Goal: Task Accomplishment & Management: Complete application form

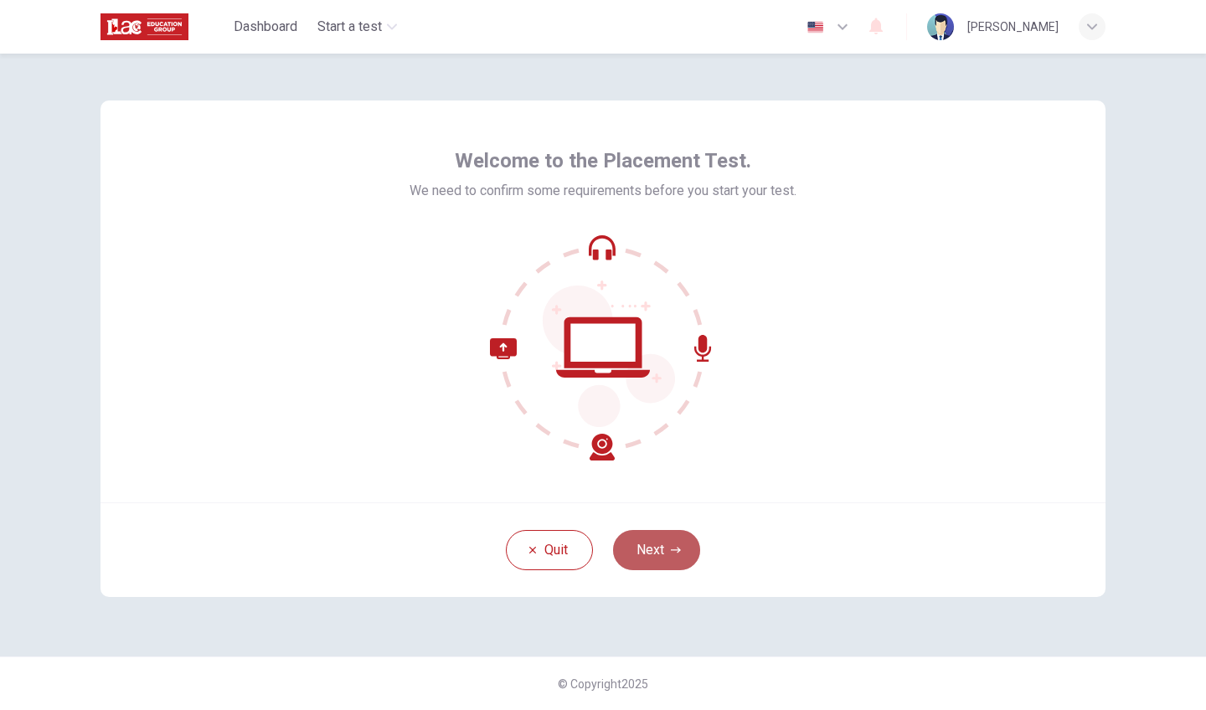
click at [665, 565] on button "Next" at bounding box center [656, 550] width 87 height 40
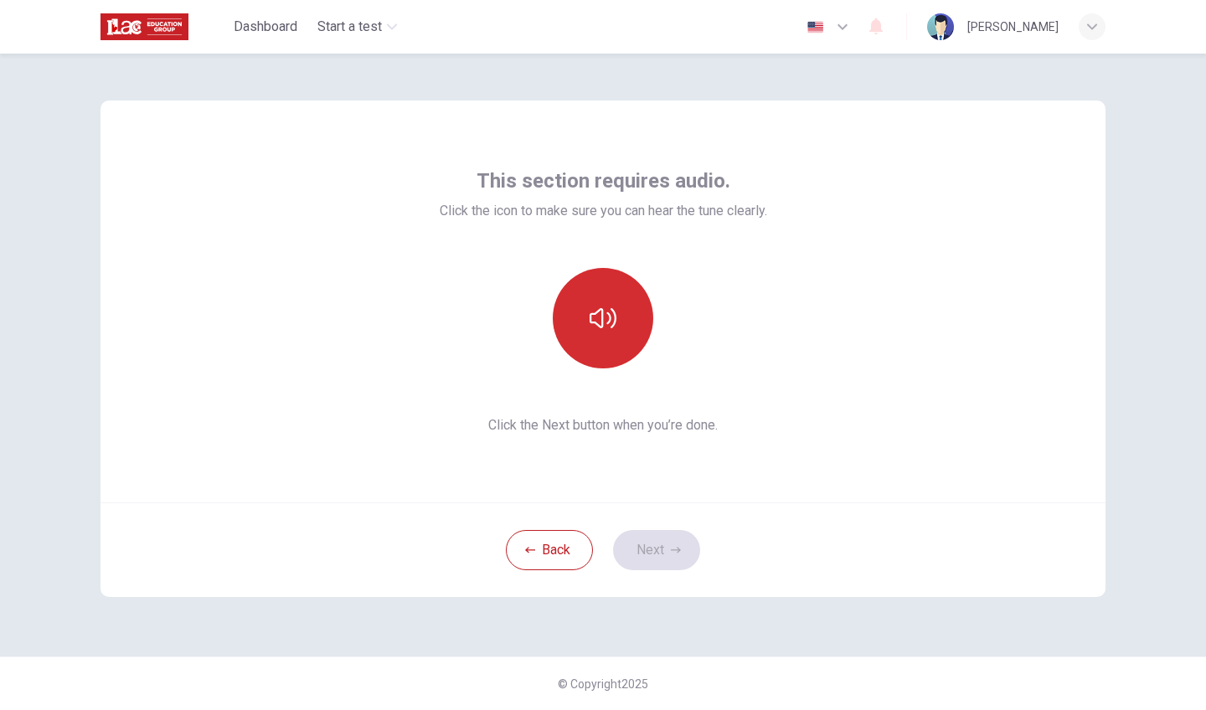
click at [603, 325] on icon "button" at bounding box center [602, 318] width 27 height 20
click at [655, 556] on button "Next" at bounding box center [656, 550] width 87 height 40
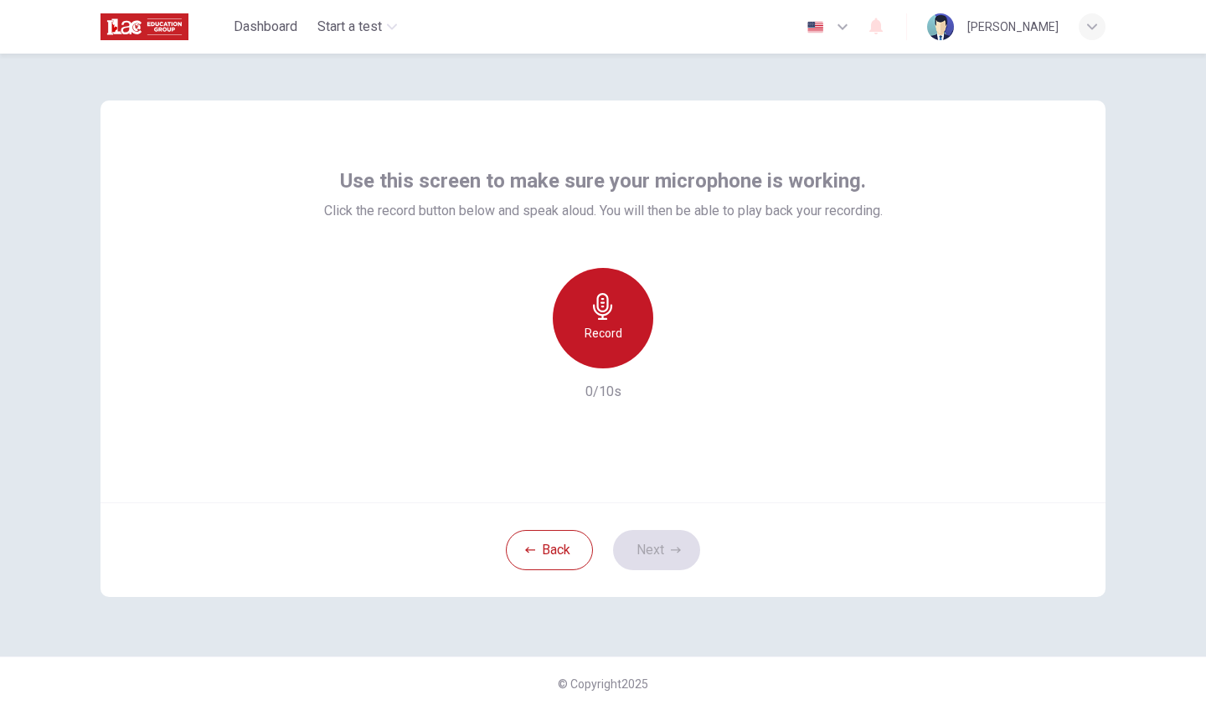
click at [615, 352] on div "Record" at bounding box center [603, 318] width 100 height 100
click at [615, 352] on div "Stop" at bounding box center [603, 318] width 100 height 100
click at [610, 333] on h6 "Record" at bounding box center [603, 333] width 38 height 20
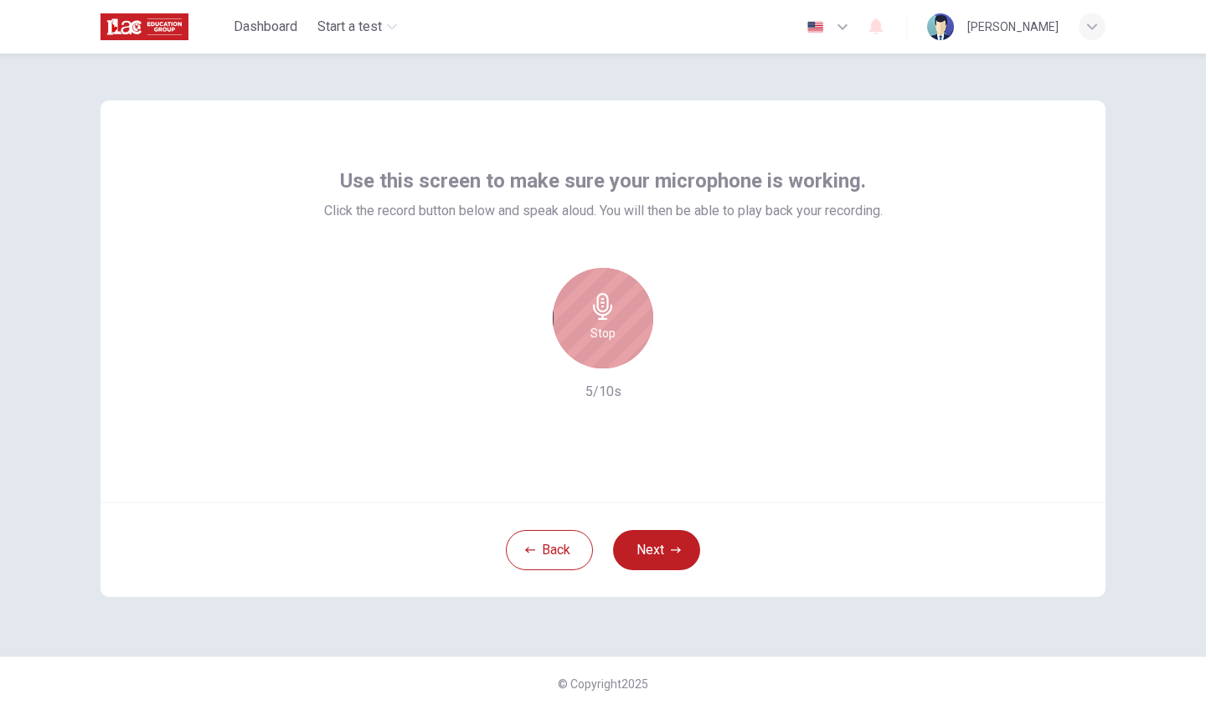
click at [611, 335] on h6 "Stop" at bounding box center [602, 333] width 25 height 20
click at [683, 350] on icon "button" at bounding box center [681, 355] width 8 height 10
click at [681, 350] on icon "button" at bounding box center [681, 355] width 8 height 10
click at [605, 336] on h6 "Record" at bounding box center [603, 333] width 38 height 20
click at [599, 330] on h6 "Stop" at bounding box center [602, 333] width 25 height 20
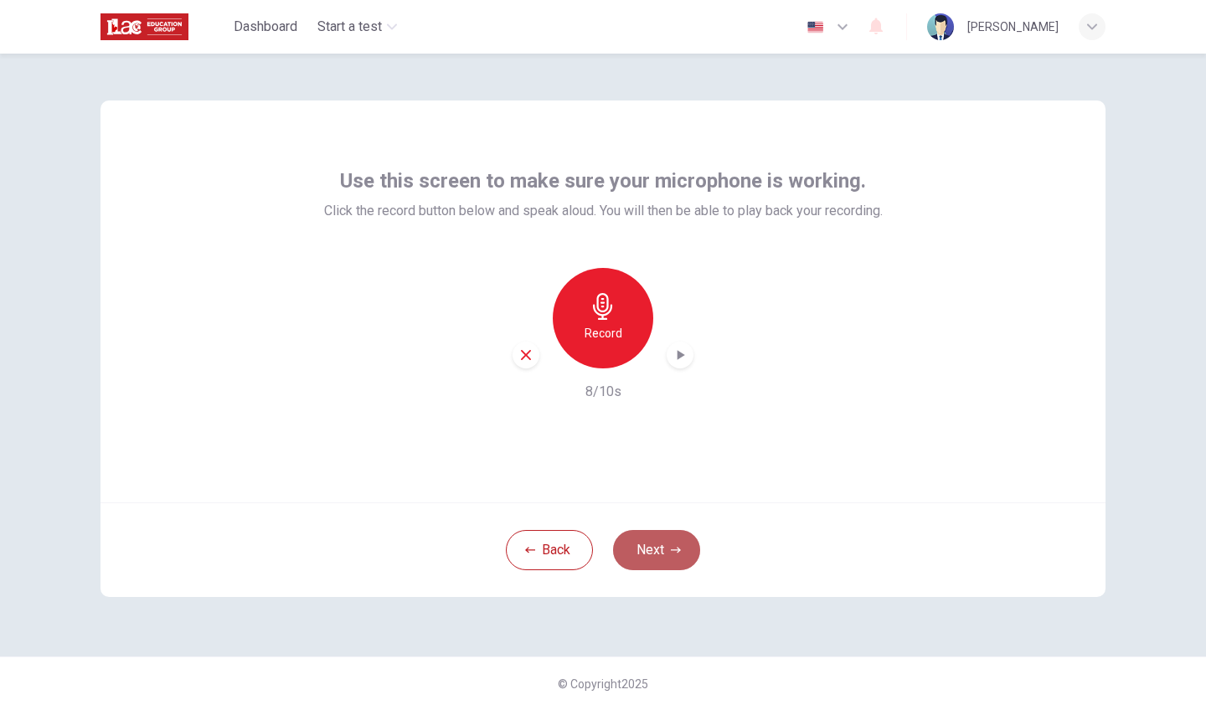
click at [650, 548] on button "Next" at bounding box center [656, 550] width 87 height 40
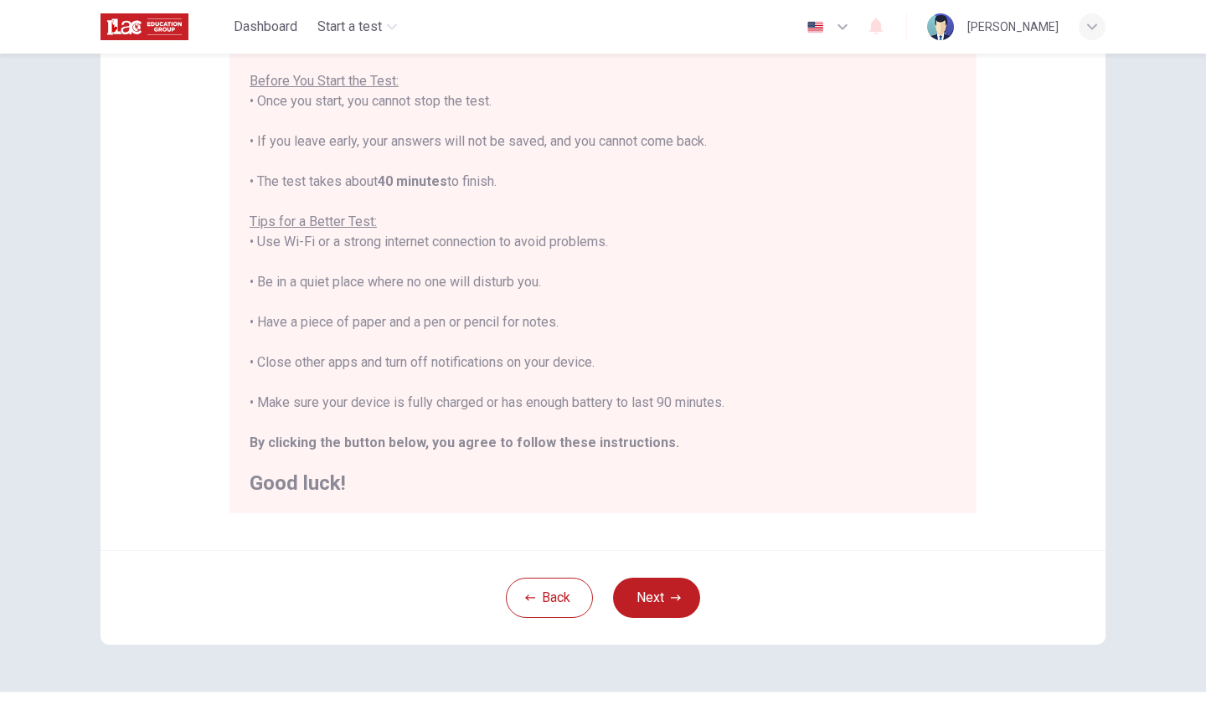
scroll to position [184, 0]
click at [651, 601] on button "Next" at bounding box center [656, 599] width 87 height 40
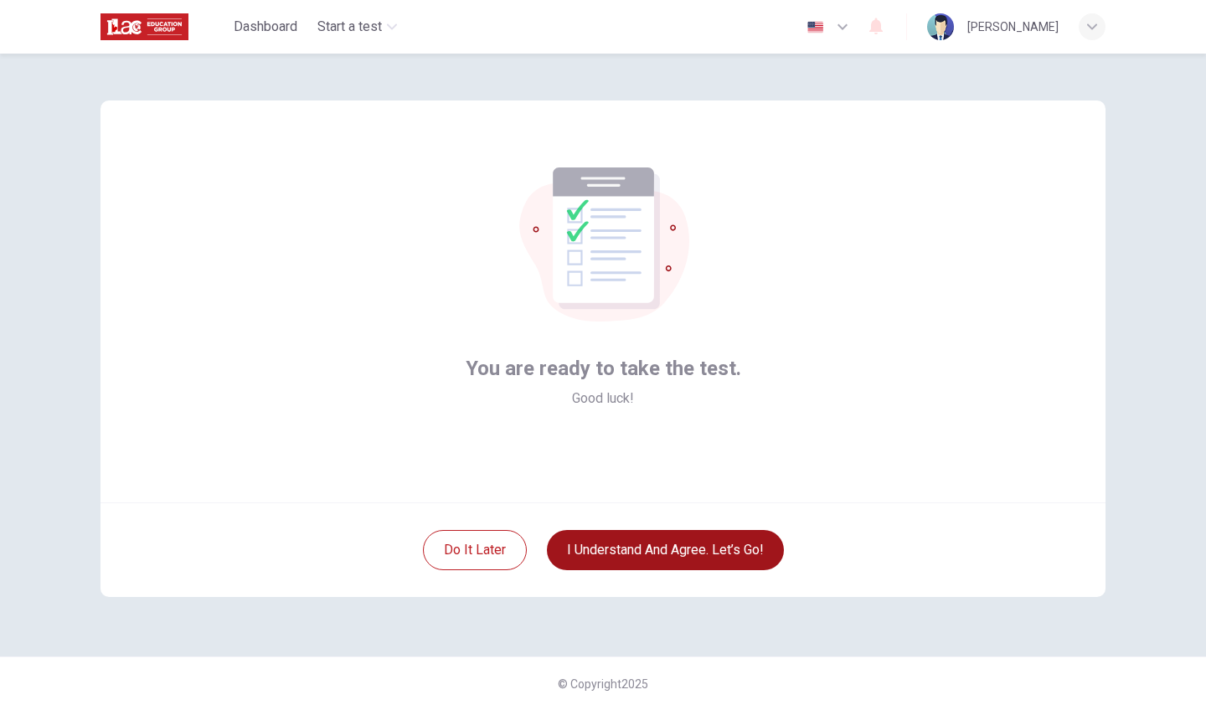
scroll to position [0, 0]
click at [624, 549] on button "I understand and agree. Let’s go!" at bounding box center [665, 550] width 237 height 40
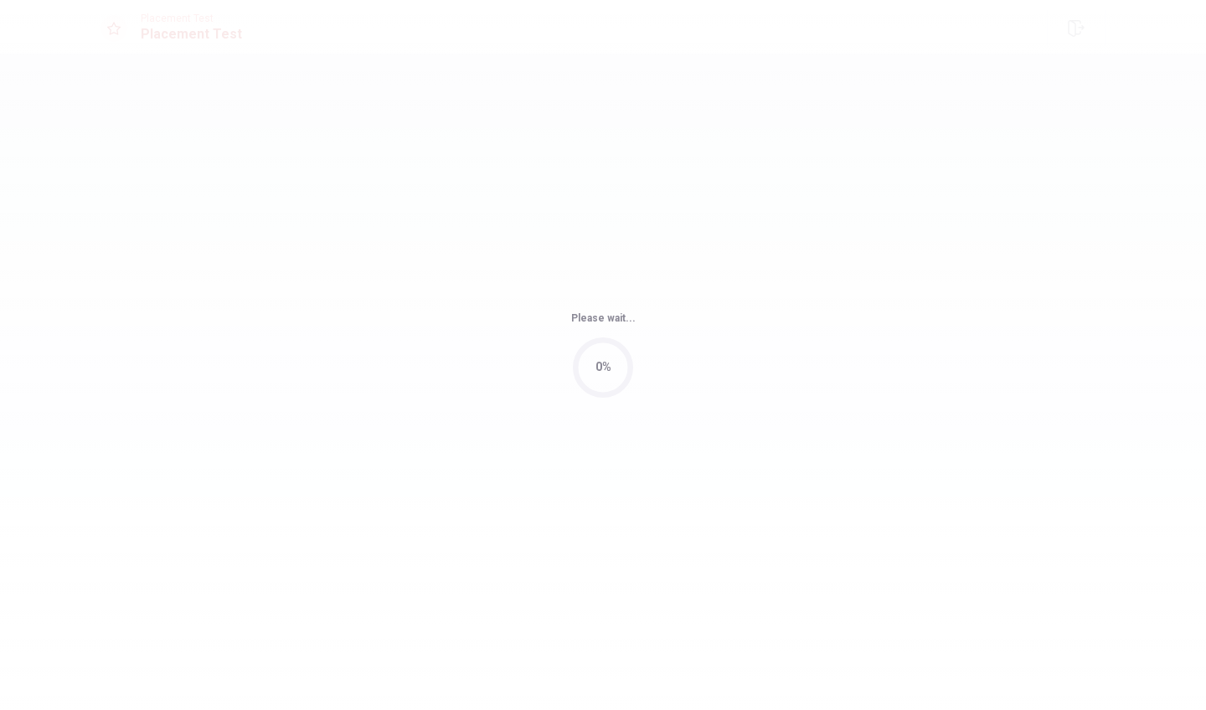
click at [667, 547] on div "Please wait... 0%" at bounding box center [603, 355] width 1206 height 710
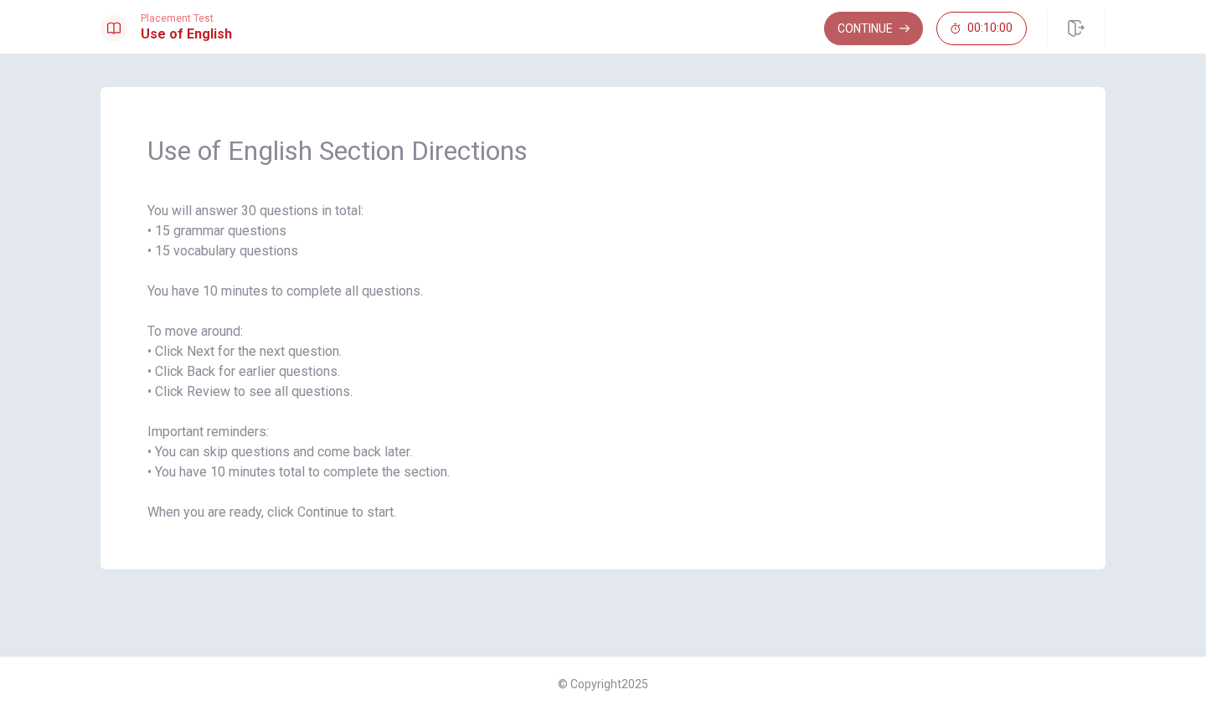
click at [875, 33] on button "Continue" at bounding box center [873, 28] width 99 height 33
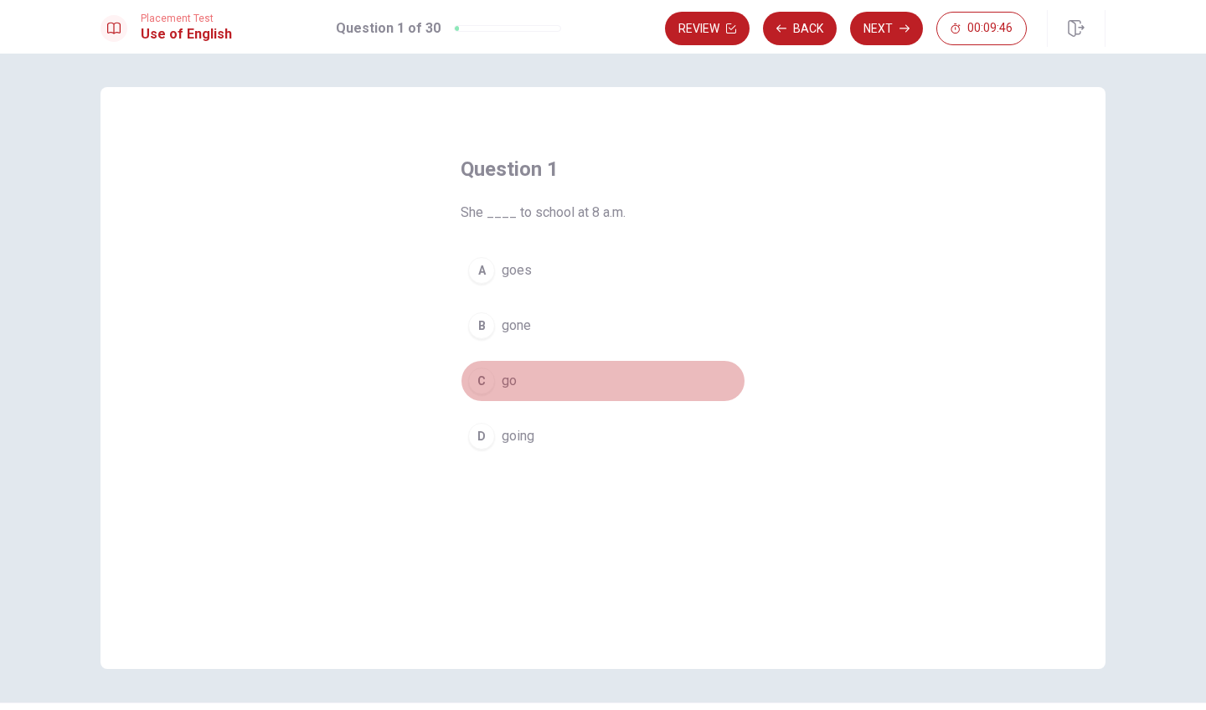
click at [476, 383] on div "C" at bounding box center [481, 381] width 27 height 27
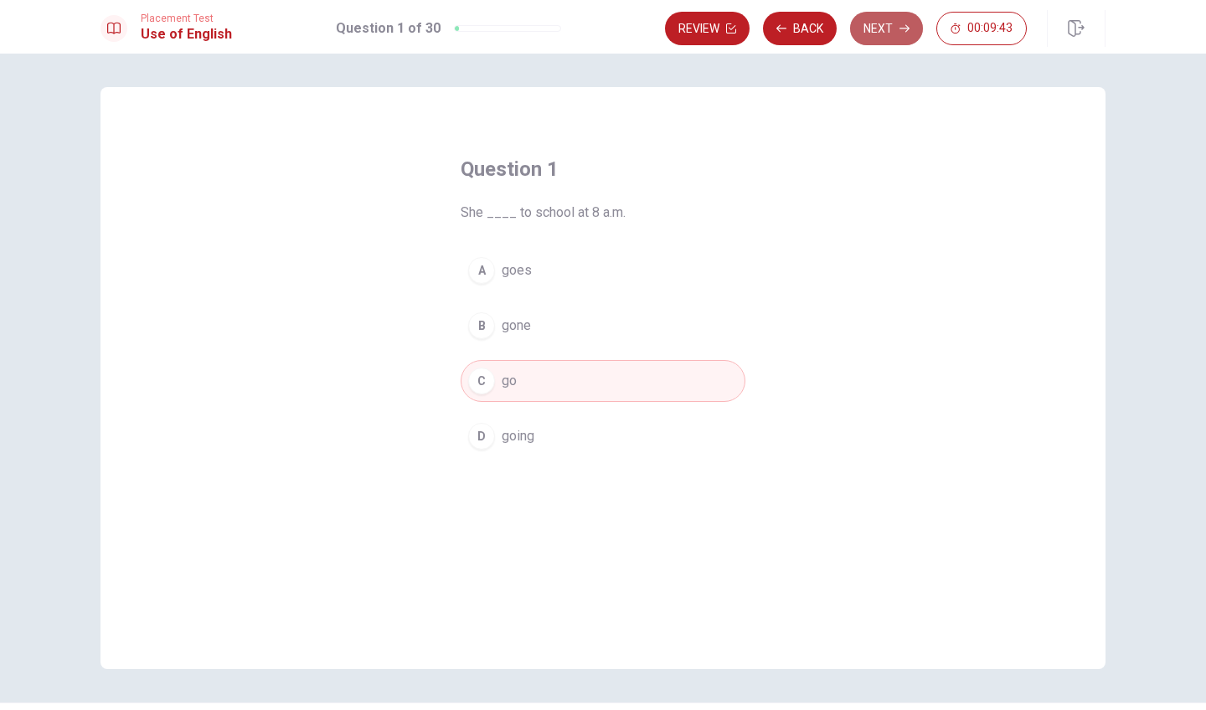
click at [870, 29] on button "Next" at bounding box center [886, 28] width 73 height 33
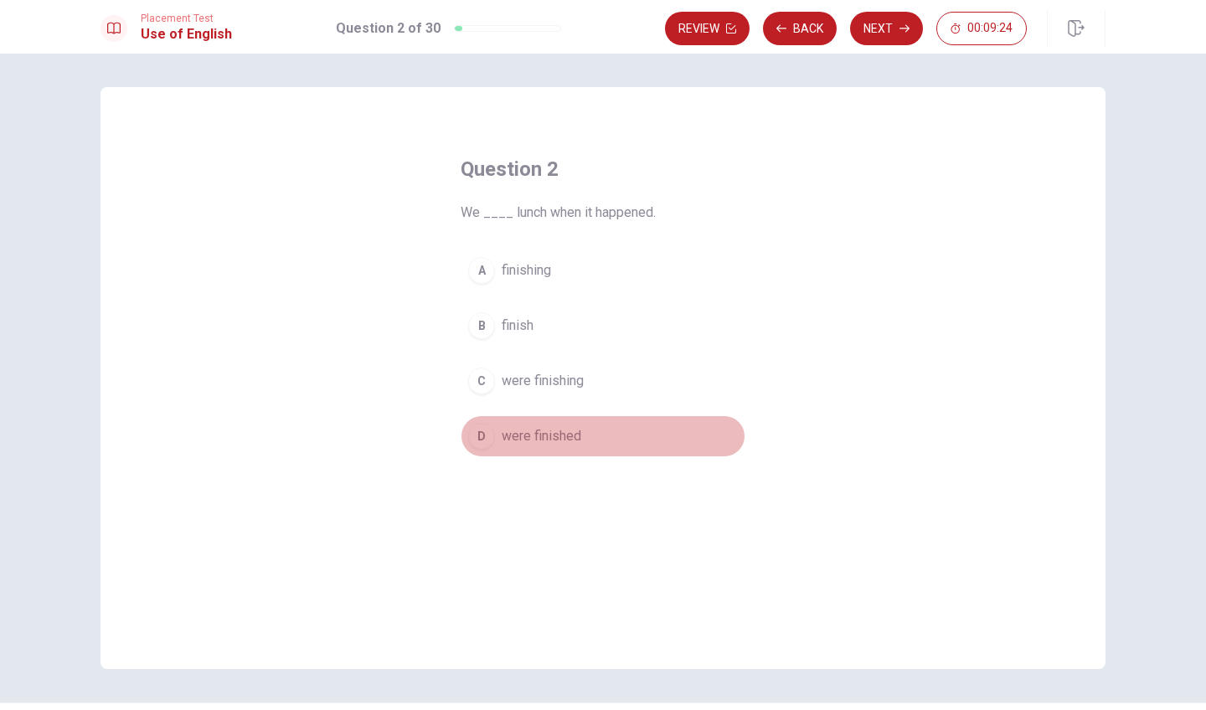
click at [527, 441] on span "were finished" at bounding box center [541, 436] width 80 height 20
click at [537, 440] on span "were finished" at bounding box center [541, 436] width 80 height 20
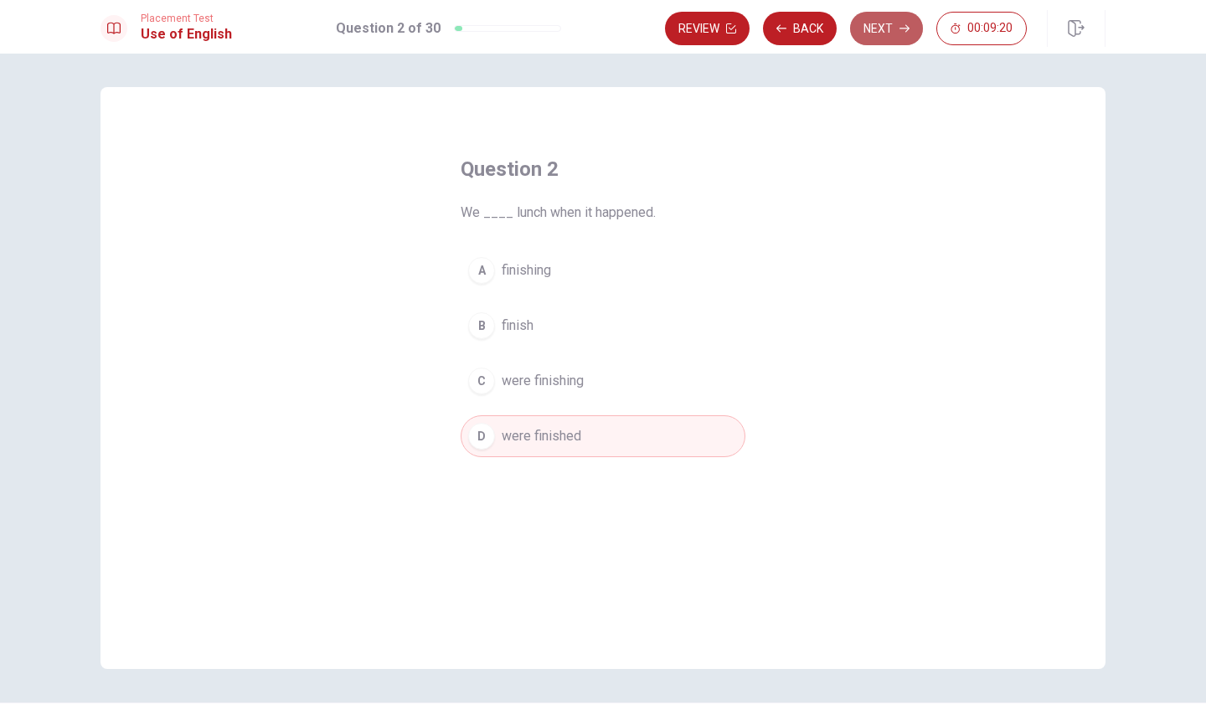
click at [905, 25] on icon "button" at bounding box center [904, 29] width 10 height 8
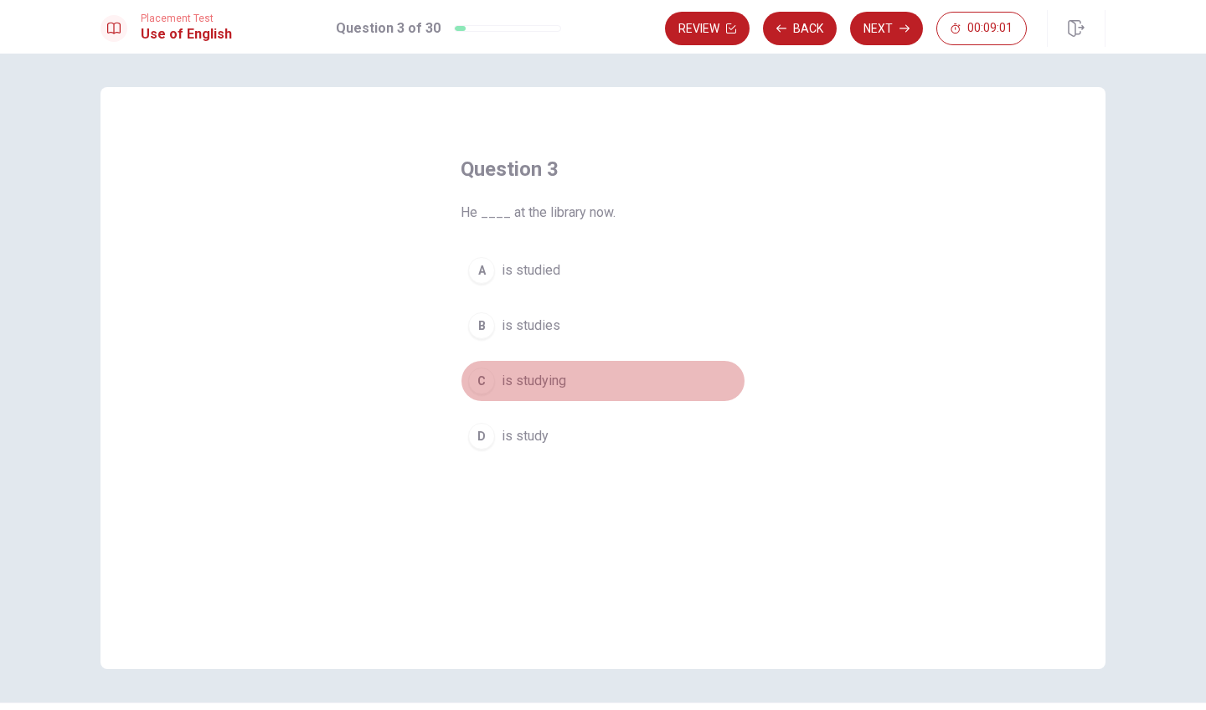
click at [476, 378] on div "C" at bounding box center [481, 381] width 27 height 27
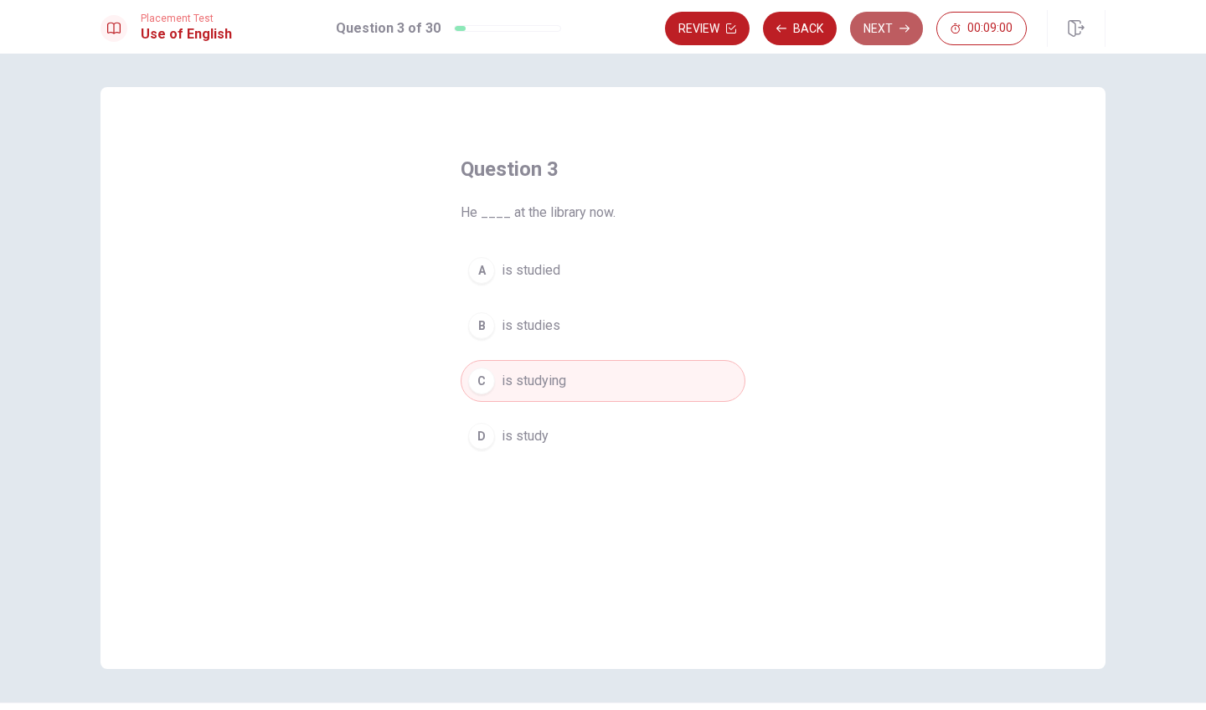
click at [881, 31] on button "Next" at bounding box center [886, 28] width 73 height 33
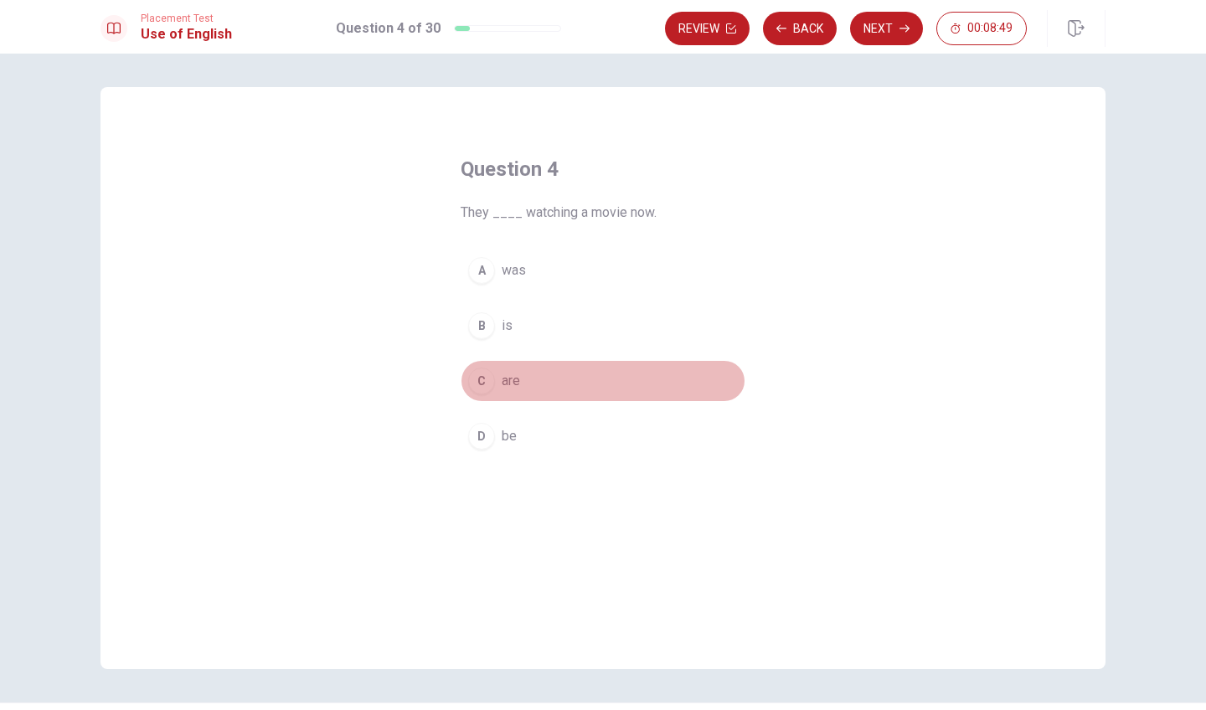
click at [478, 388] on div "C" at bounding box center [481, 381] width 27 height 27
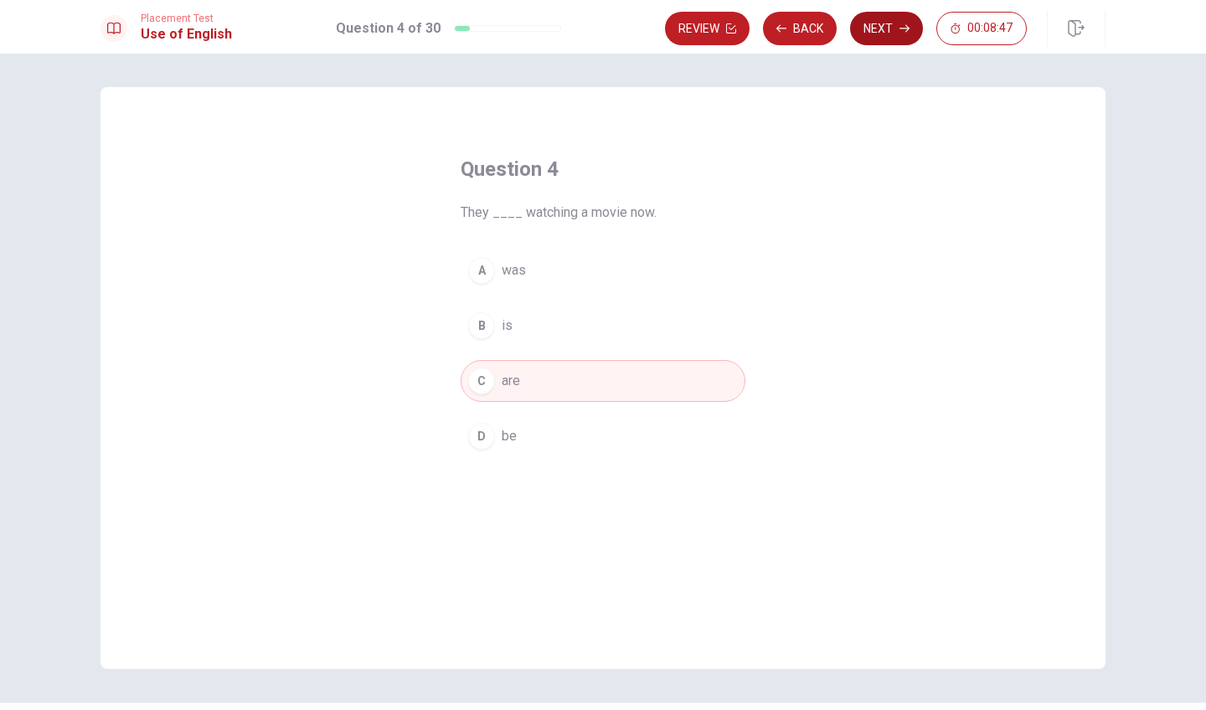
click at [884, 20] on button "Next" at bounding box center [886, 28] width 73 height 33
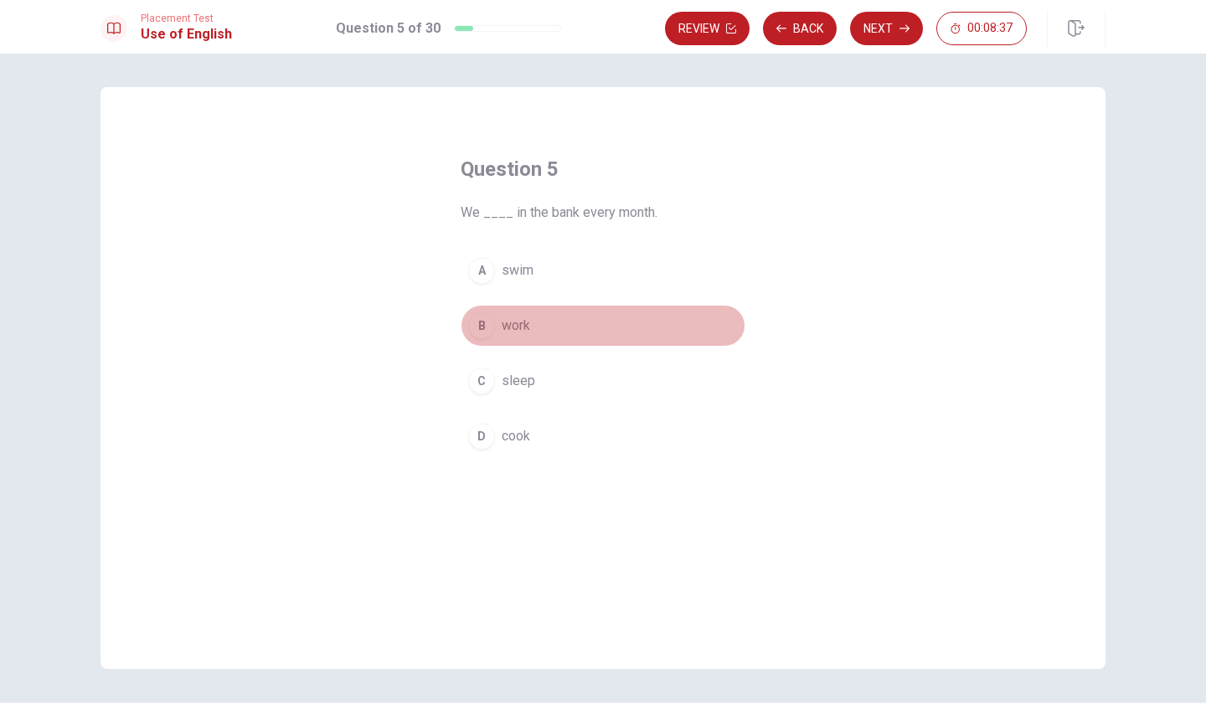
click at [481, 324] on div "B" at bounding box center [481, 325] width 27 height 27
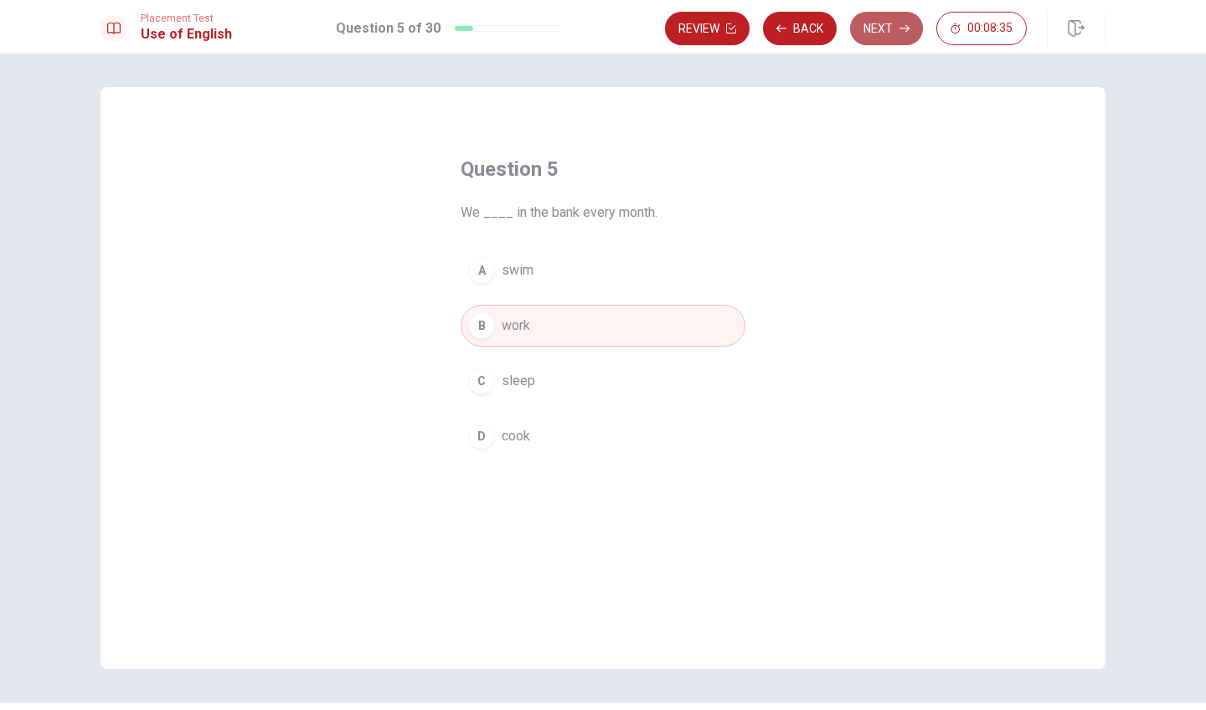
click at [900, 23] on button "Next" at bounding box center [886, 28] width 73 height 33
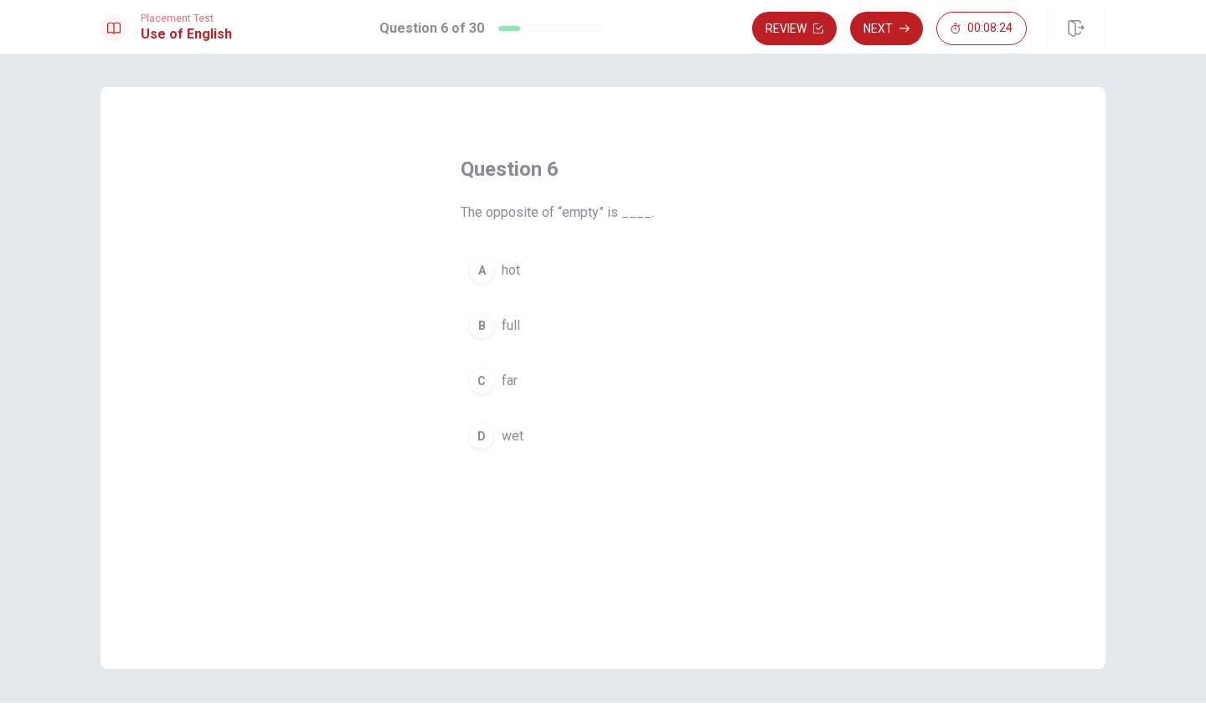
click at [719, 286] on button "A hot" at bounding box center [602, 270] width 285 height 42
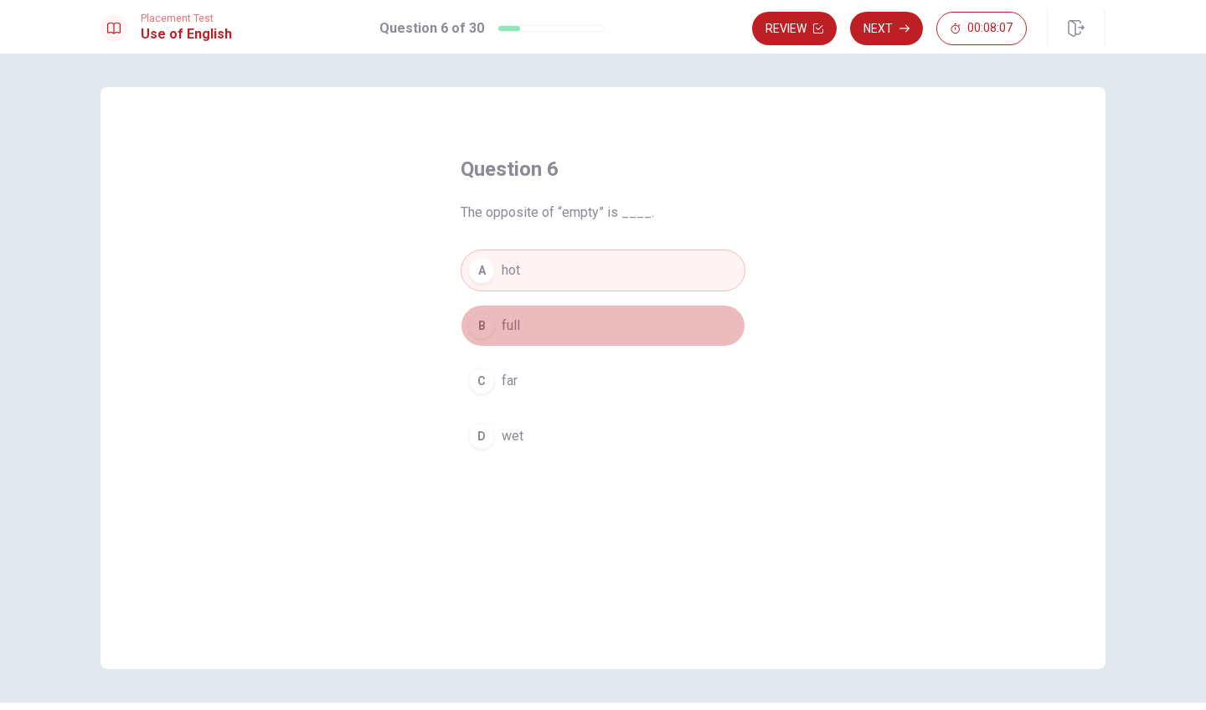
click at [476, 317] on div "B" at bounding box center [481, 325] width 27 height 27
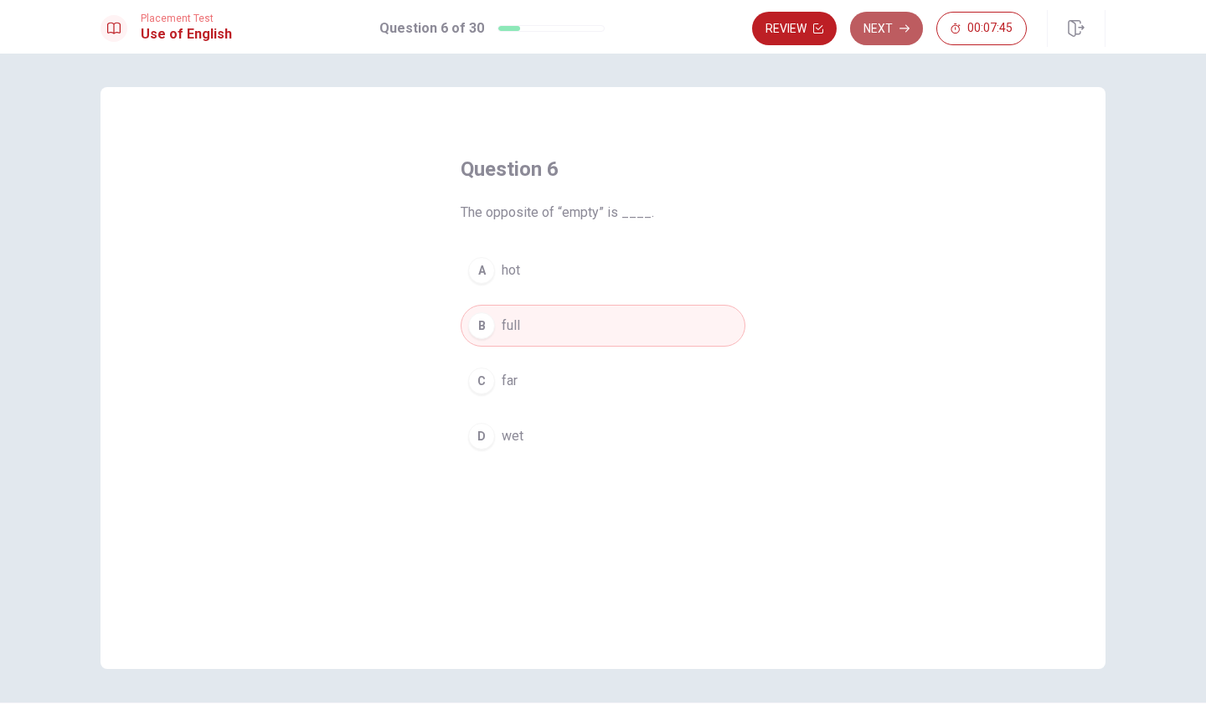
click at [870, 31] on button "Next" at bounding box center [886, 28] width 73 height 33
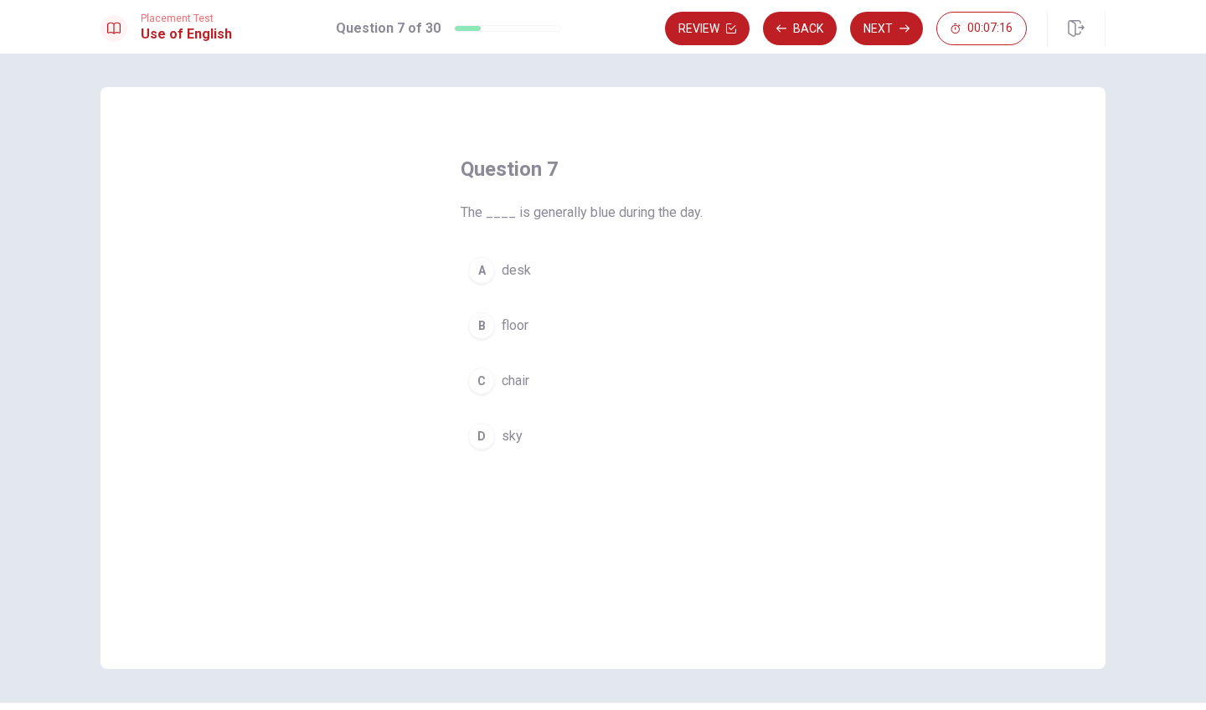
click at [480, 436] on div "D" at bounding box center [481, 436] width 27 height 27
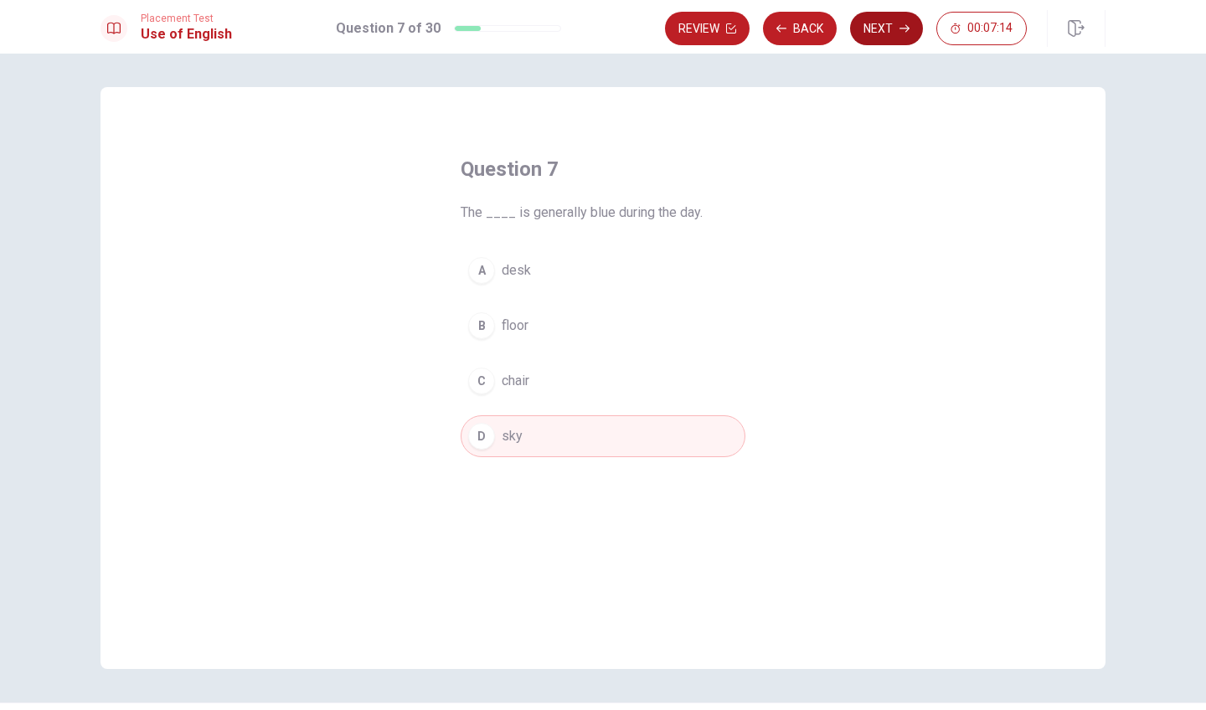
click at [887, 28] on button "Next" at bounding box center [886, 28] width 73 height 33
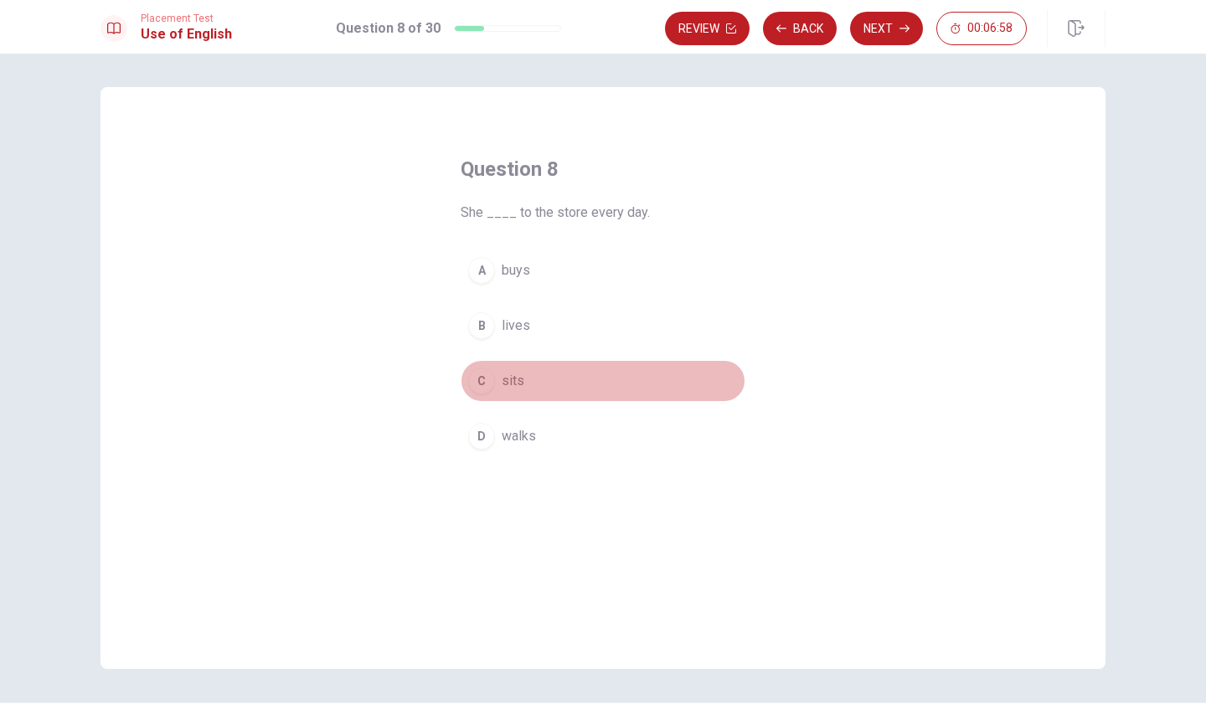
click at [481, 381] on div "C" at bounding box center [481, 381] width 27 height 27
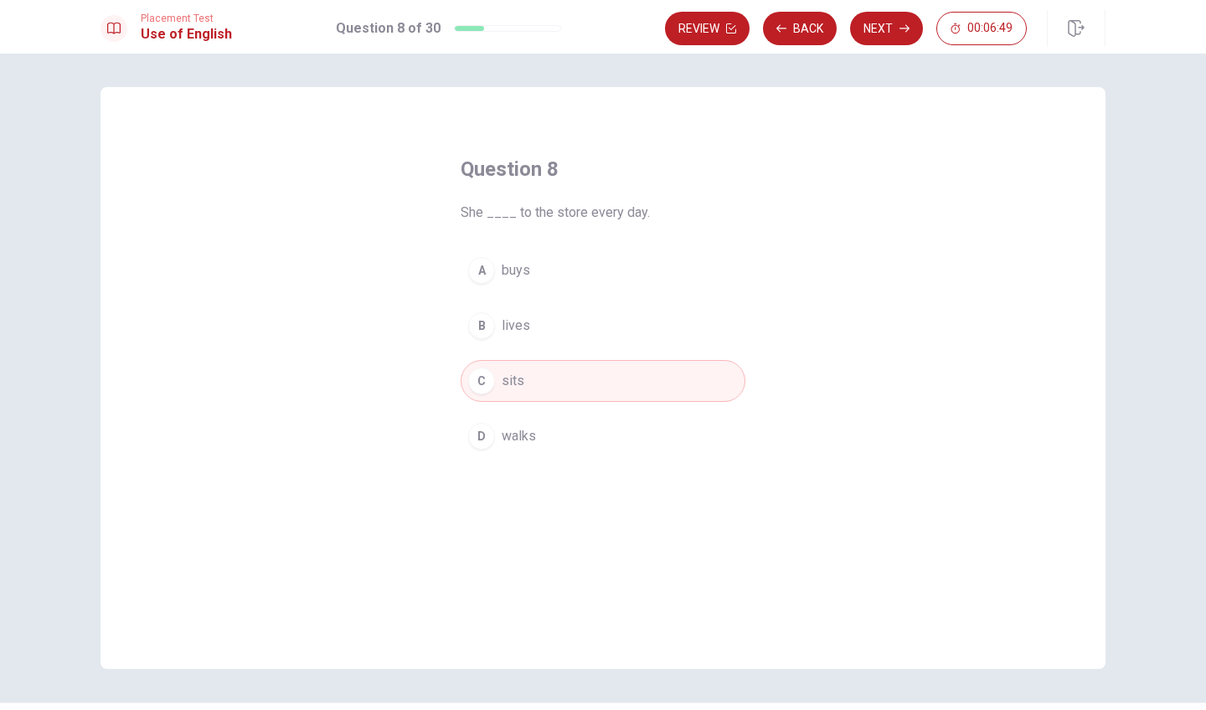
click at [479, 431] on div "D" at bounding box center [481, 436] width 27 height 27
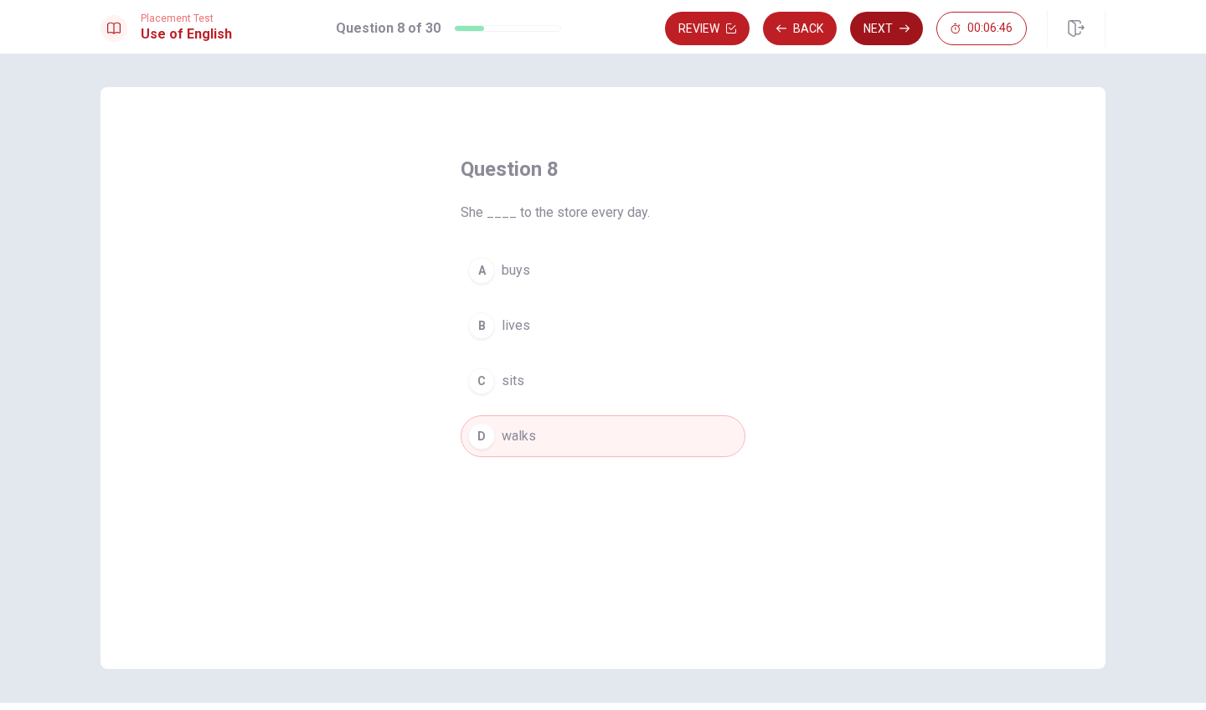
click at [892, 30] on button "Next" at bounding box center [886, 28] width 73 height 33
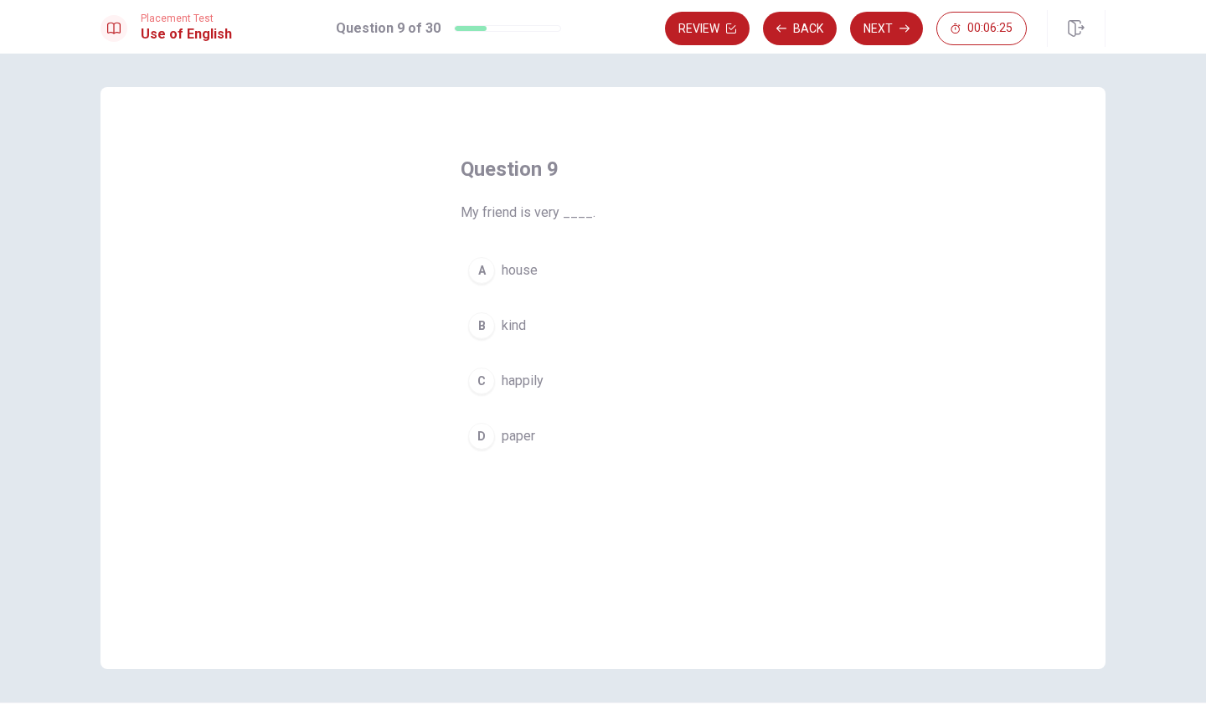
click at [481, 382] on div "C" at bounding box center [481, 381] width 27 height 27
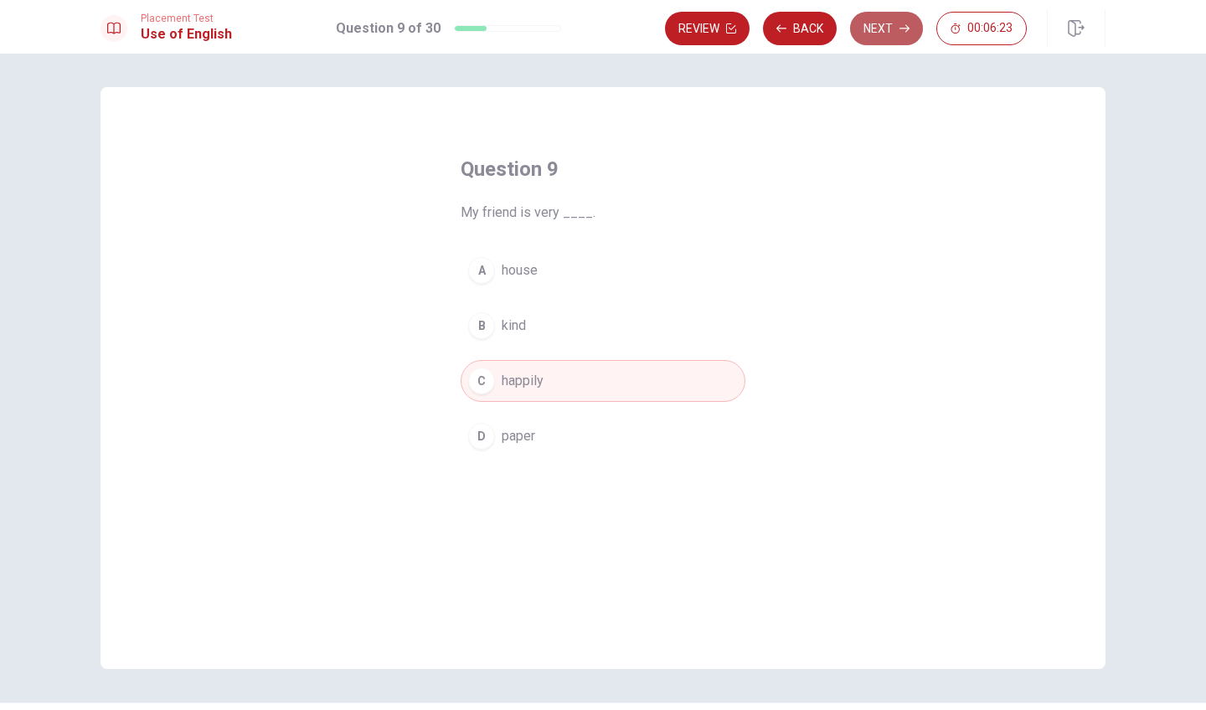
click at [895, 28] on button "Next" at bounding box center [886, 28] width 73 height 33
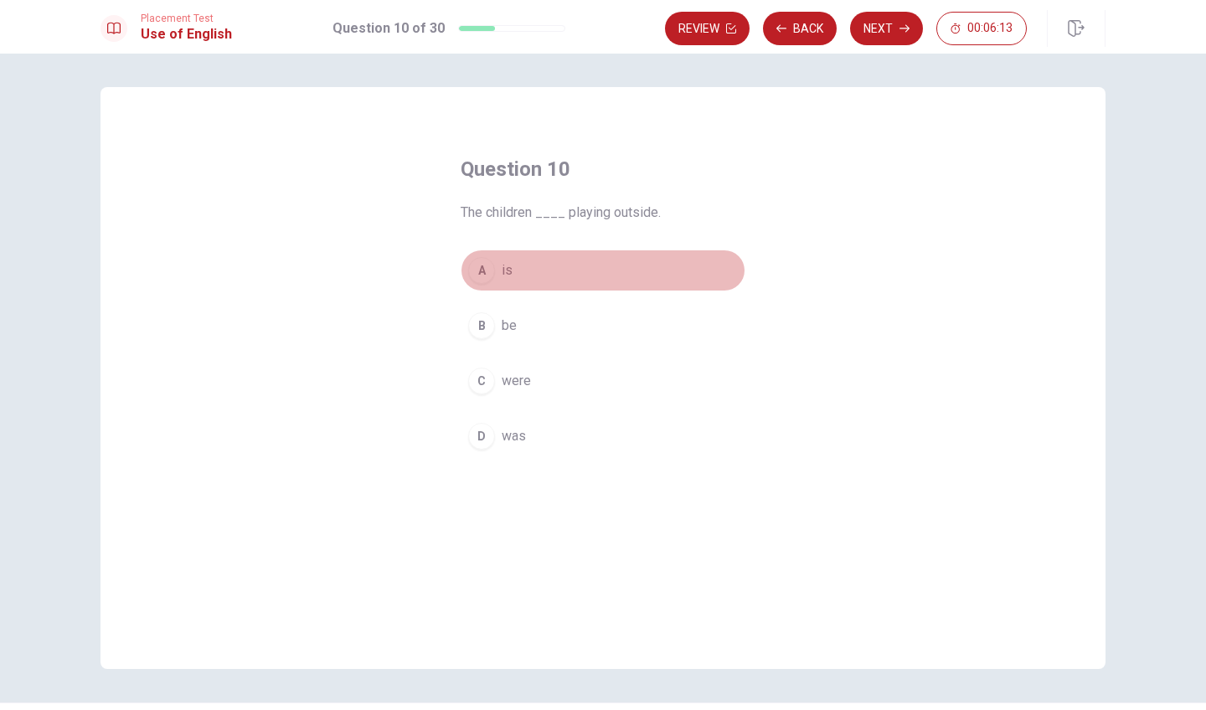
click at [474, 266] on div "A" at bounding box center [481, 270] width 27 height 27
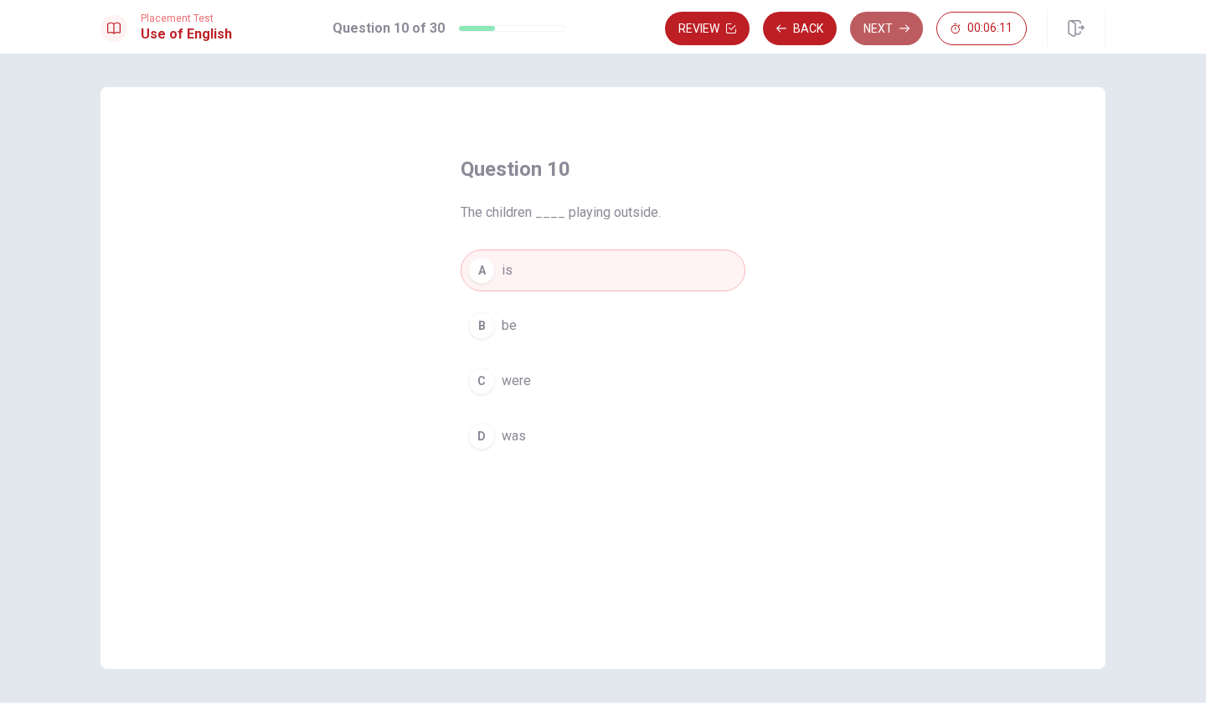
click at [894, 34] on button "Next" at bounding box center [886, 28] width 73 height 33
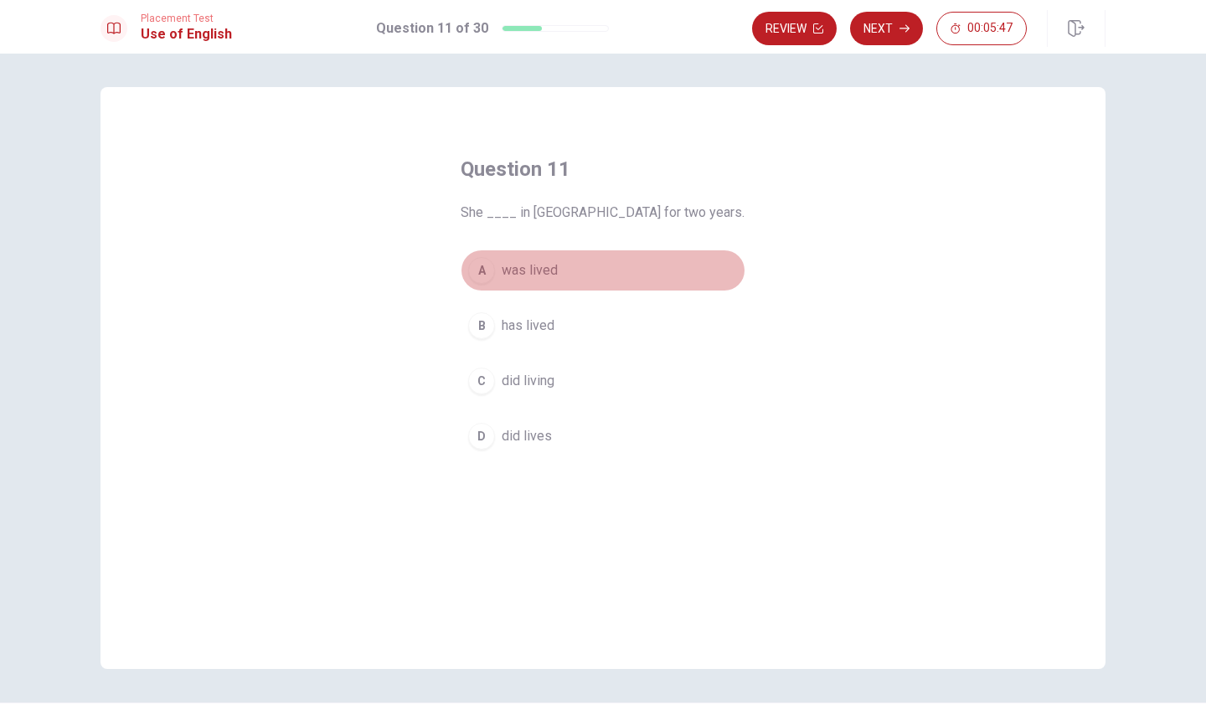
click at [480, 265] on div "A" at bounding box center [481, 270] width 27 height 27
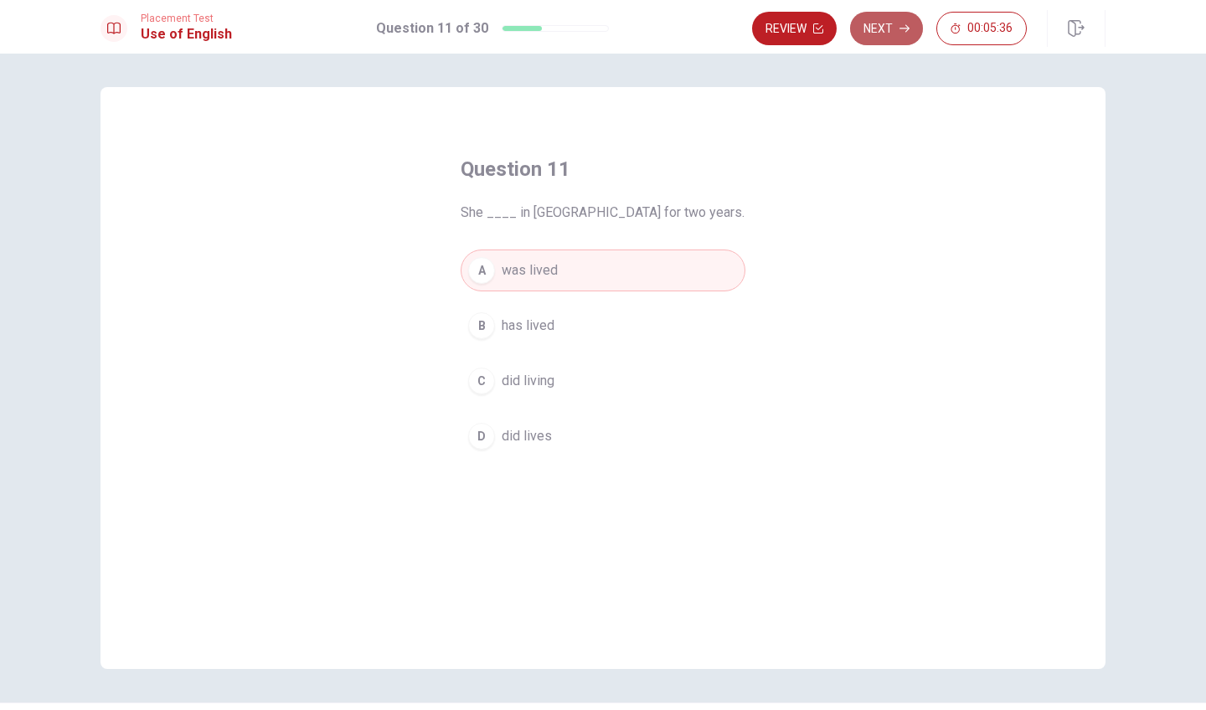
click at [887, 28] on button "Next" at bounding box center [886, 28] width 73 height 33
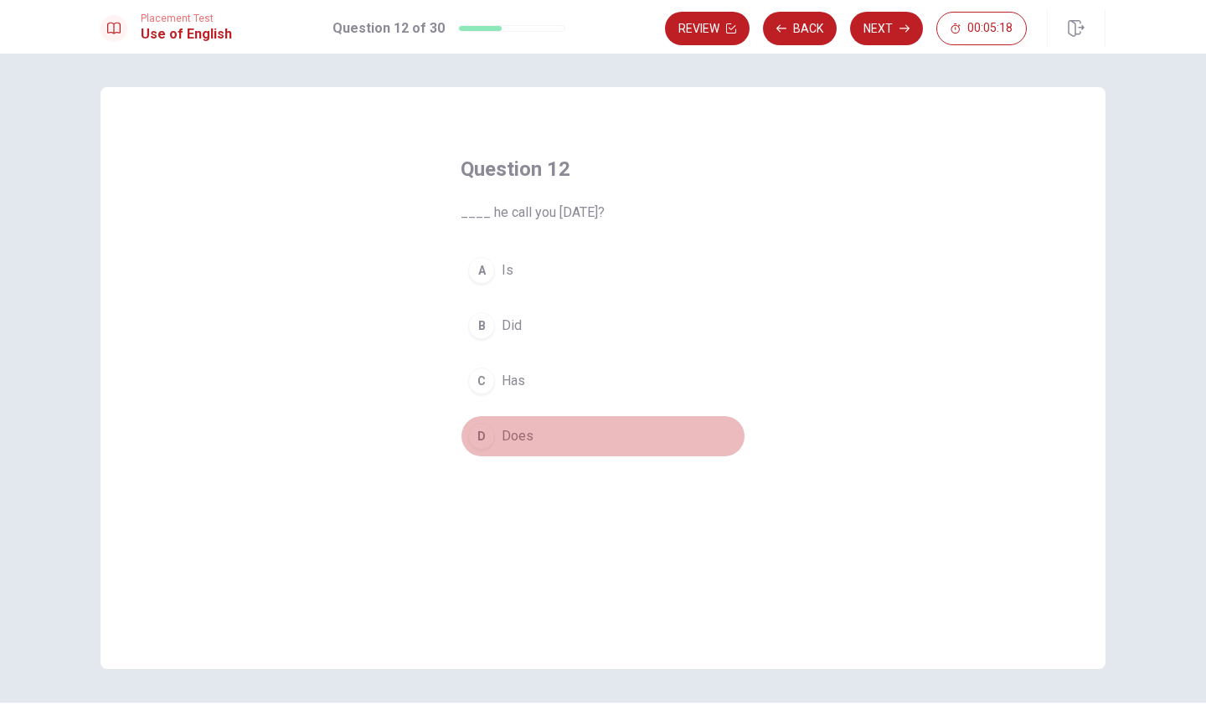
click at [477, 444] on div "D" at bounding box center [481, 436] width 27 height 27
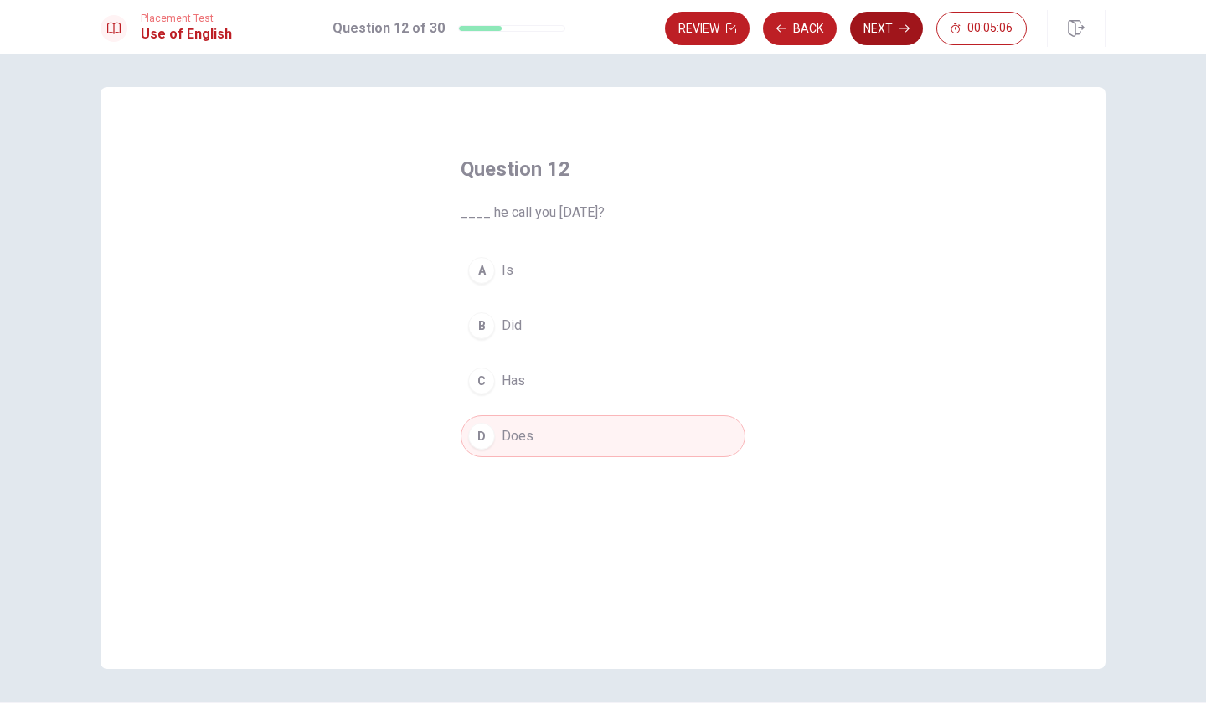
click at [884, 25] on button "Next" at bounding box center [886, 28] width 73 height 33
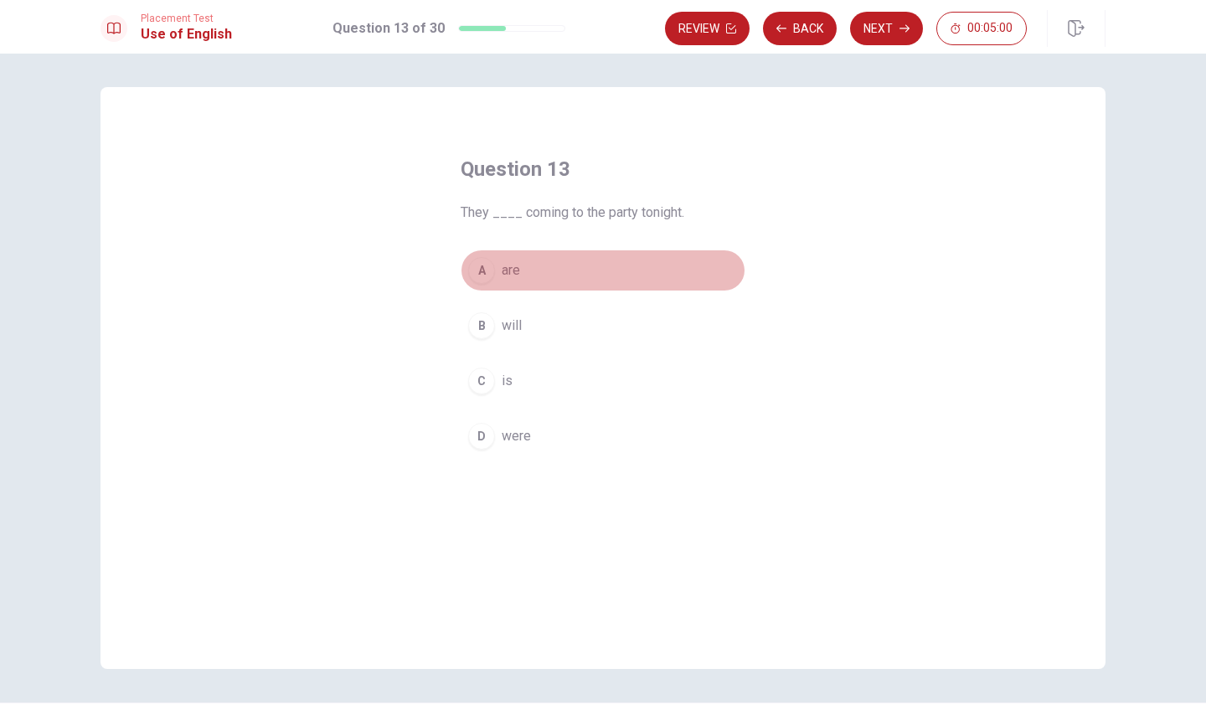
click at [479, 271] on div "A" at bounding box center [481, 270] width 27 height 27
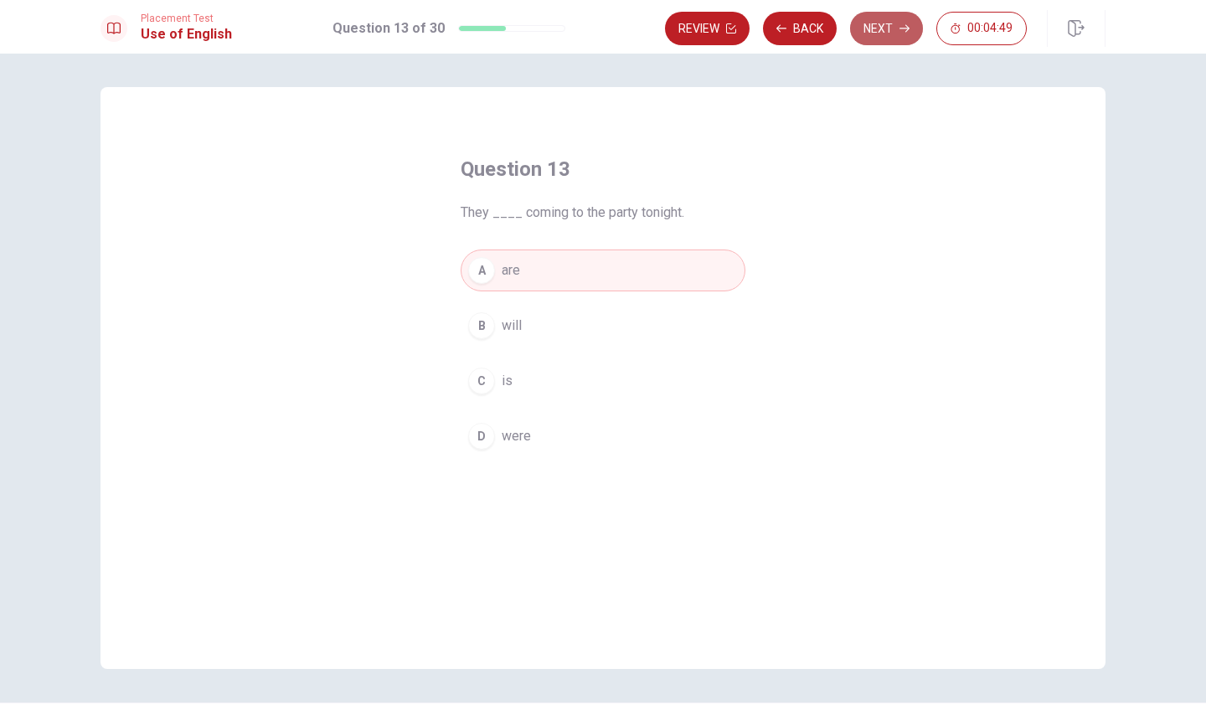
click at [891, 24] on button "Next" at bounding box center [886, 28] width 73 height 33
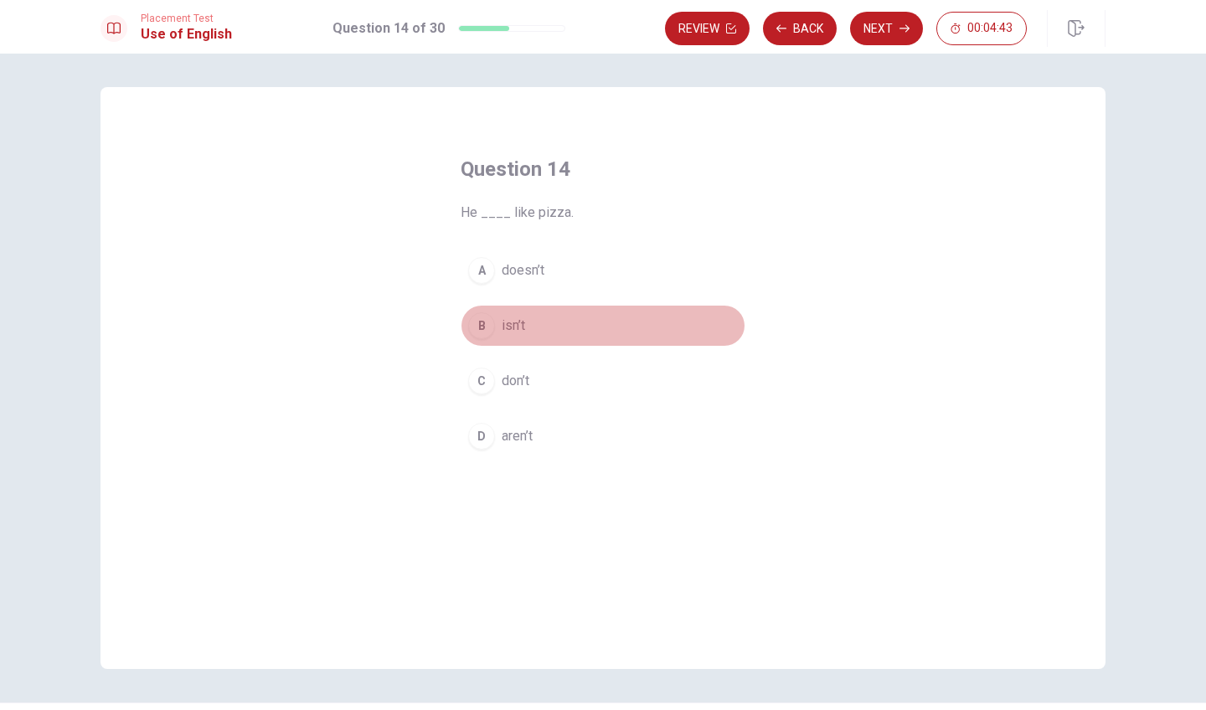
click at [474, 325] on div "B" at bounding box center [481, 325] width 27 height 27
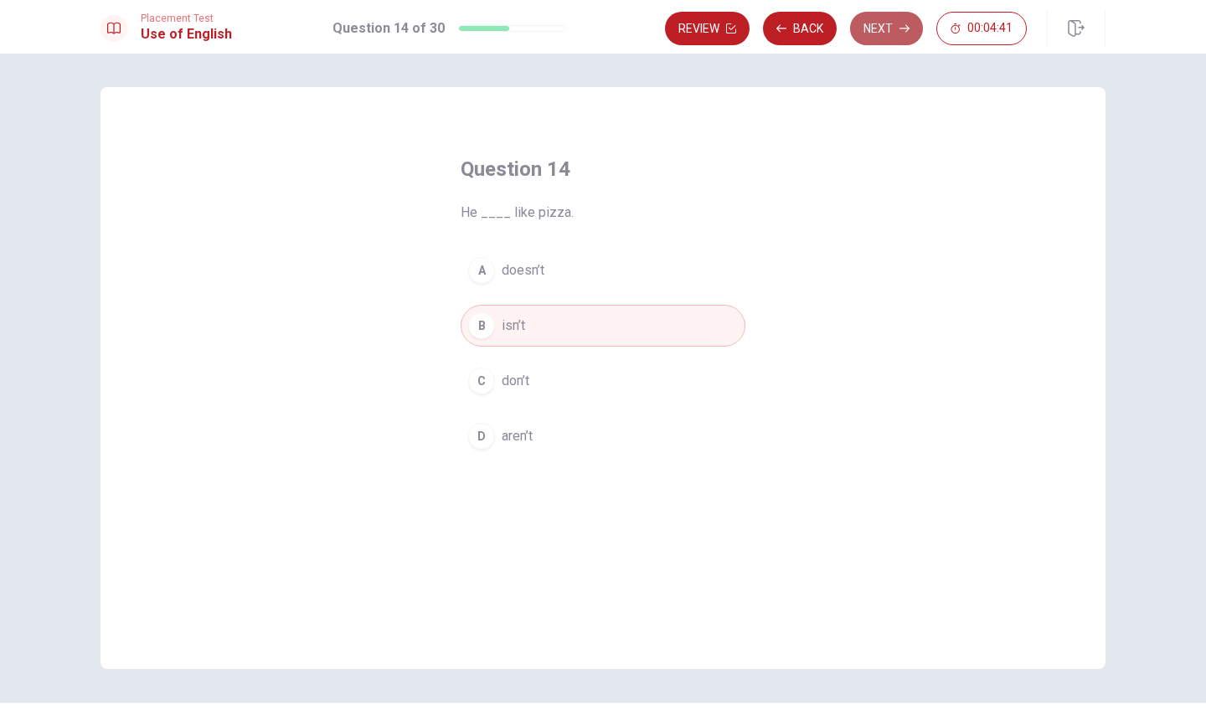
click at [890, 39] on button "Next" at bounding box center [886, 28] width 73 height 33
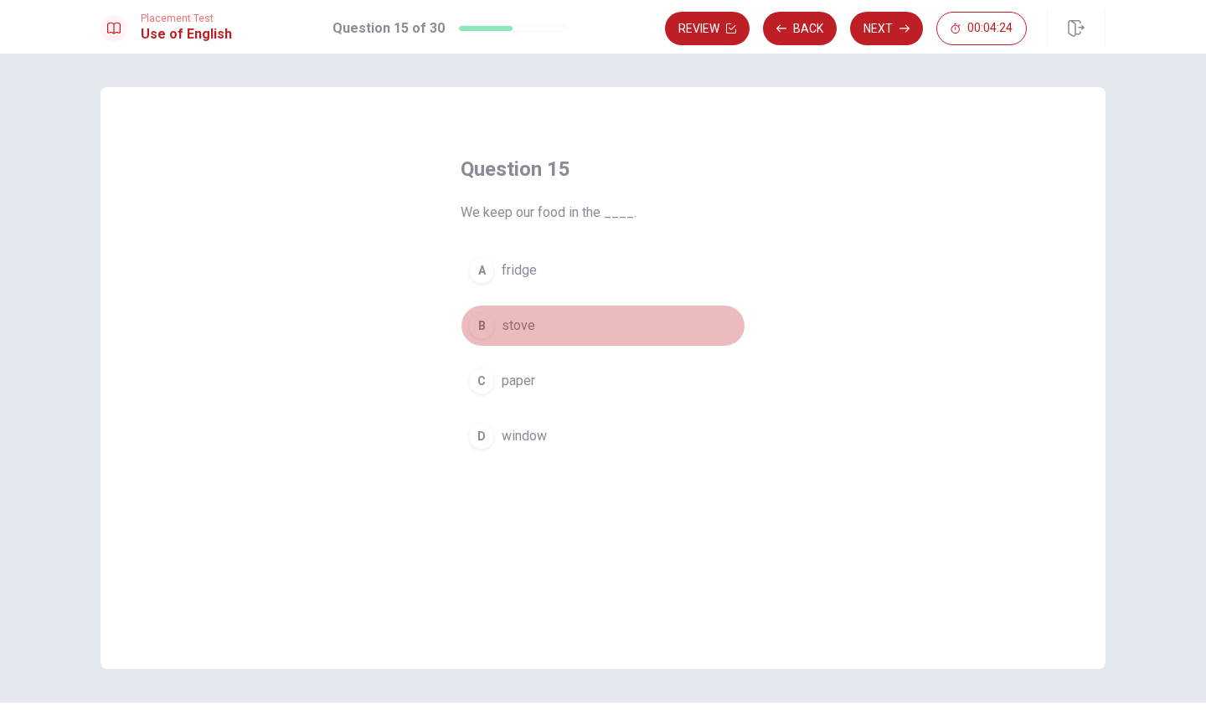
click at [486, 336] on div "B" at bounding box center [481, 325] width 27 height 27
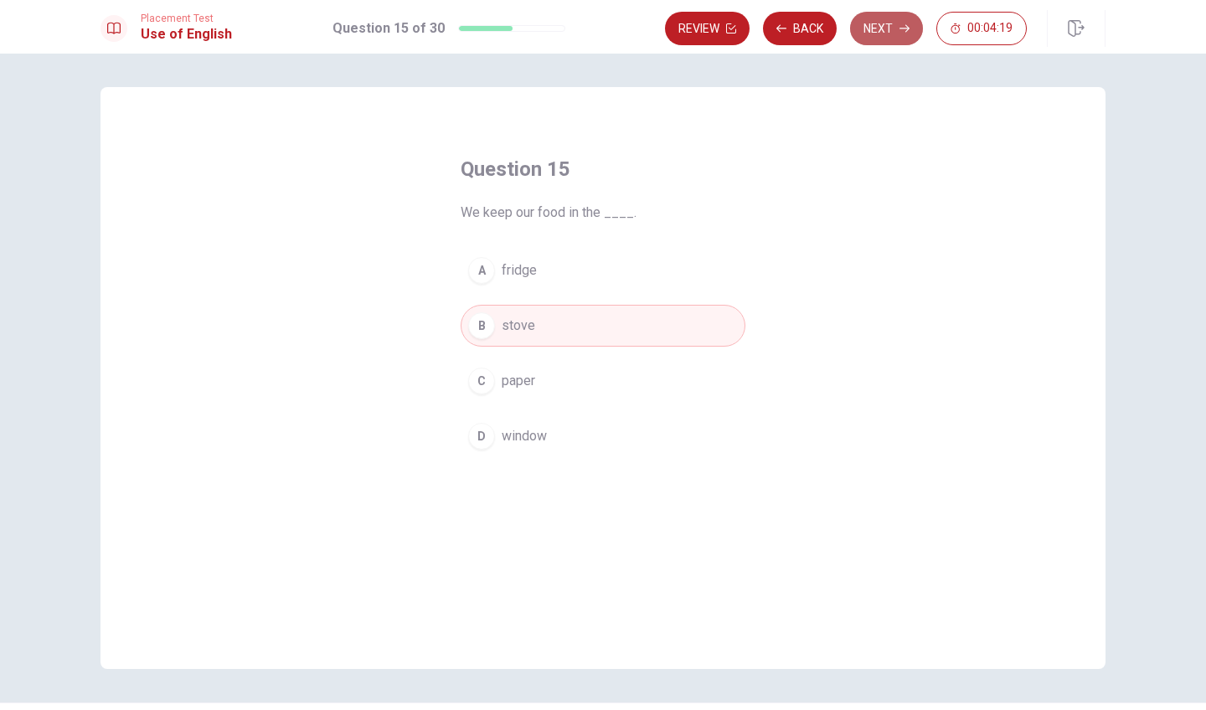
click at [879, 32] on button "Next" at bounding box center [886, 28] width 73 height 33
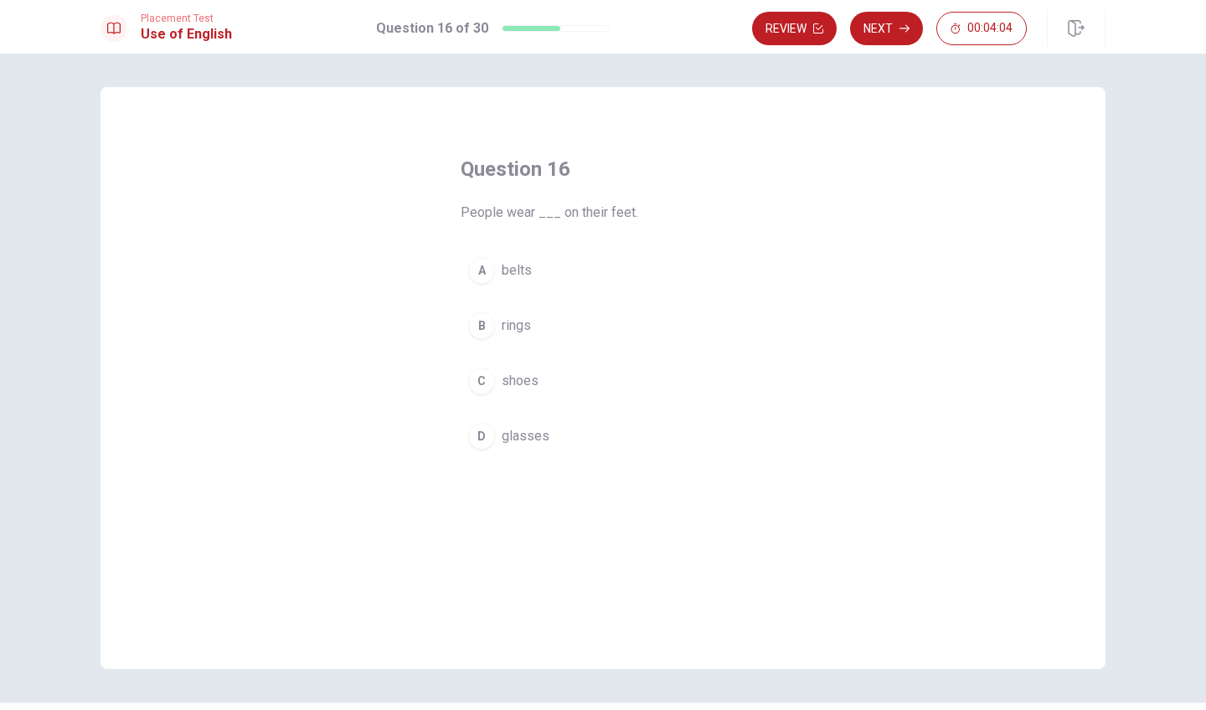
click at [479, 382] on div "C" at bounding box center [481, 381] width 27 height 27
click at [902, 18] on button "Next" at bounding box center [886, 28] width 73 height 33
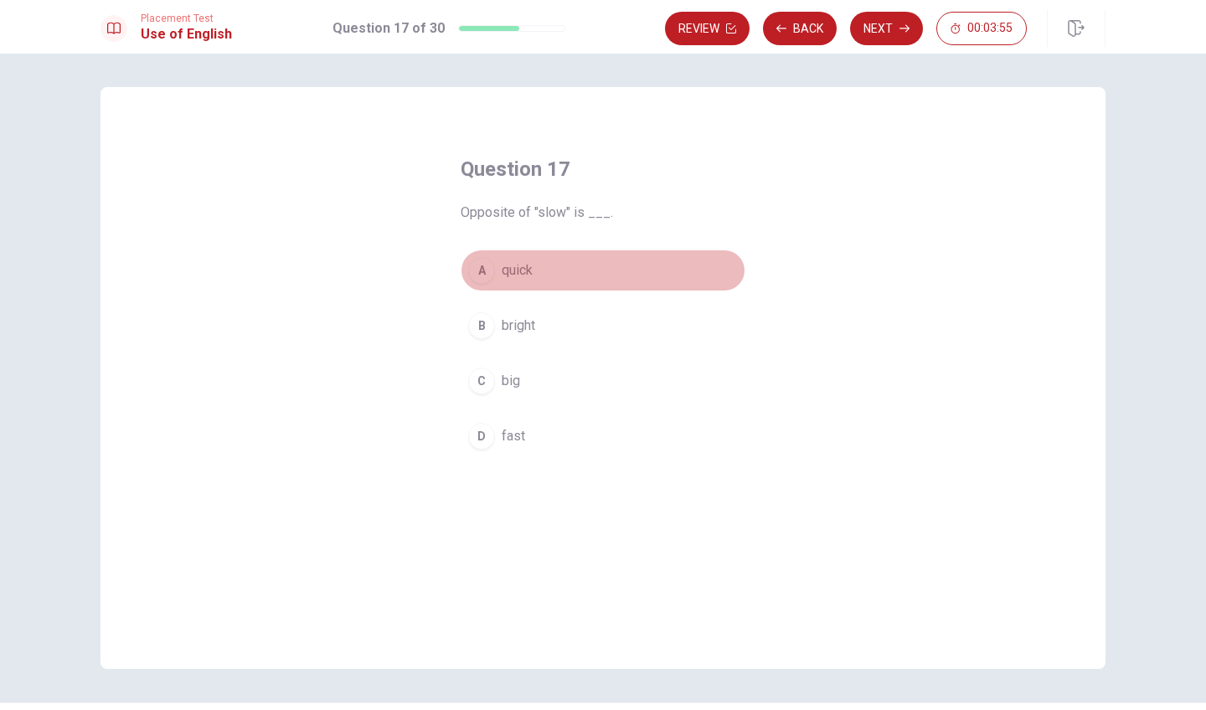
click at [475, 275] on div "A" at bounding box center [481, 270] width 27 height 27
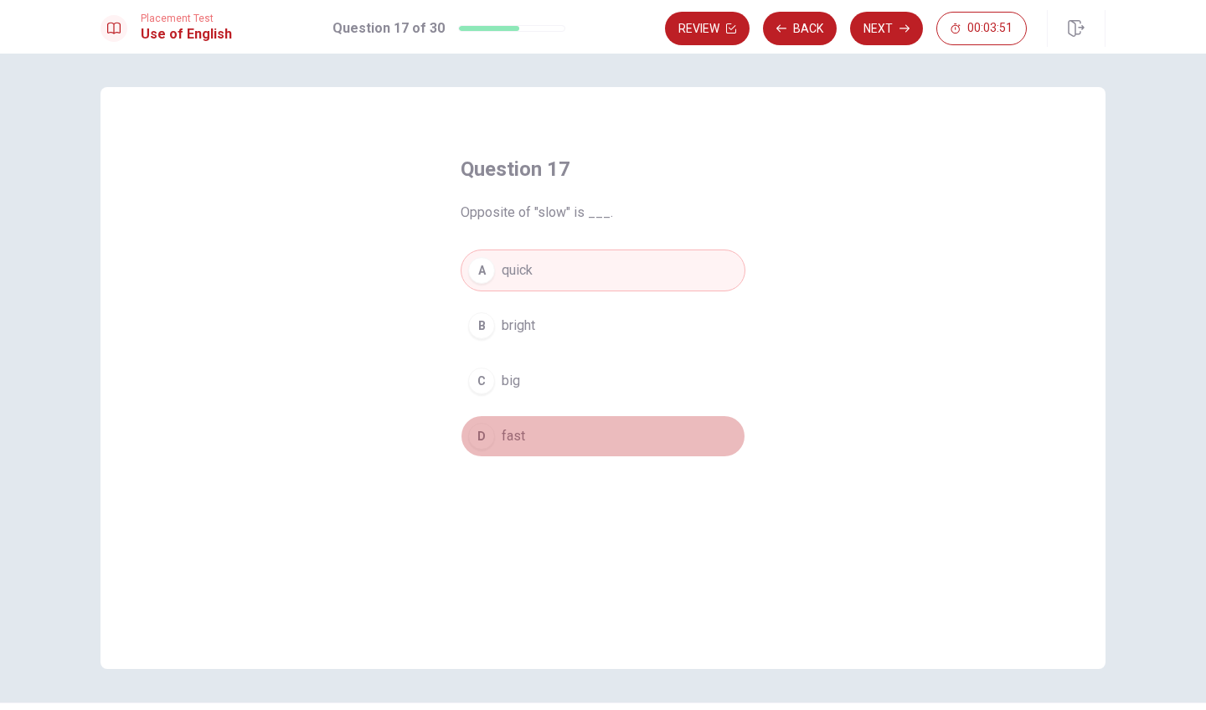
click at [471, 440] on div "D" at bounding box center [481, 436] width 27 height 27
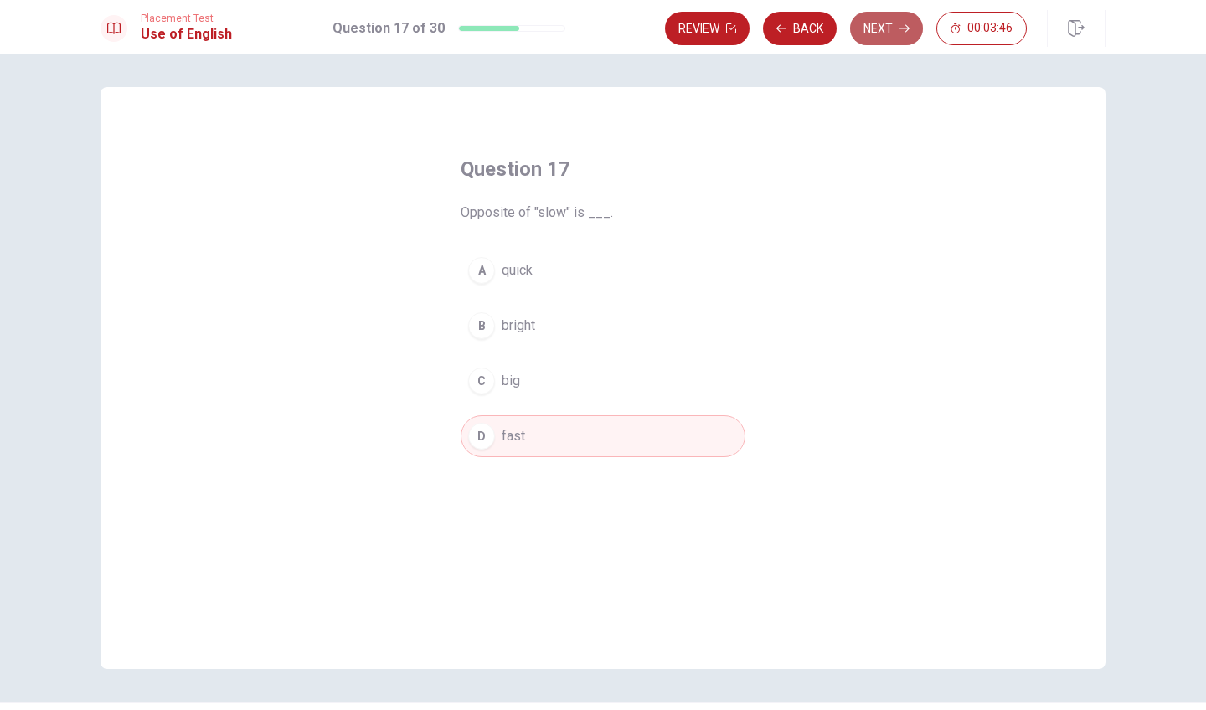
click at [892, 28] on button "Next" at bounding box center [886, 28] width 73 height 33
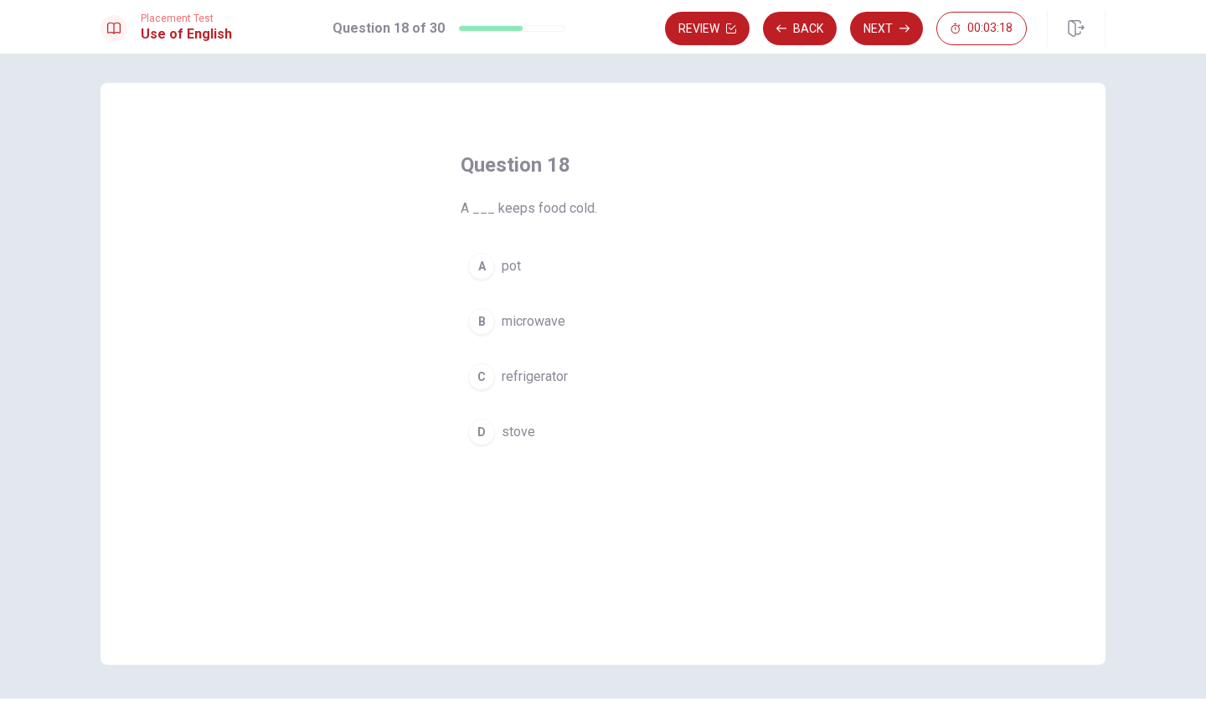
click at [476, 388] on div "C" at bounding box center [481, 376] width 27 height 27
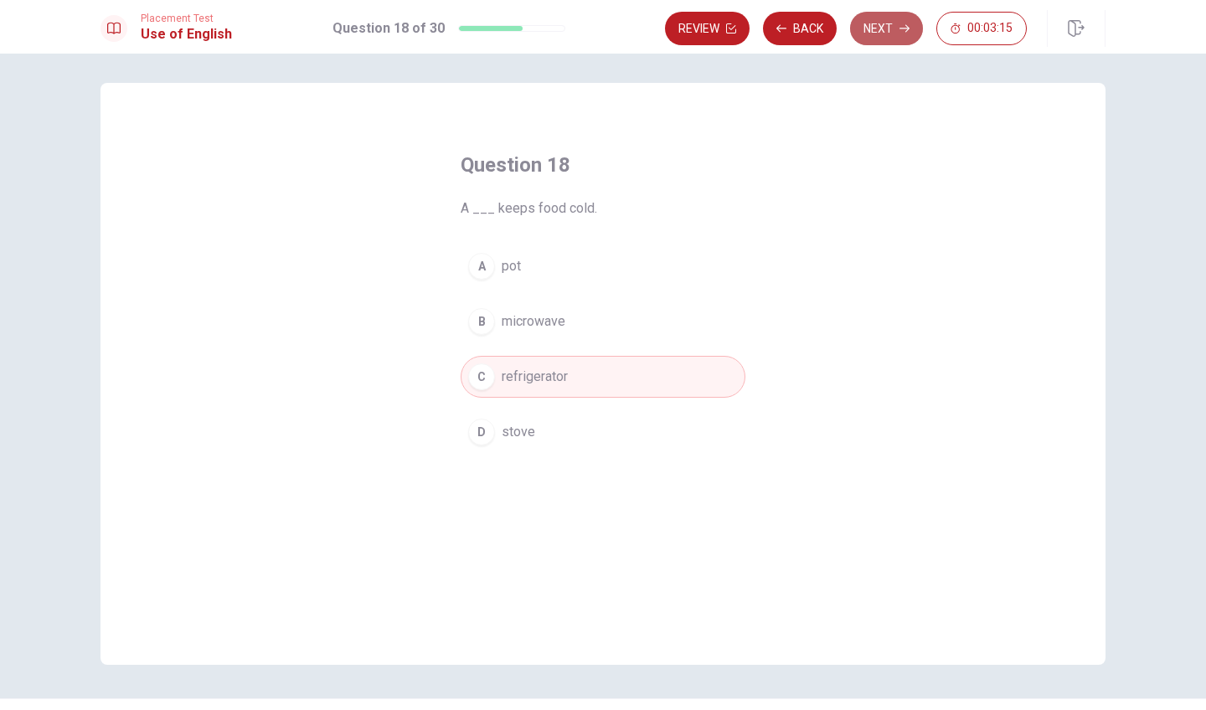
click at [892, 31] on button "Next" at bounding box center [886, 28] width 73 height 33
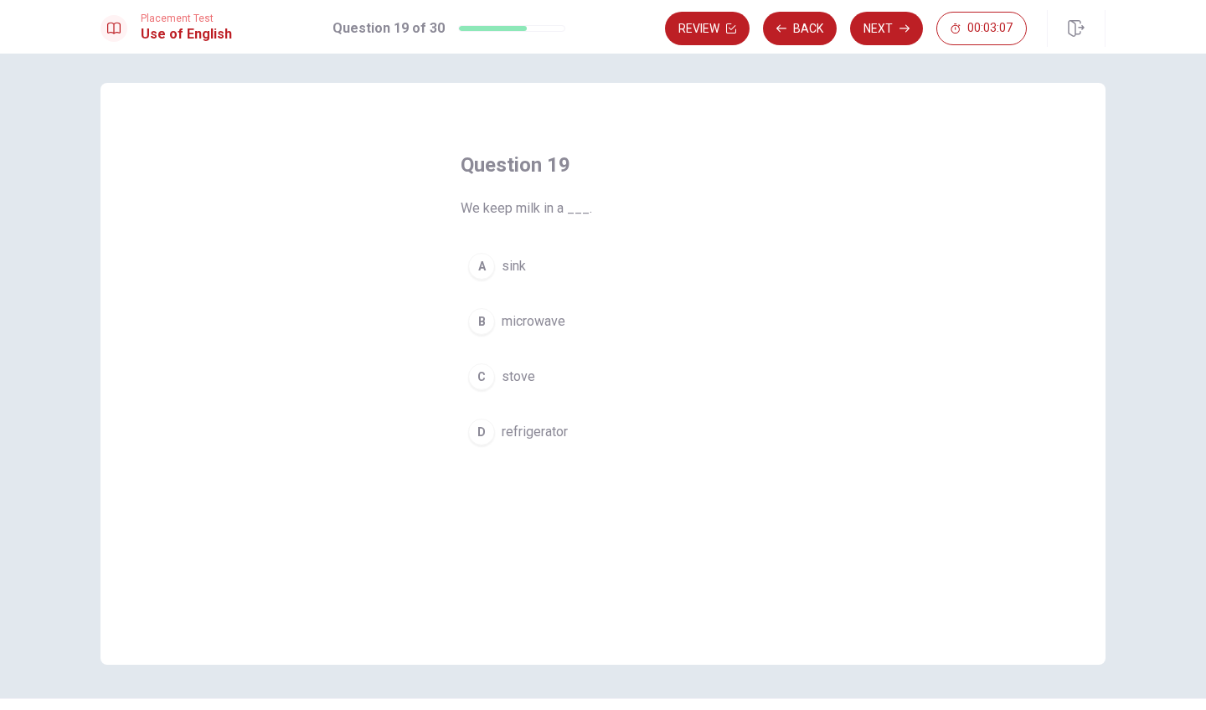
click at [481, 430] on div "D" at bounding box center [481, 432] width 27 height 27
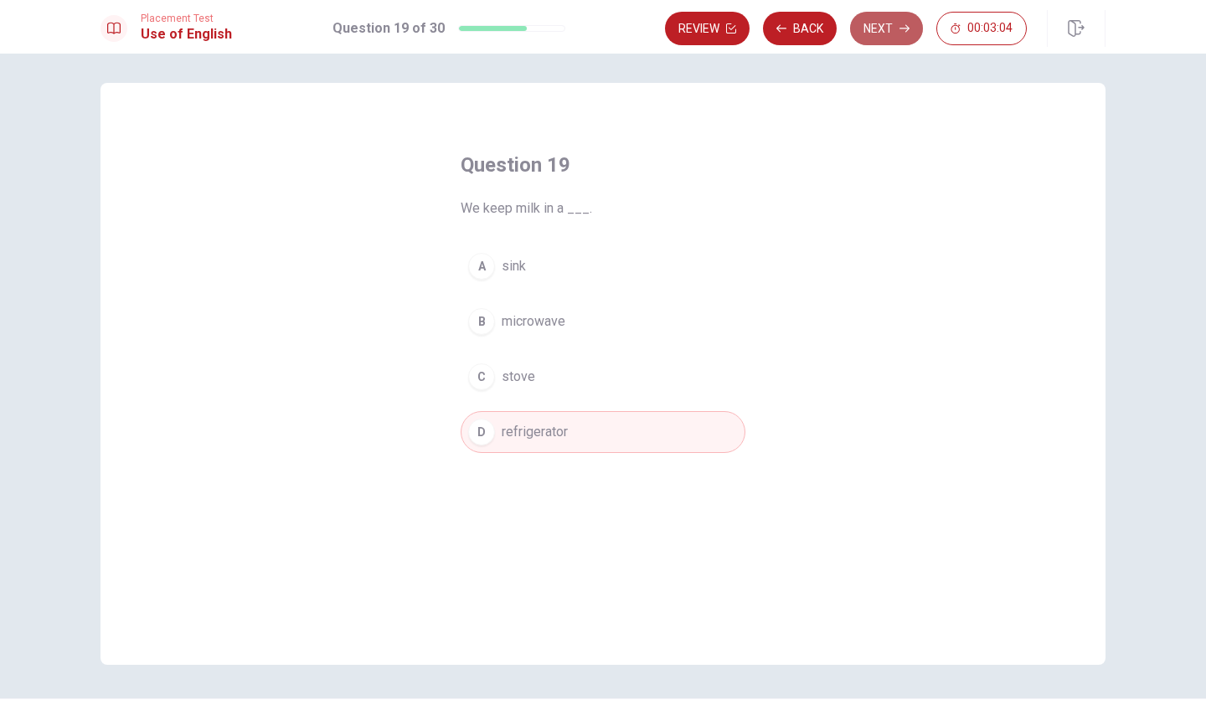
click at [892, 26] on button "Next" at bounding box center [886, 28] width 73 height 33
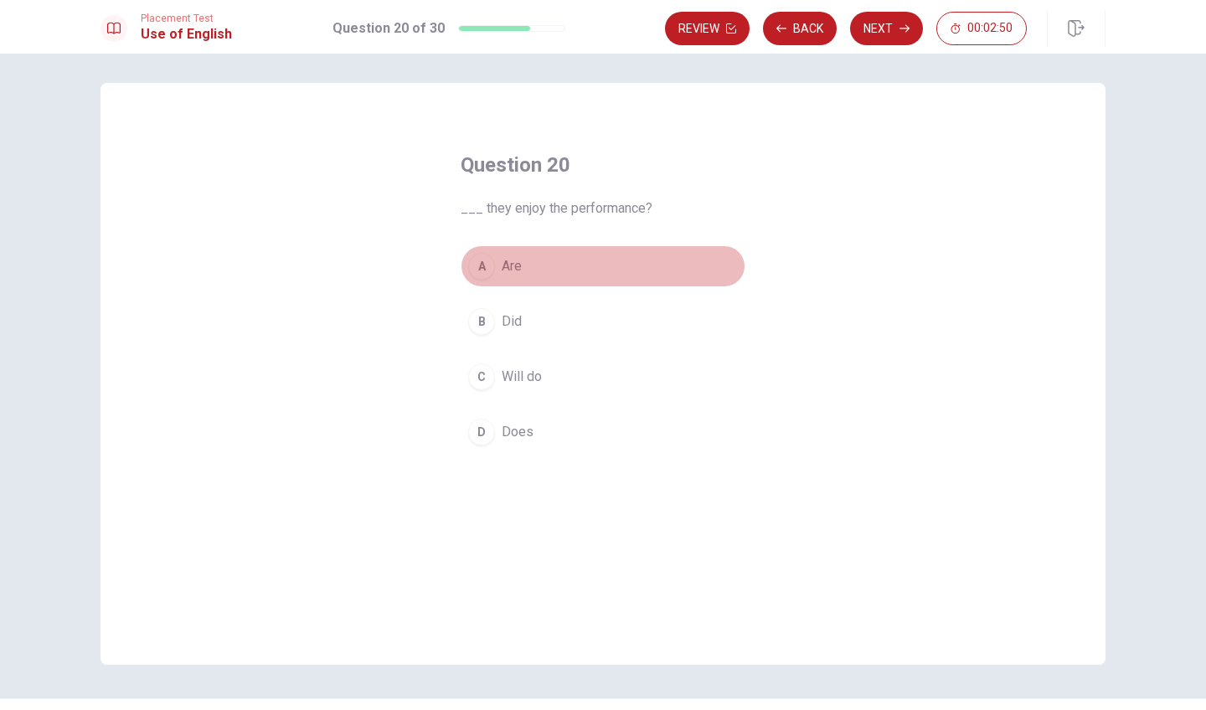
click at [479, 263] on div "A" at bounding box center [481, 266] width 27 height 27
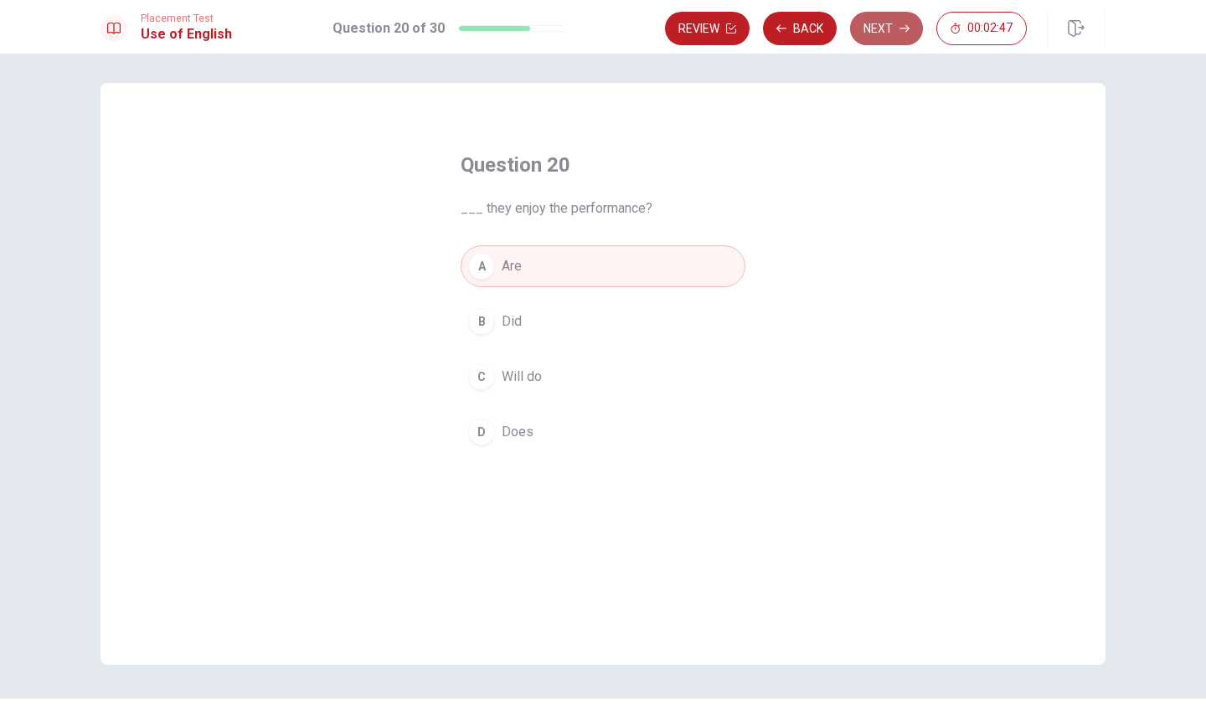
click at [906, 23] on icon "button" at bounding box center [904, 28] width 10 height 10
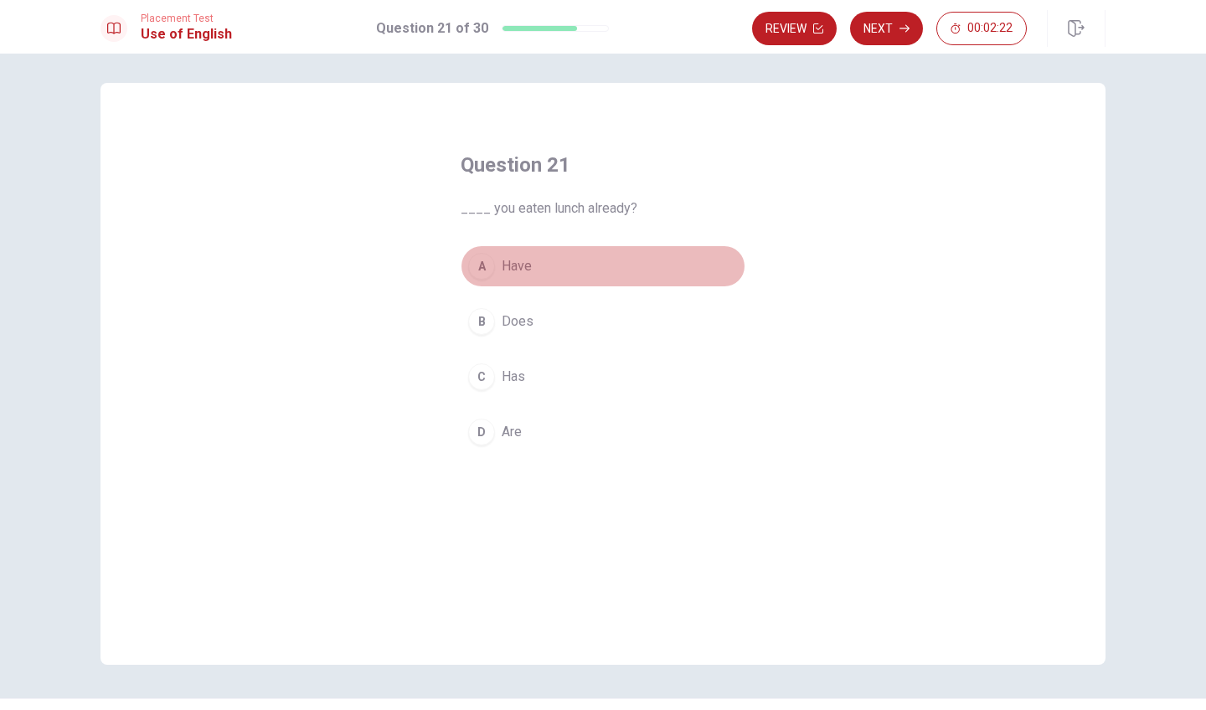
click at [471, 267] on div "A" at bounding box center [481, 266] width 27 height 27
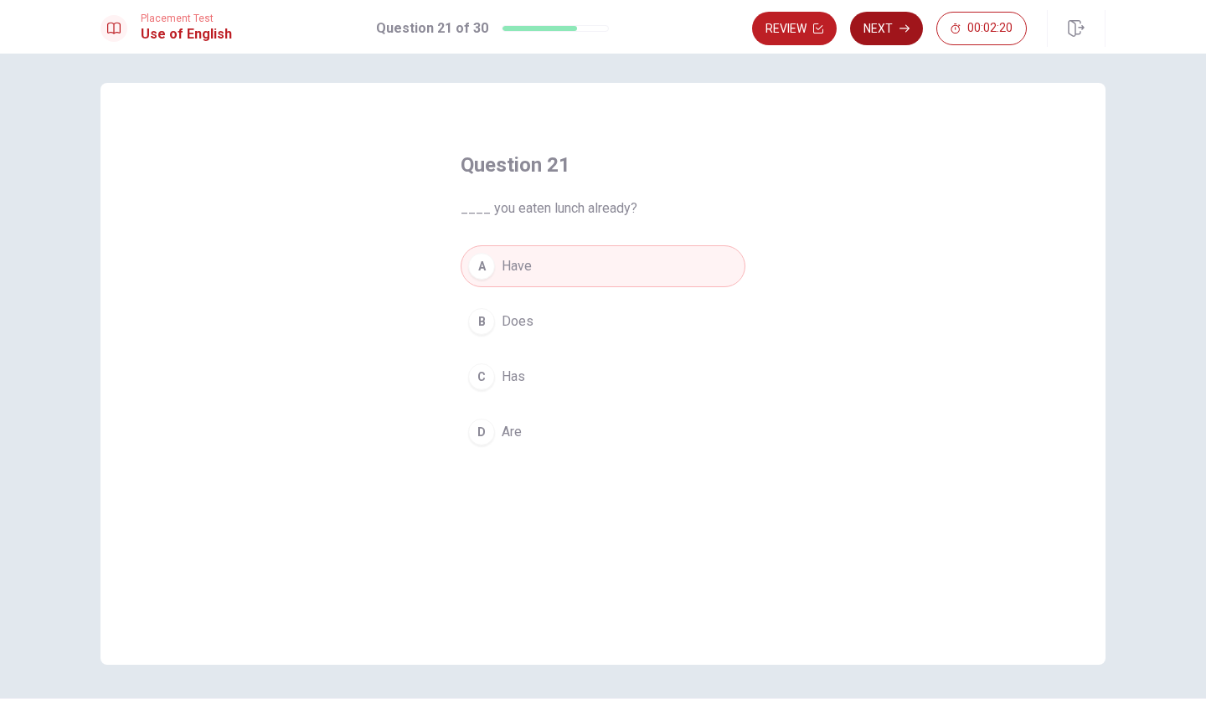
click at [883, 30] on button "Next" at bounding box center [886, 28] width 73 height 33
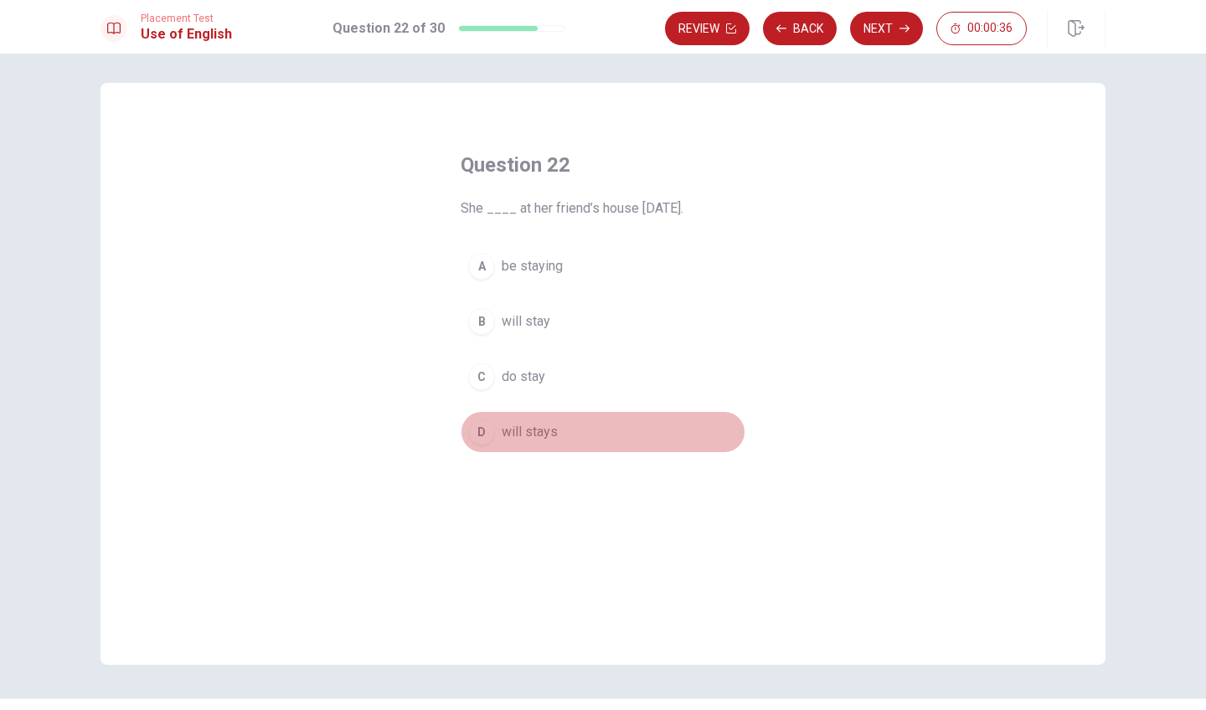
click at [482, 435] on div "D" at bounding box center [481, 432] width 27 height 27
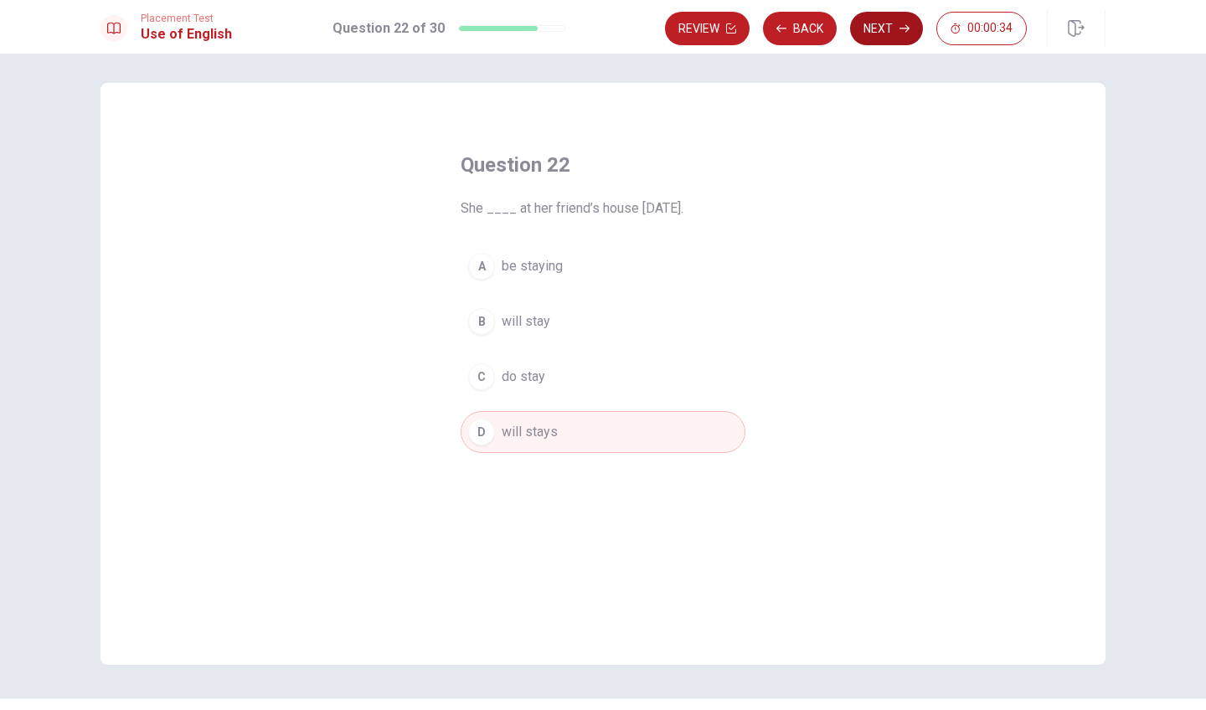
click at [882, 33] on button "Next" at bounding box center [886, 28] width 73 height 33
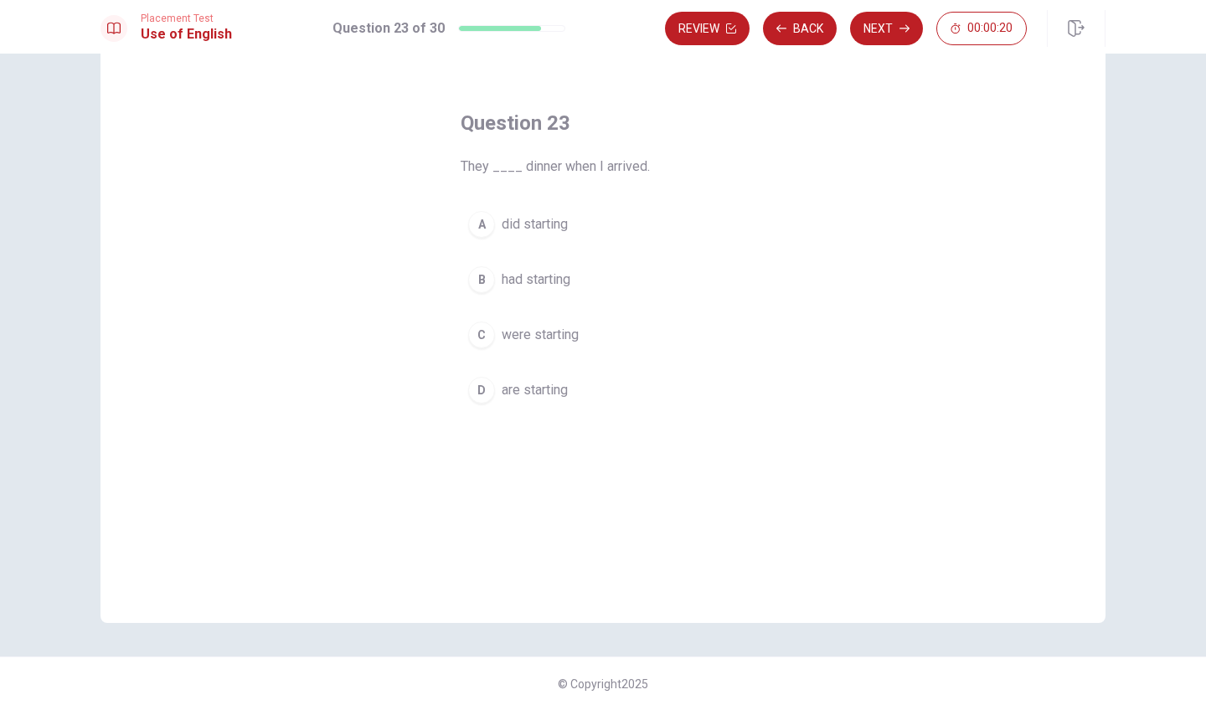
scroll to position [46, 0]
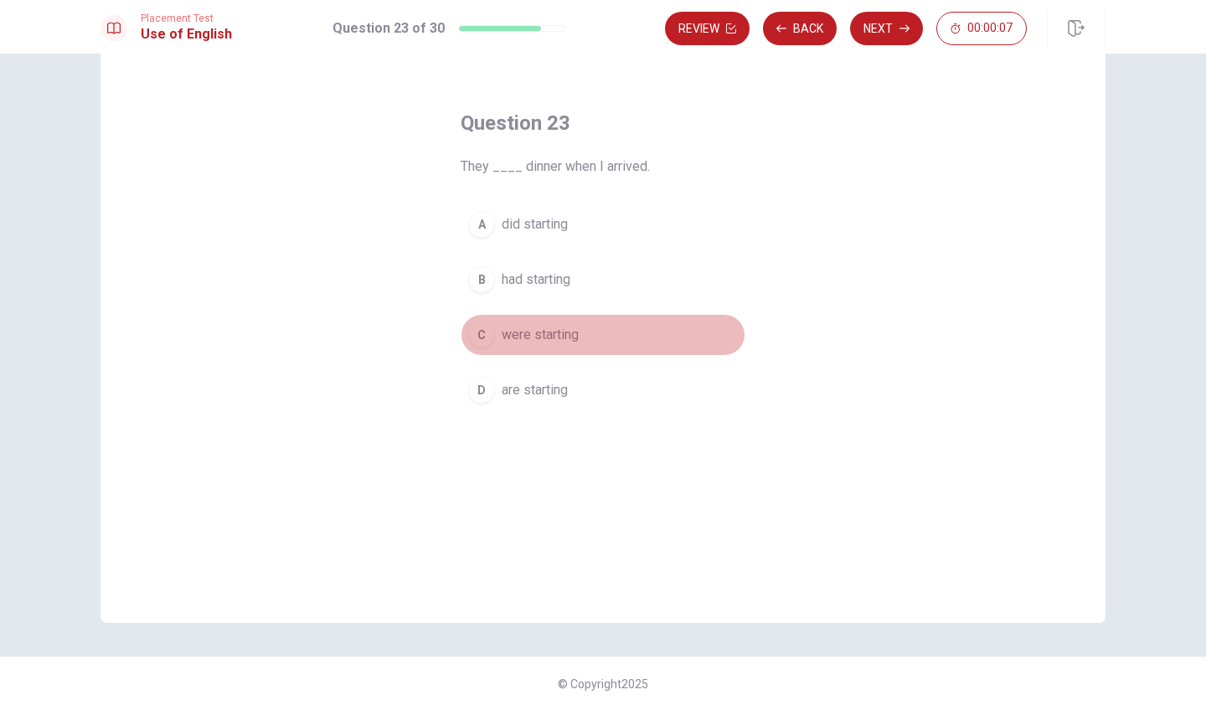
click at [476, 337] on div "C" at bounding box center [481, 334] width 27 height 27
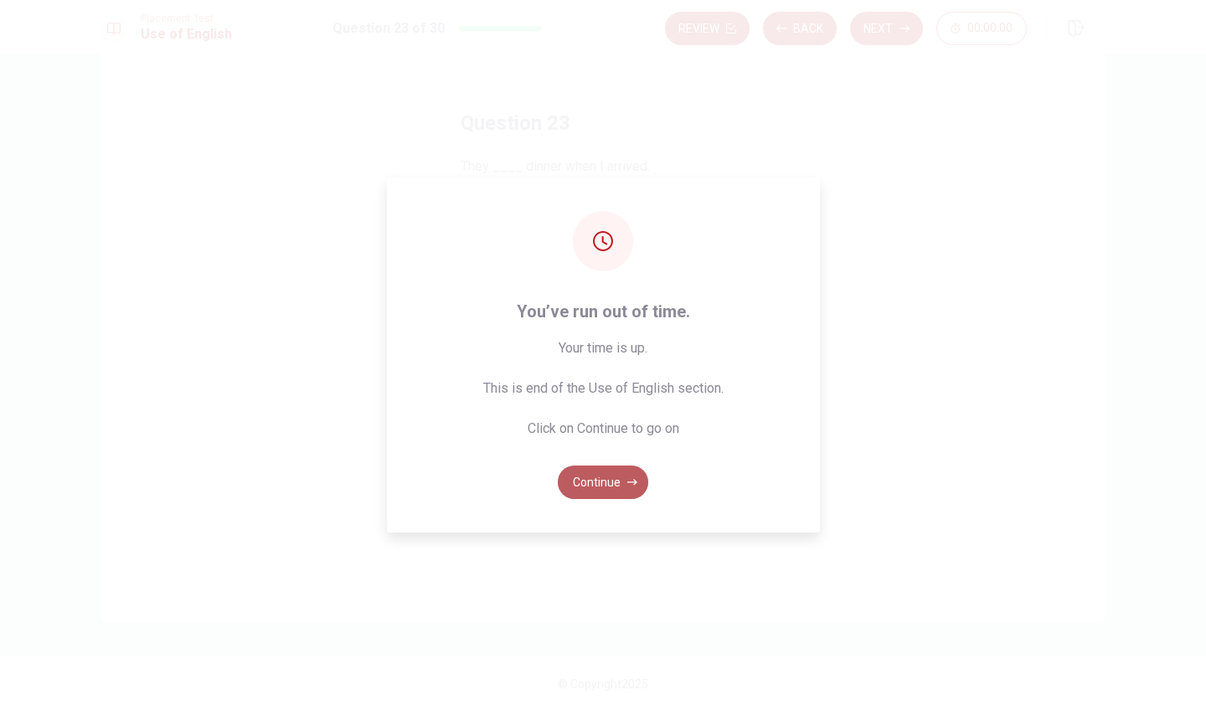
click at [610, 485] on button "Continue" at bounding box center [603, 481] width 90 height 33
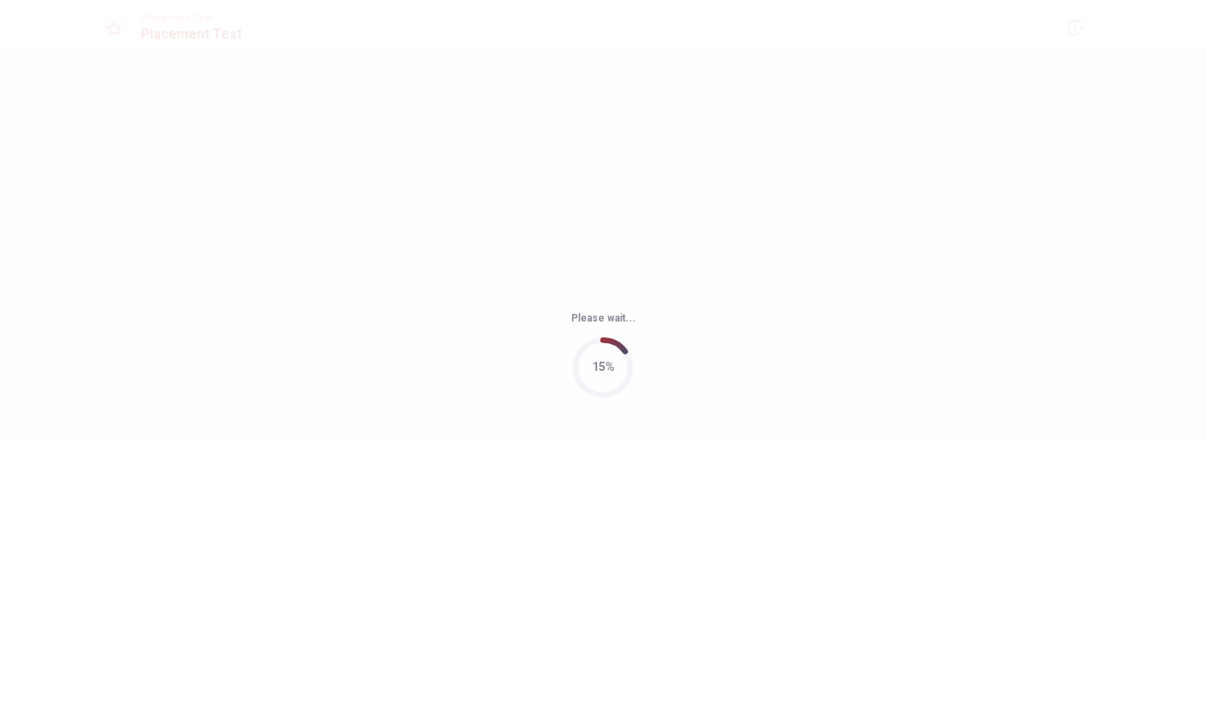
scroll to position [0, 0]
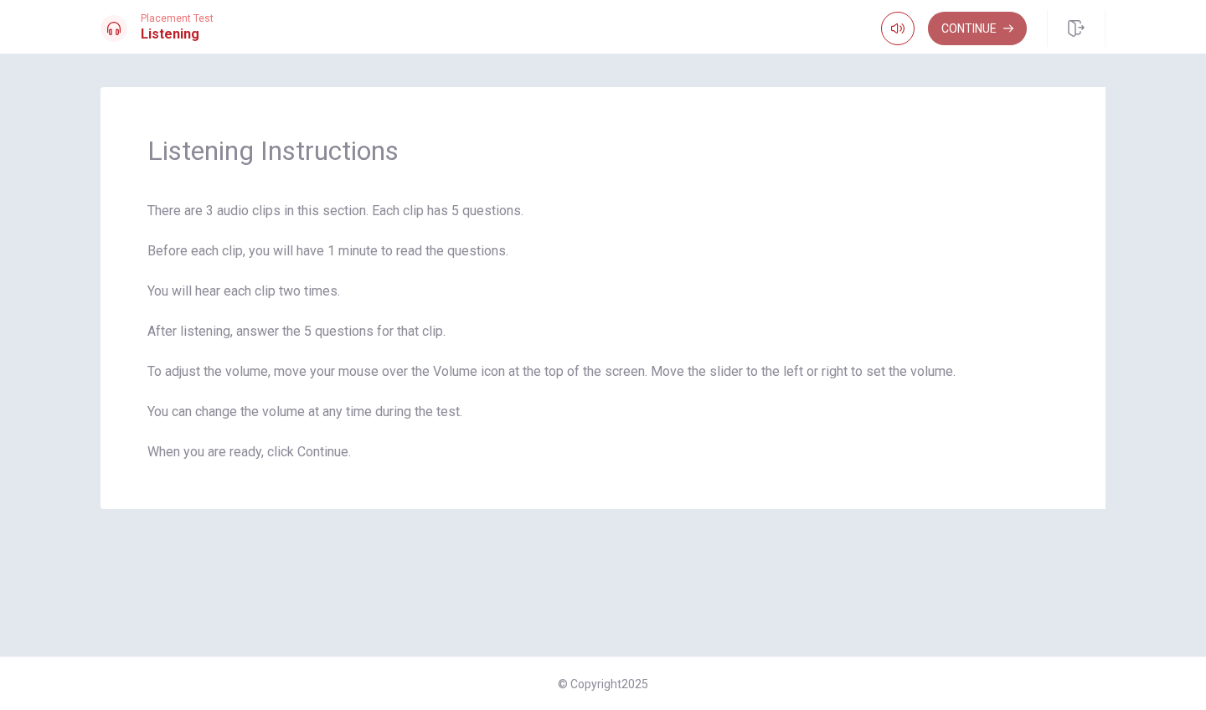
click at [979, 23] on button "Continue" at bounding box center [977, 28] width 99 height 33
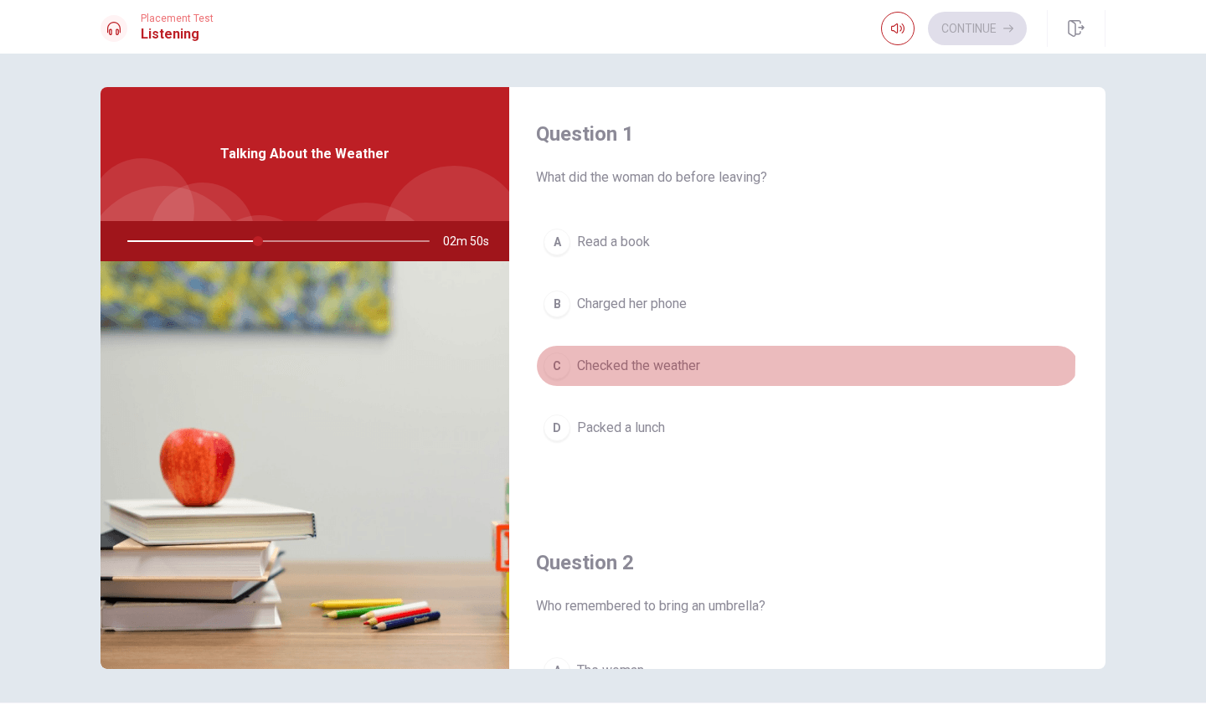
click at [558, 359] on div "C" at bounding box center [556, 365] width 27 height 27
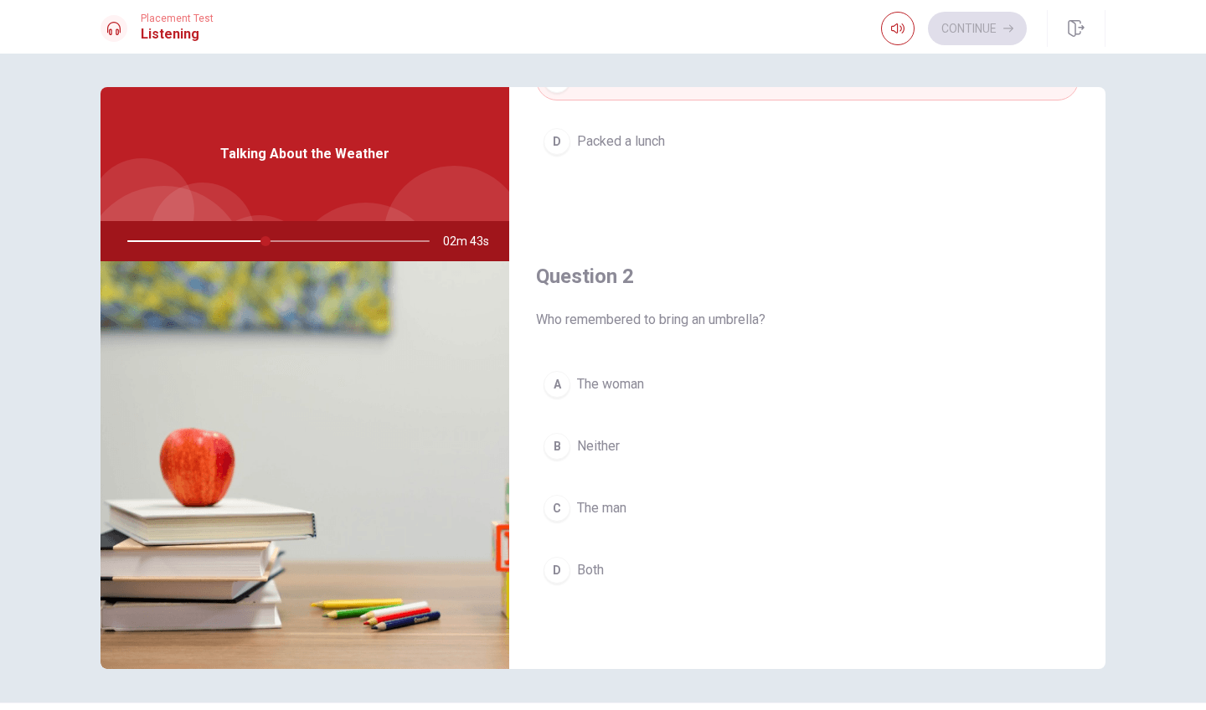
scroll to position [290, 0]
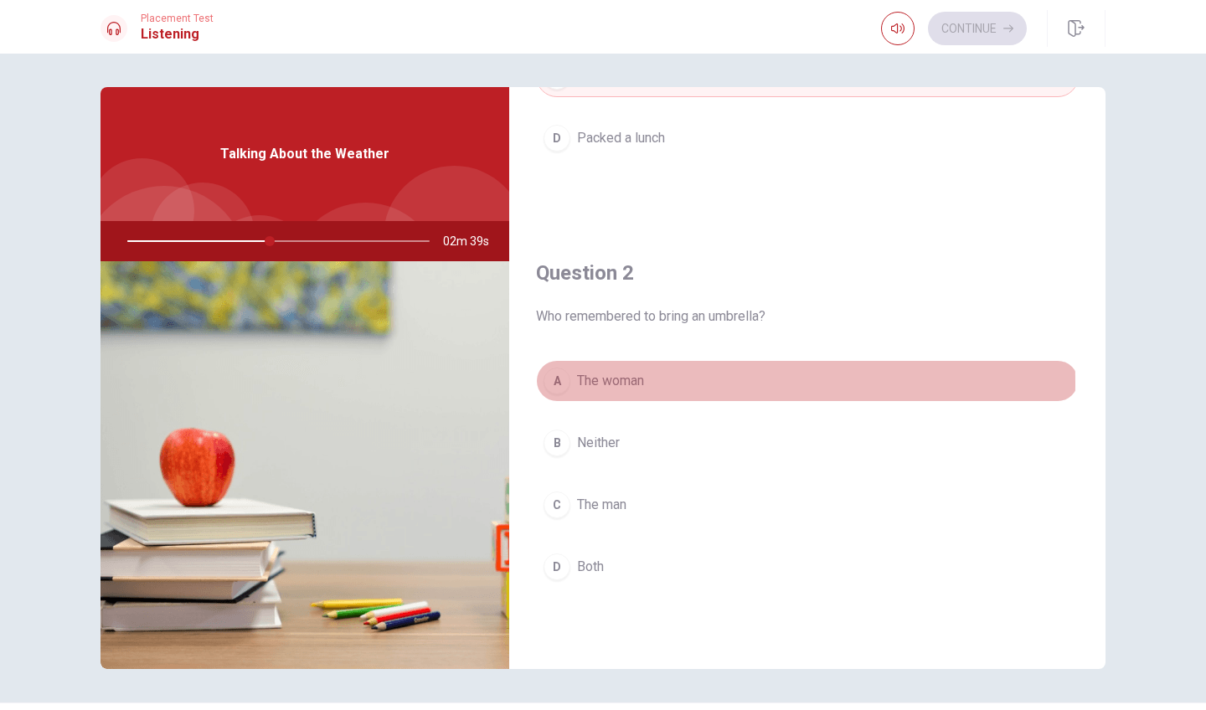
click at [548, 383] on div "A" at bounding box center [556, 381] width 27 height 27
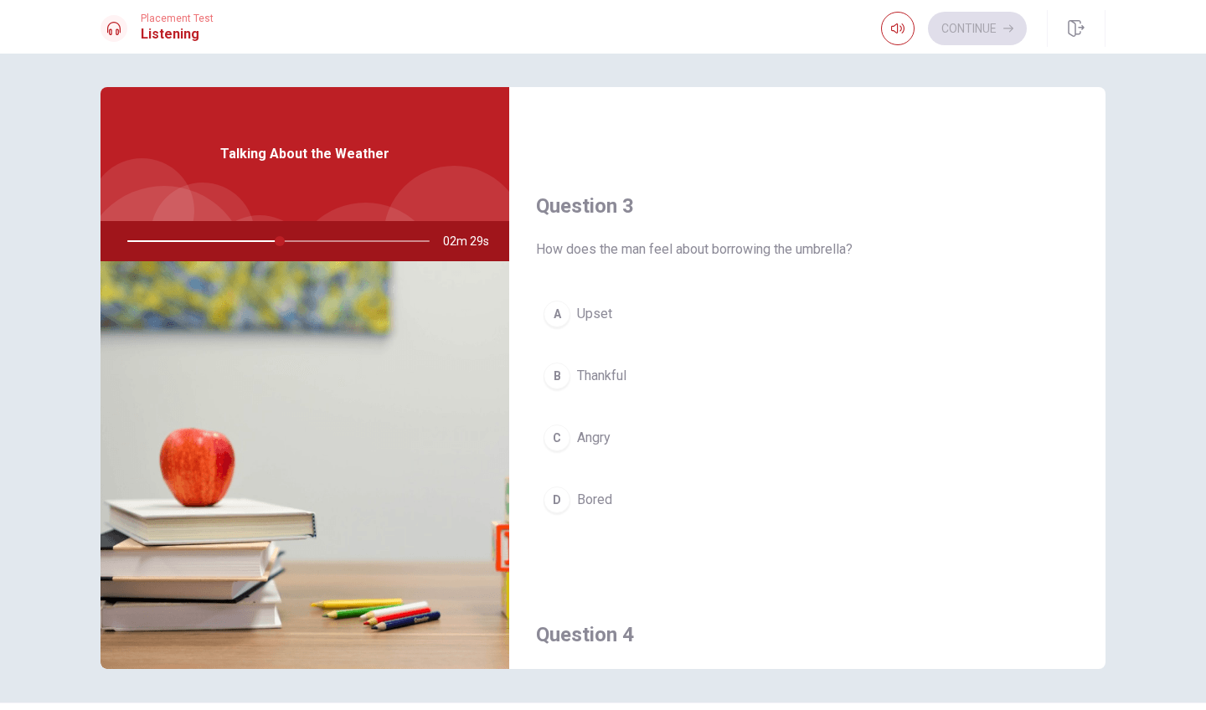
scroll to position [788, 0]
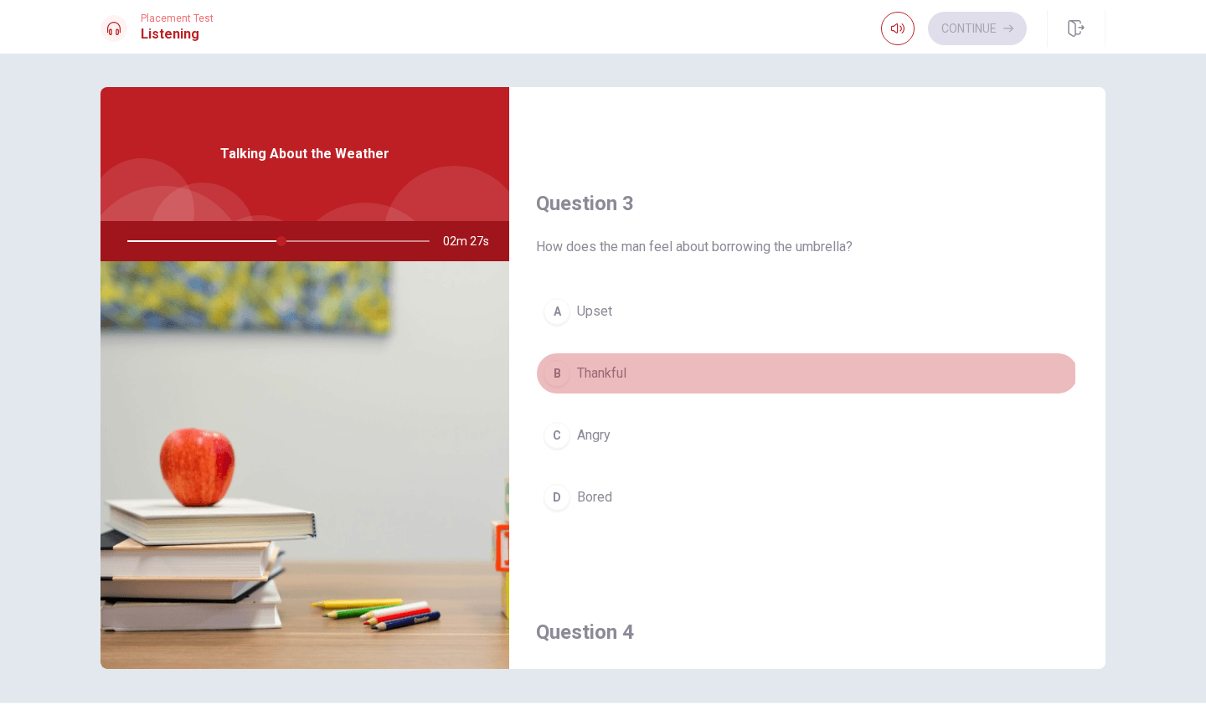
click at [549, 375] on div "B" at bounding box center [556, 373] width 27 height 27
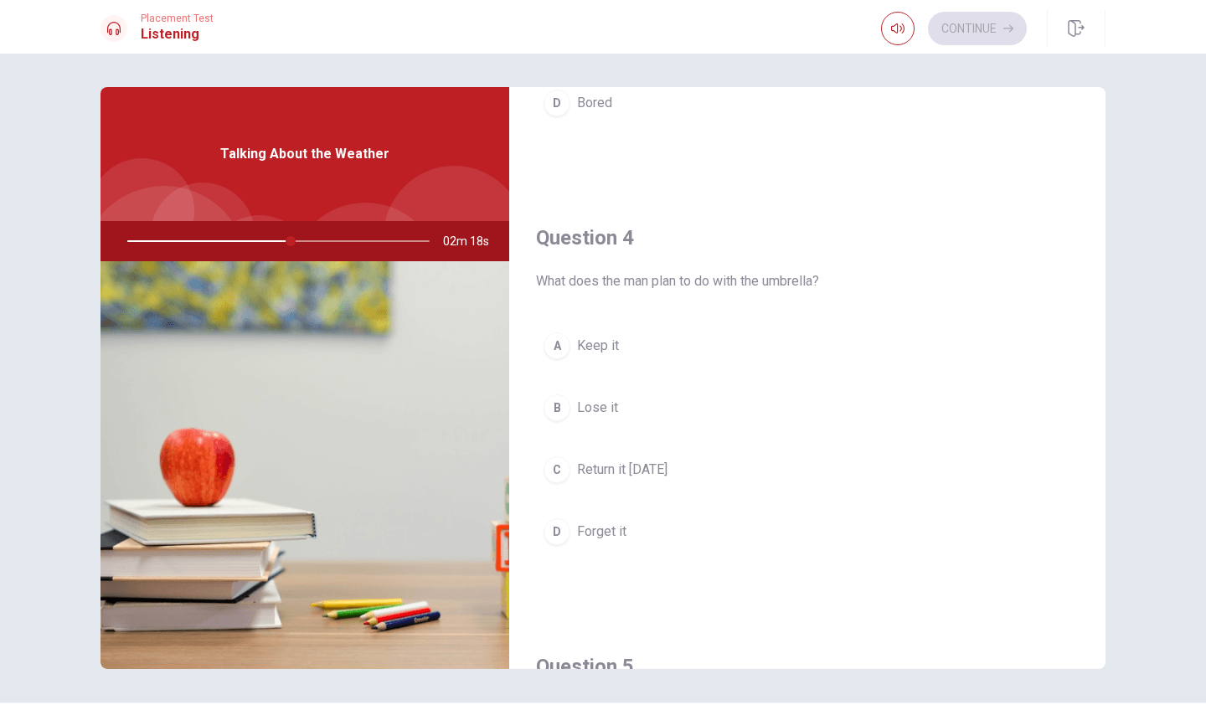
scroll to position [1191, 0]
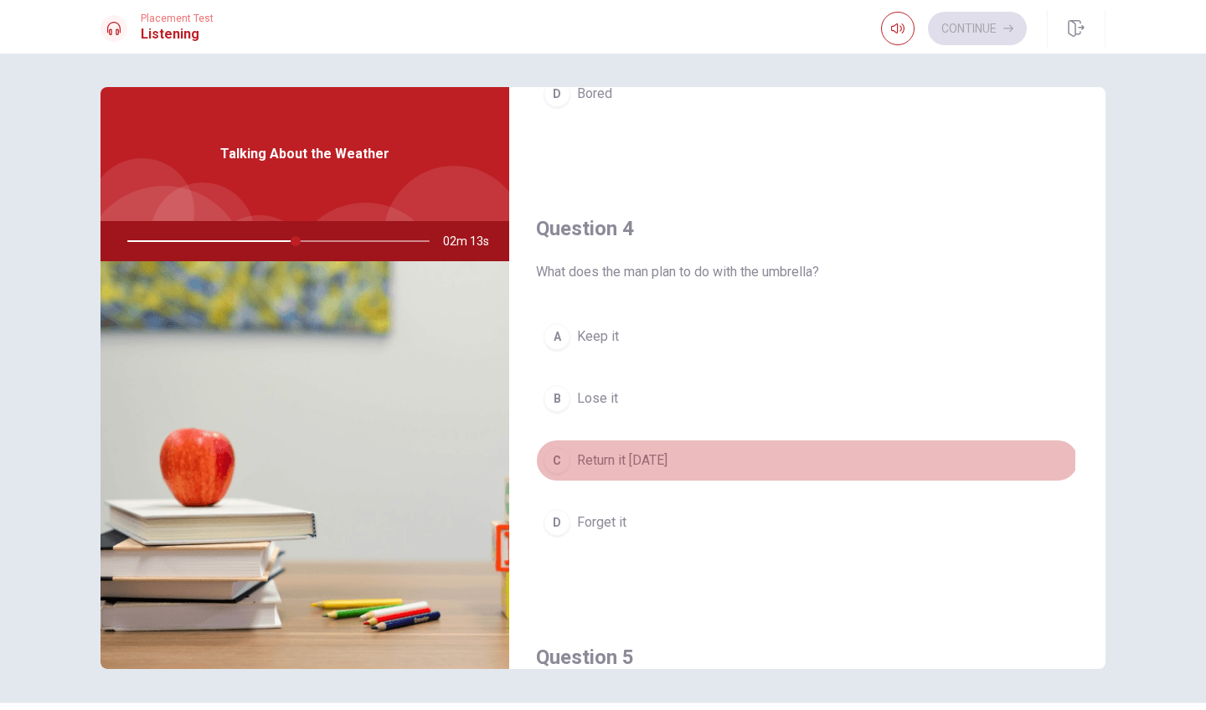
click at [553, 458] on div "C" at bounding box center [556, 460] width 27 height 27
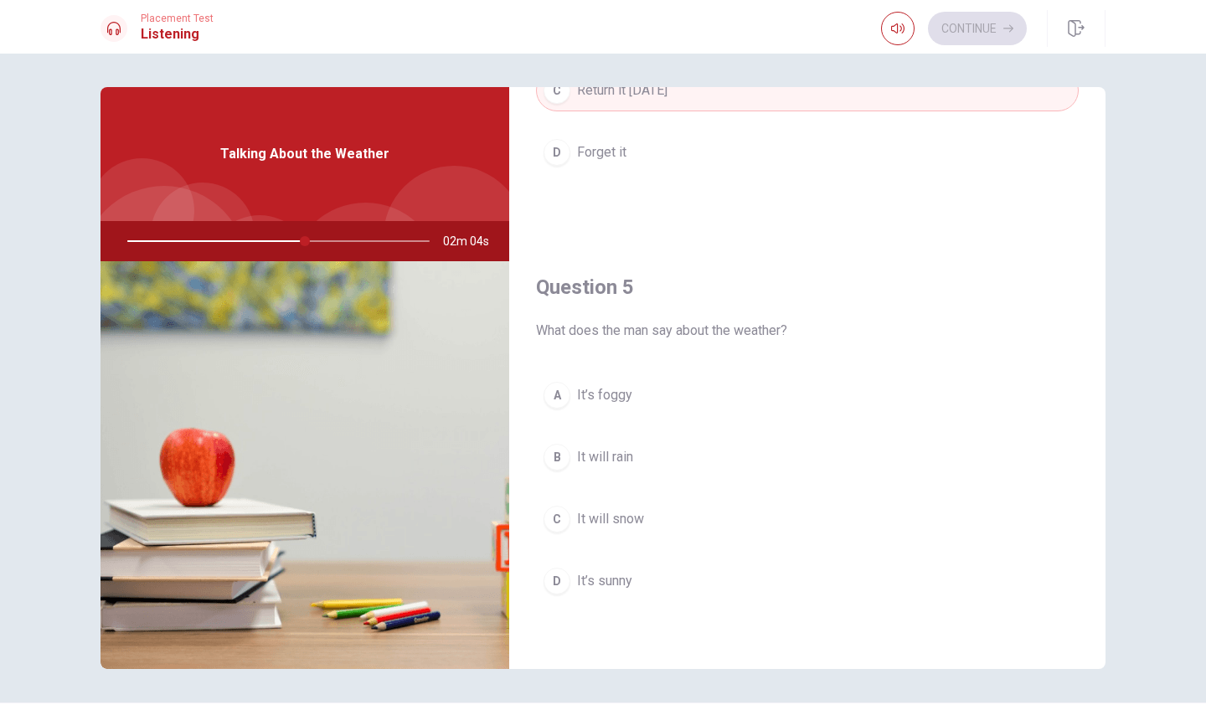
scroll to position [1561, 0]
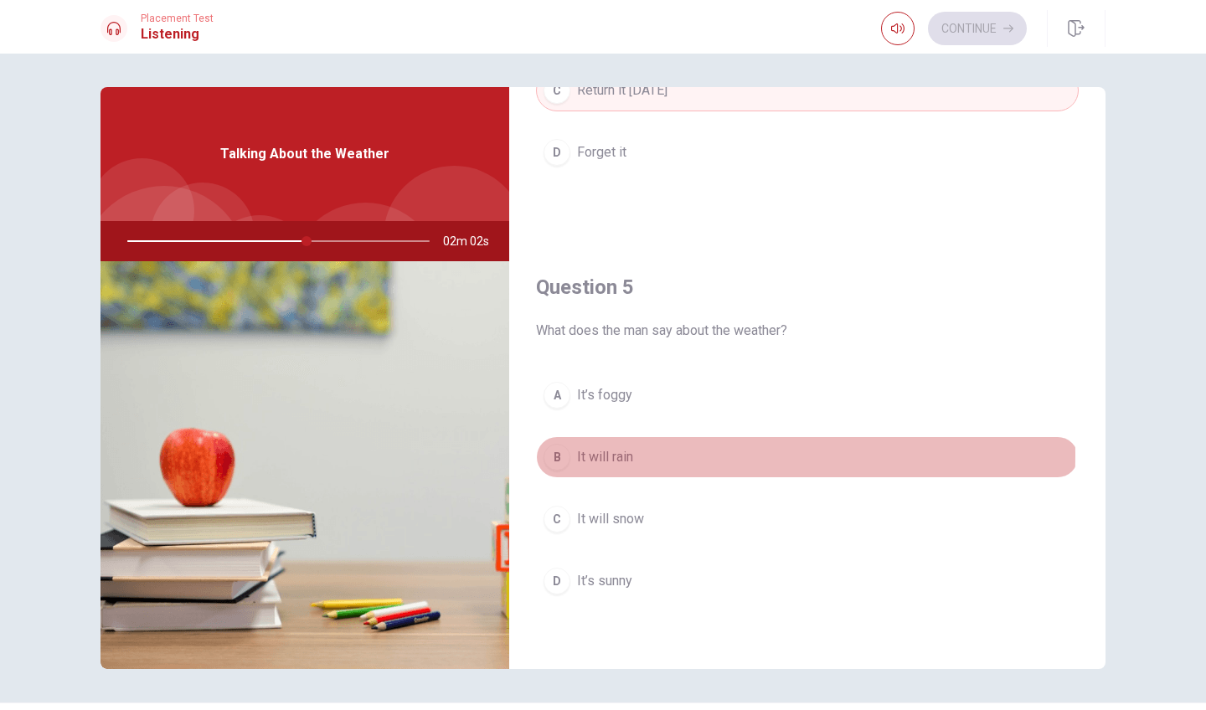
click at [551, 455] on div "B" at bounding box center [556, 457] width 27 height 27
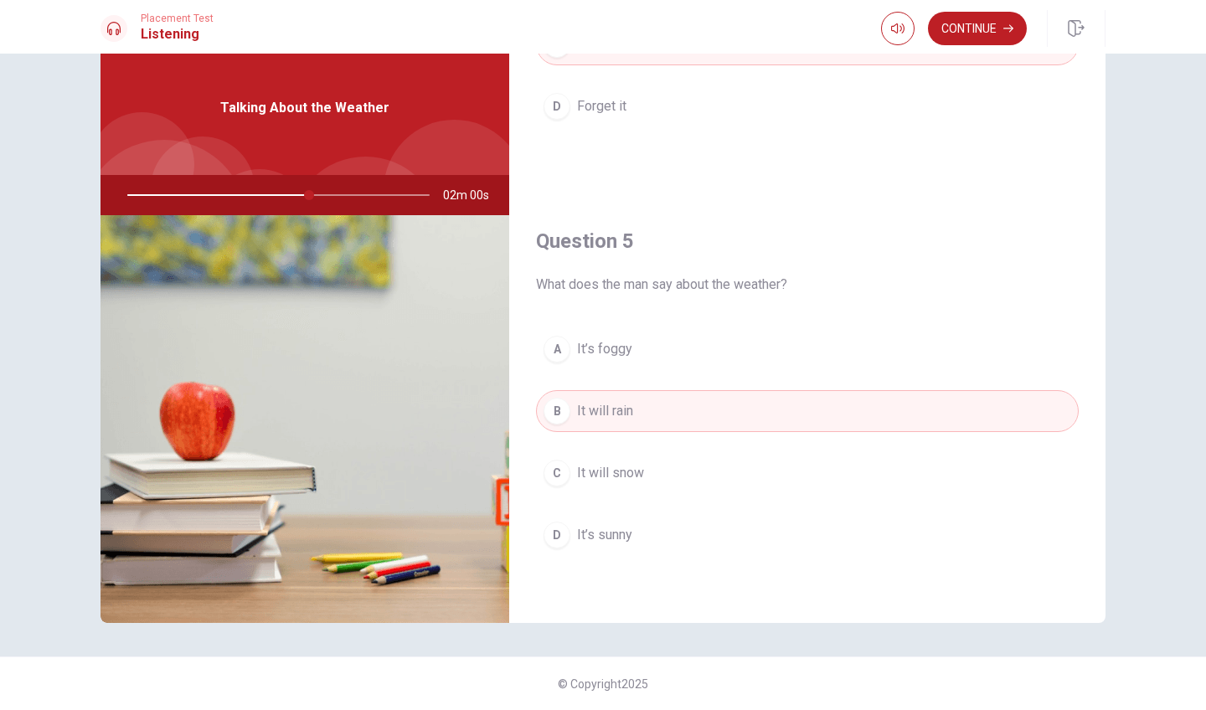
scroll to position [46, 0]
click at [967, 23] on button "Continue" at bounding box center [977, 28] width 99 height 33
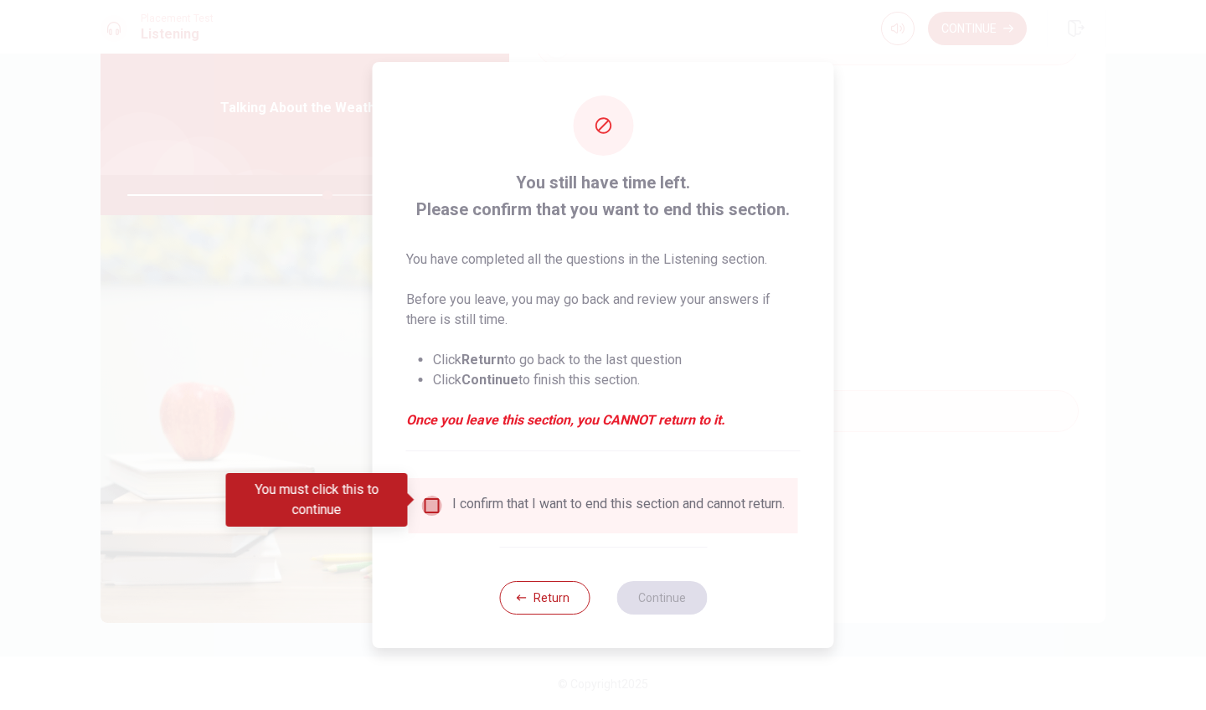
click at [429, 505] on input "You must click this to continue" at bounding box center [432, 506] width 20 height 20
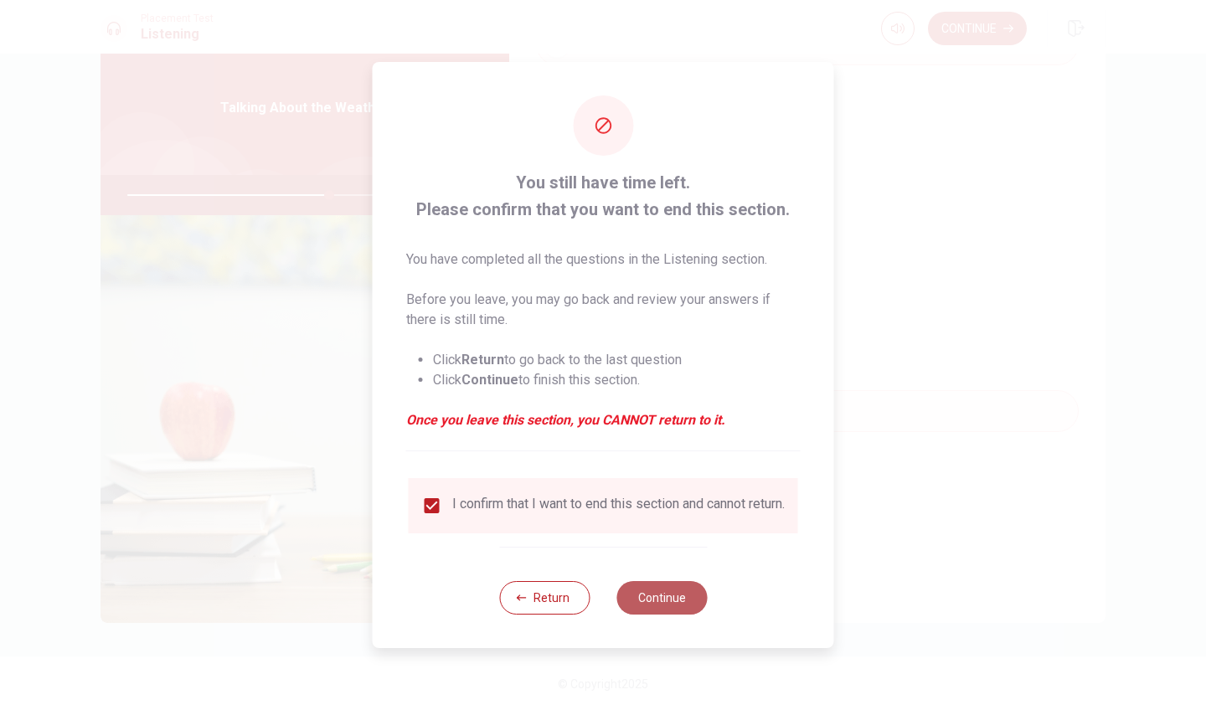
click at [689, 596] on button "Continue" at bounding box center [661, 597] width 90 height 33
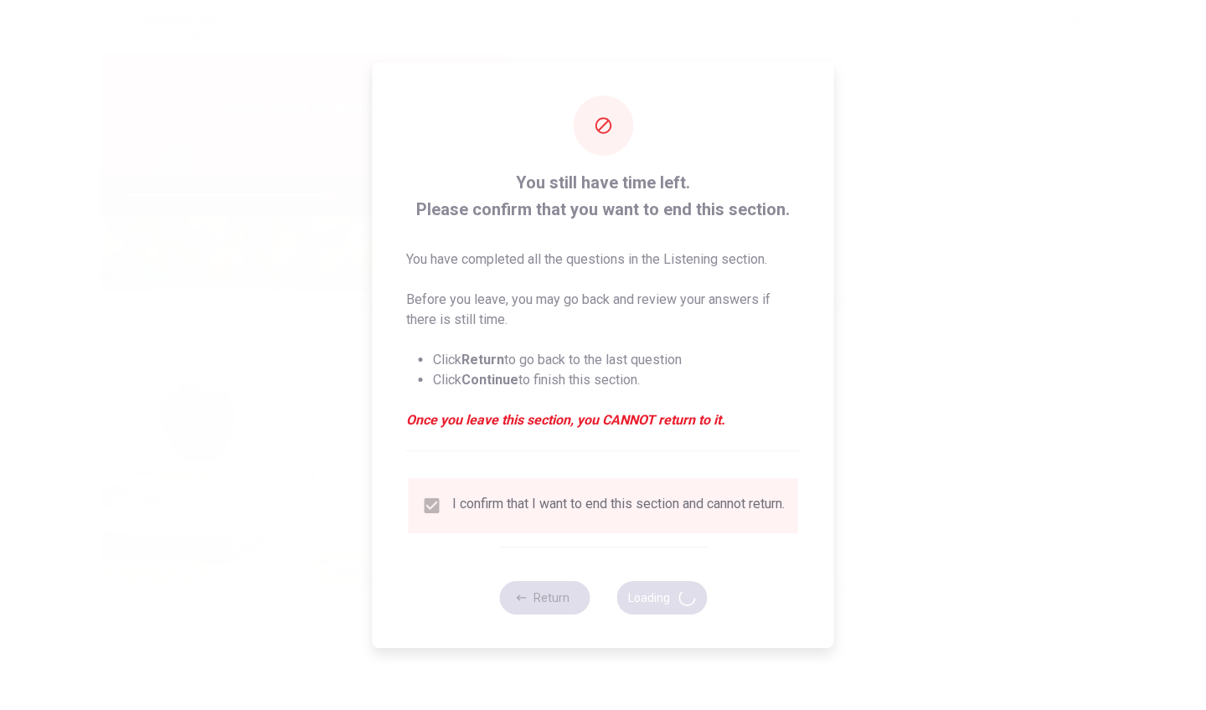
type input "68"
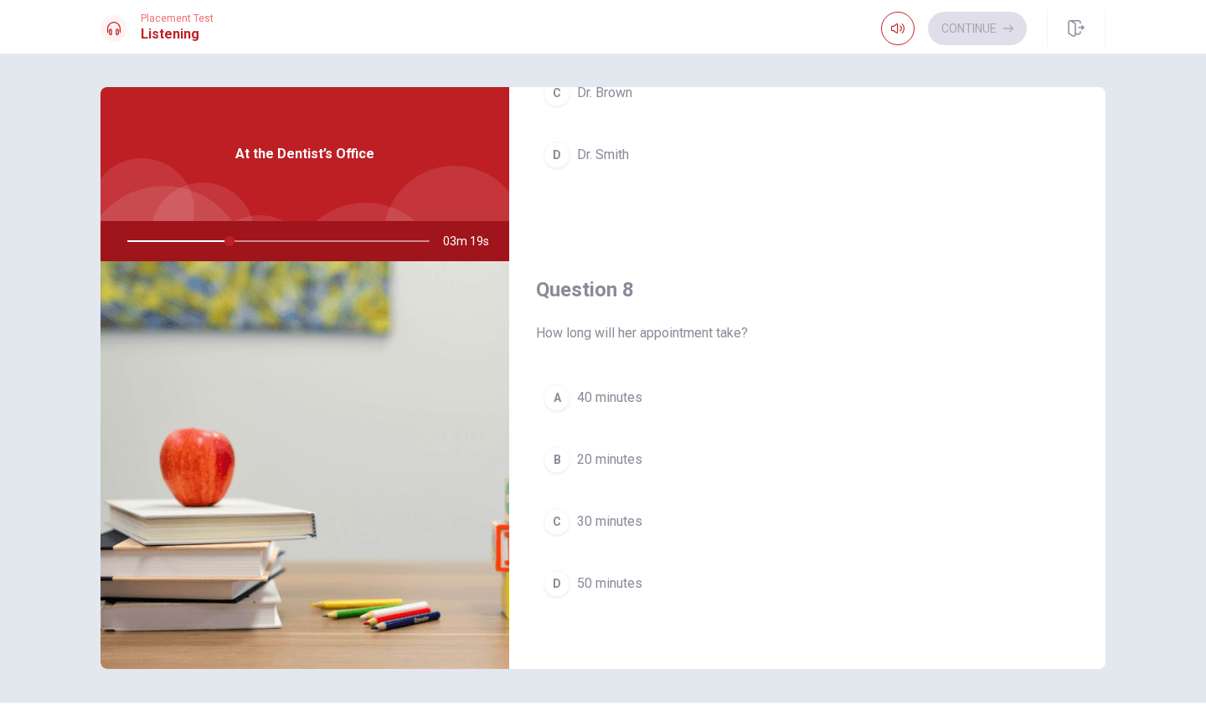
scroll to position [704, 0]
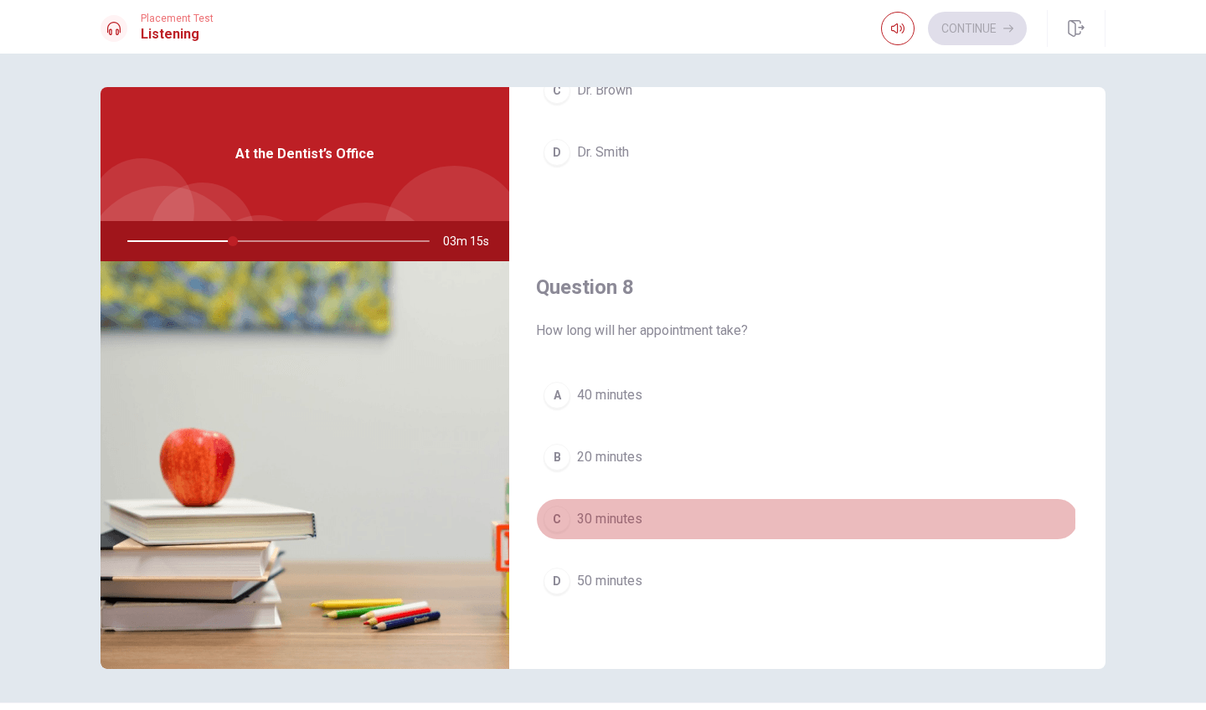
click at [554, 520] on div "C" at bounding box center [556, 519] width 27 height 27
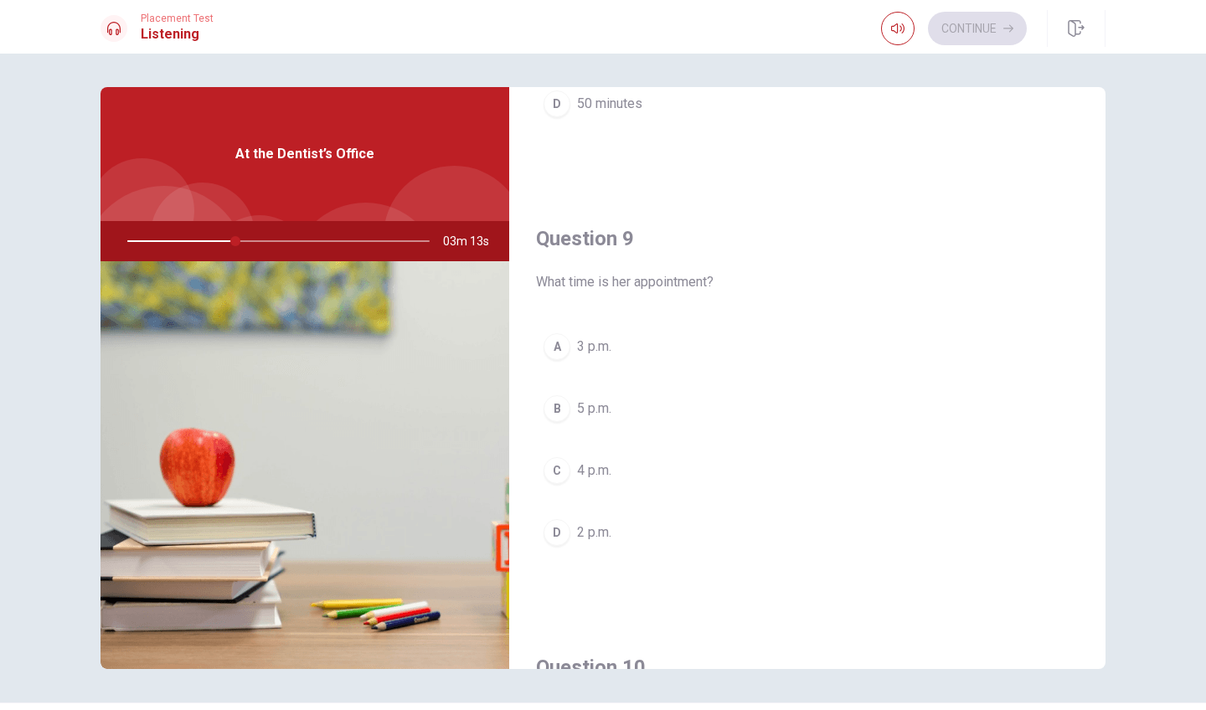
scroll to position [1184, 0]
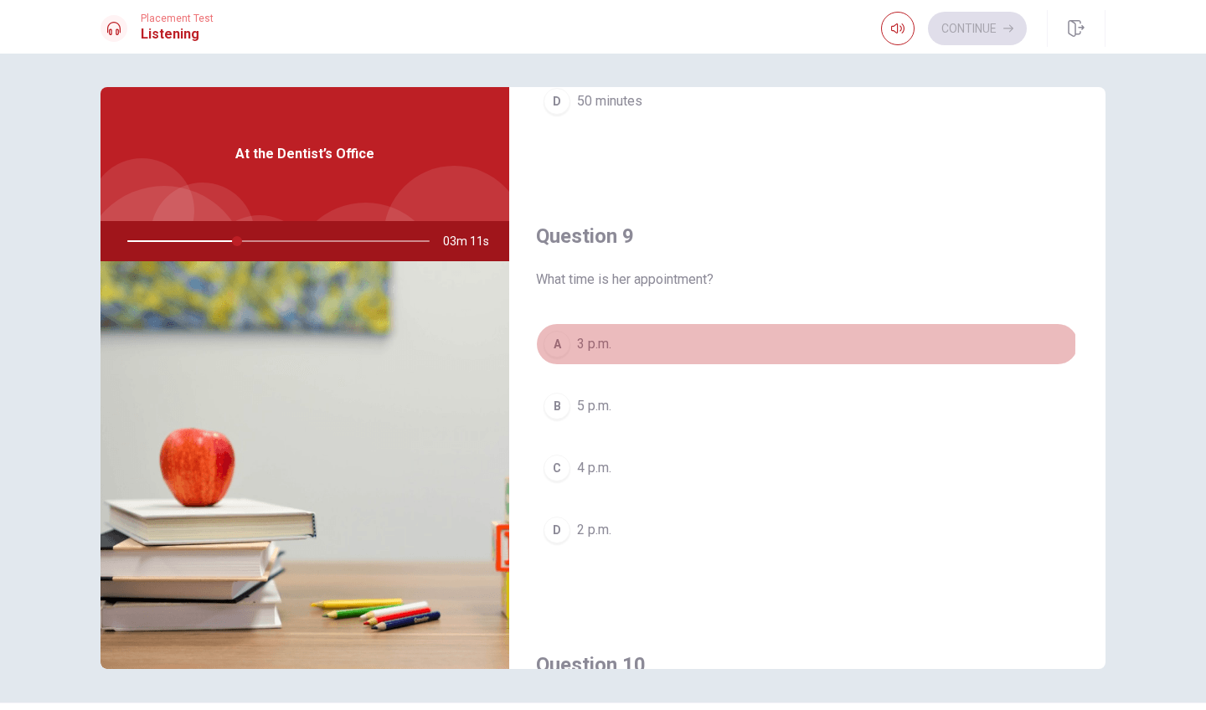
click at [548, 343] on div "A" at bounding box center [556, 344] width 27 height 27
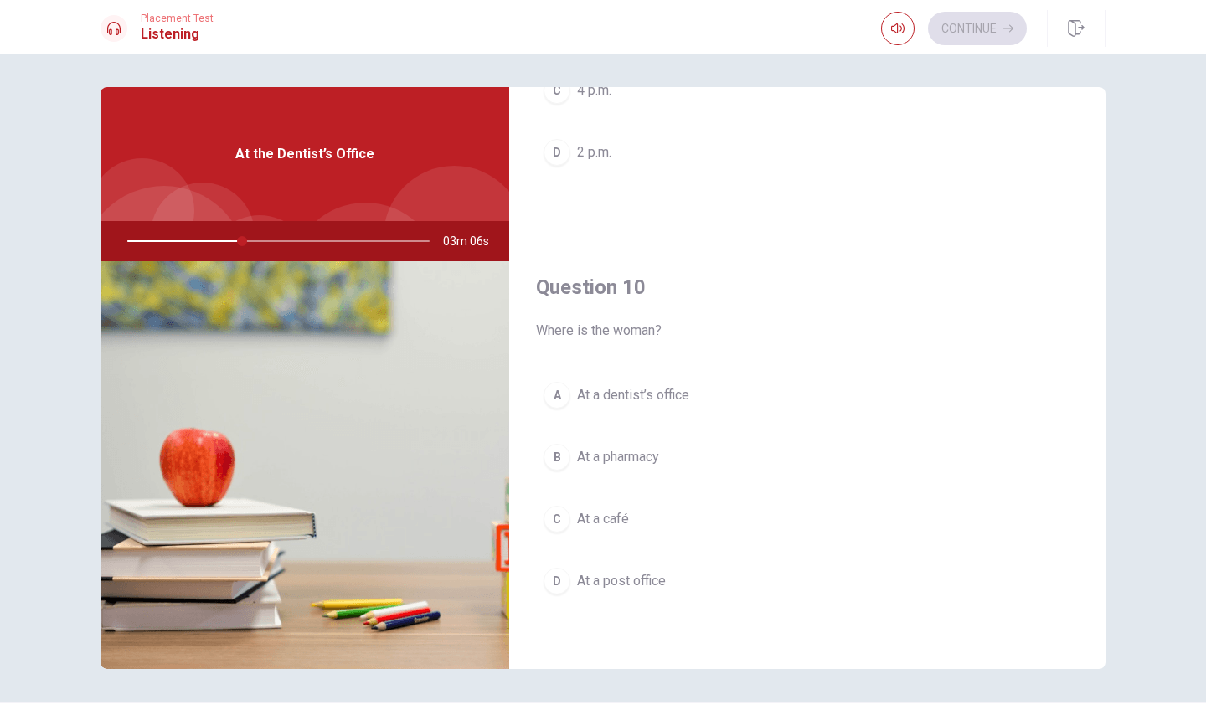
scroll to position [1561, 0]
click at [548, 390] on div "A" at bounding box center [556, 395] width 27 height 27
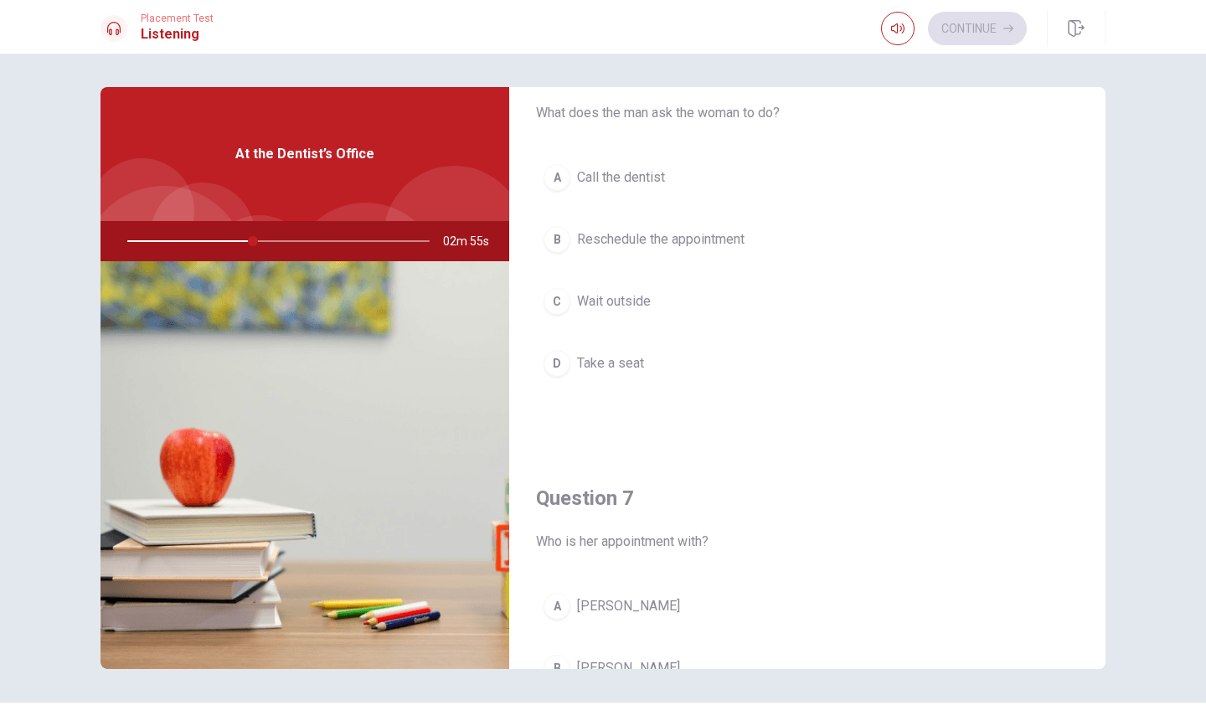
scroll to position [63, 0]
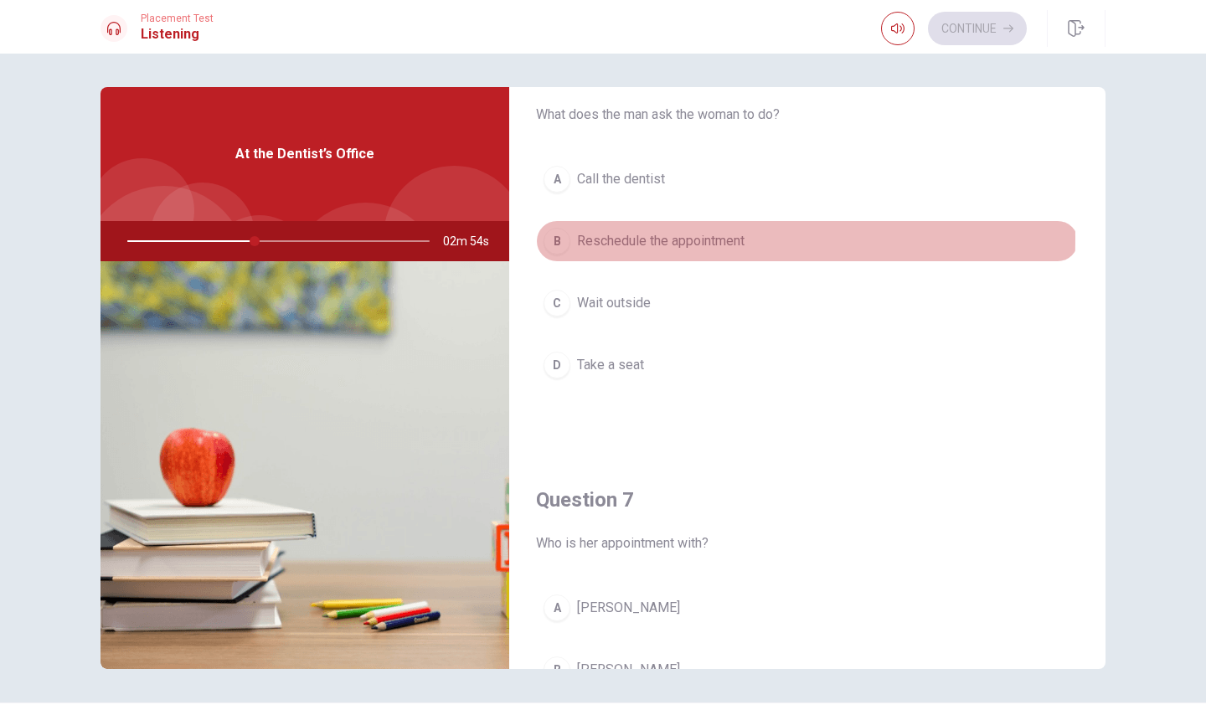
click at [547, 238] on div "B" at bounding box center [556, 241] width 27 height 27
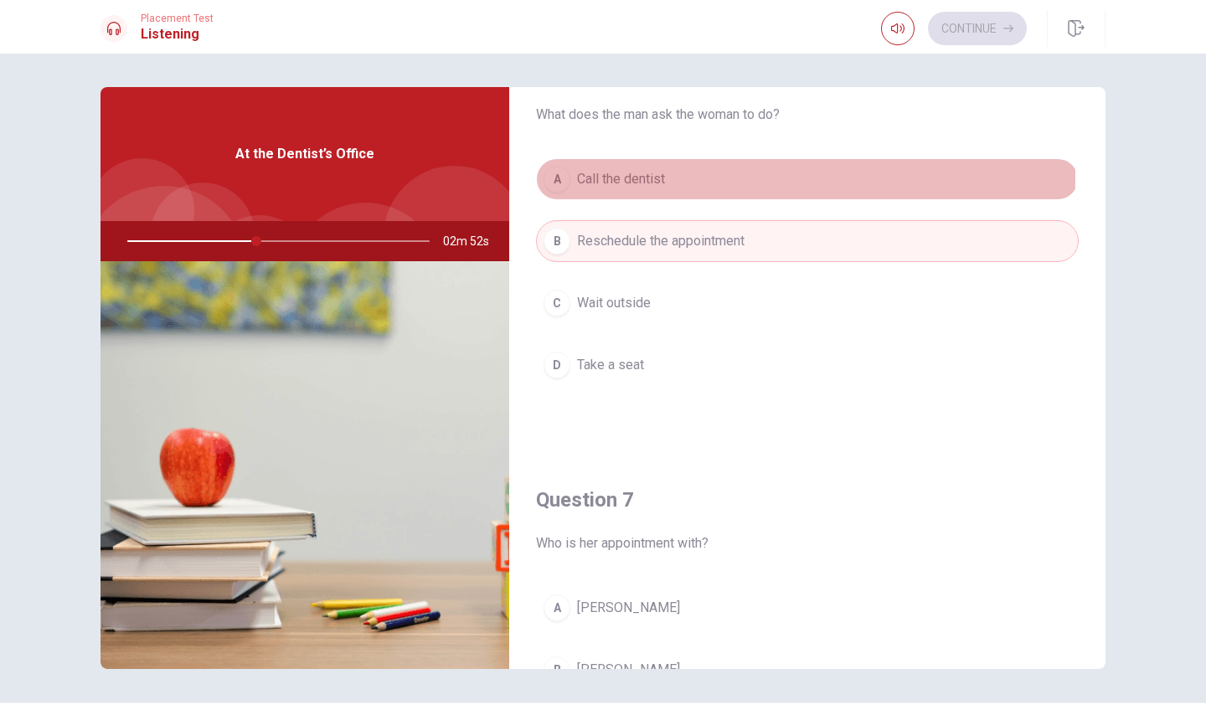
click at [555, 177] on div "A" at bounding box center [556, 179] width 27 height 27
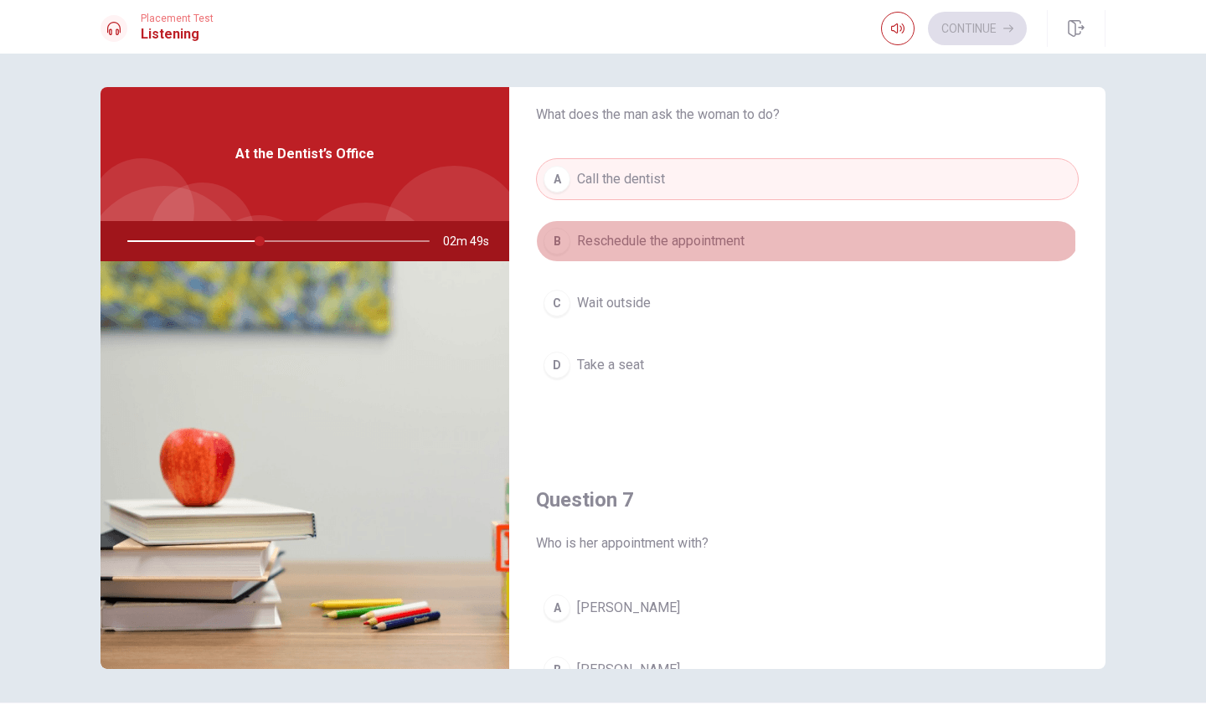
click at [554, 243] on div "B" at bounding box center [556, 241] width 27 height 27
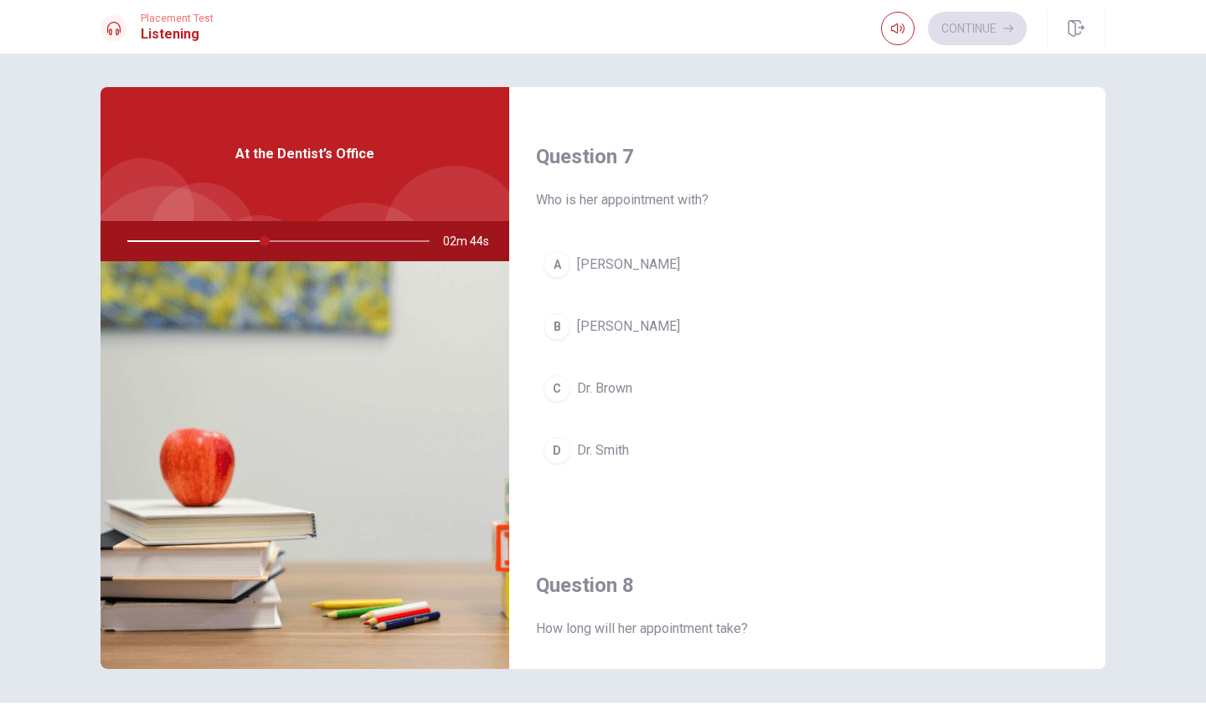
scroll to position [410, 0]
click at [557, 449] on div "D" at bounding box center [556, 446] width 27 height 27
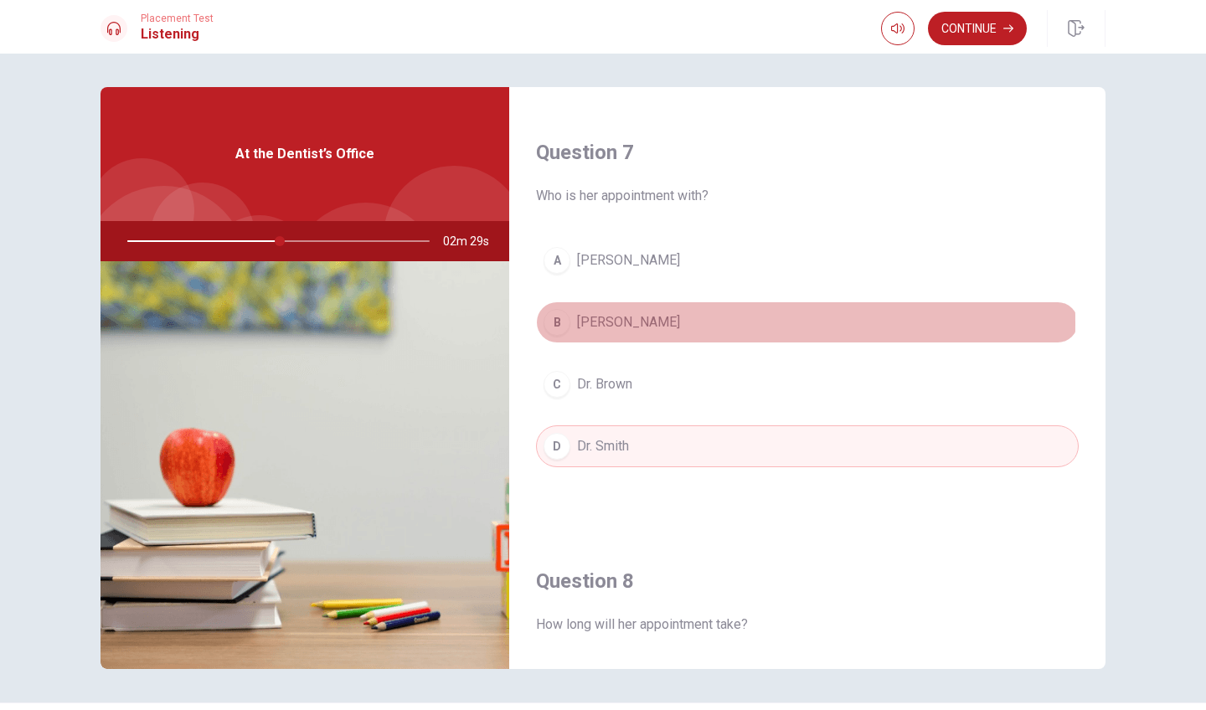
click at [560, 323] on div "B" at bounding box center [556, 322] width 27 height 27
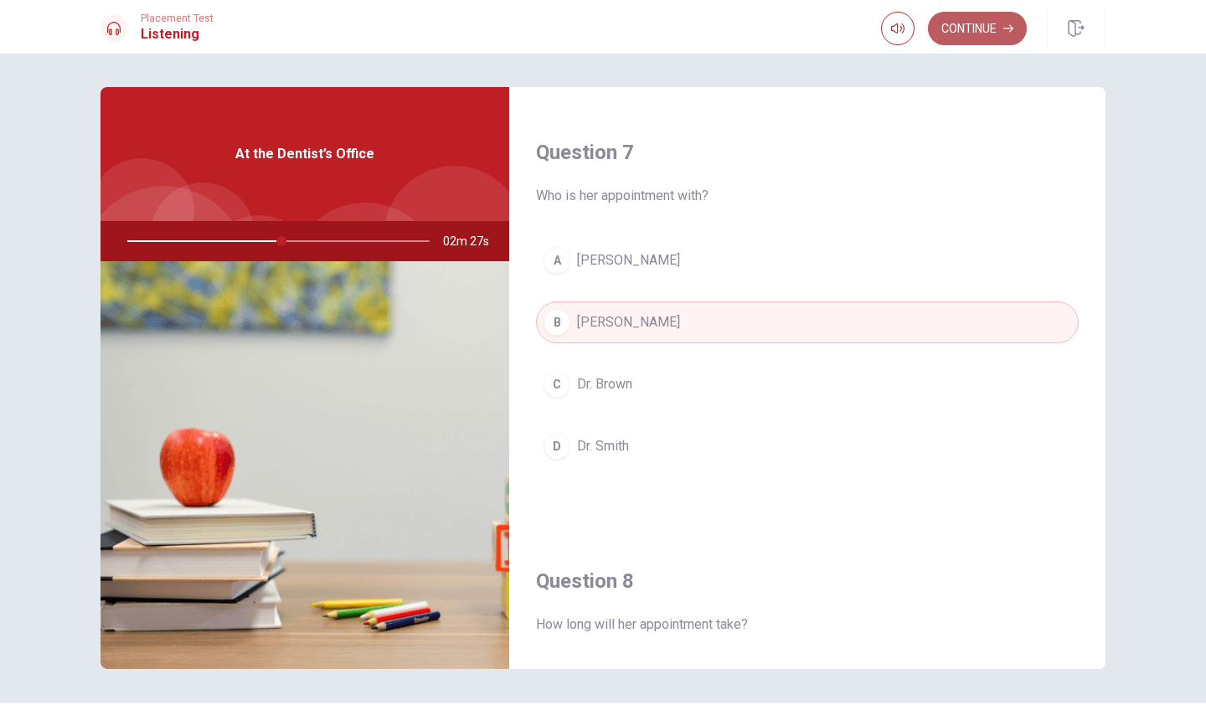
click at [979, 29] on button "Continue" at bounding box center [977, 28] width 99 height 33
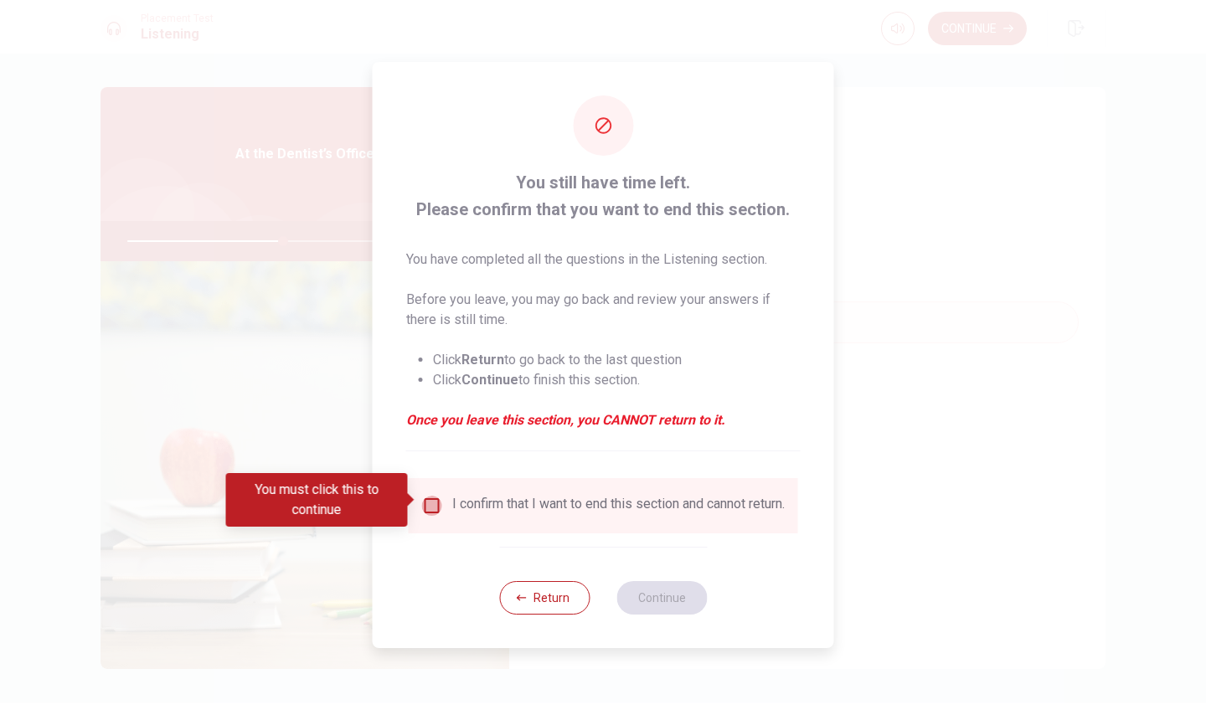
click at [436, 501] on input "You must click this to continue" at bounding box center [432, 506] width 20 height 20
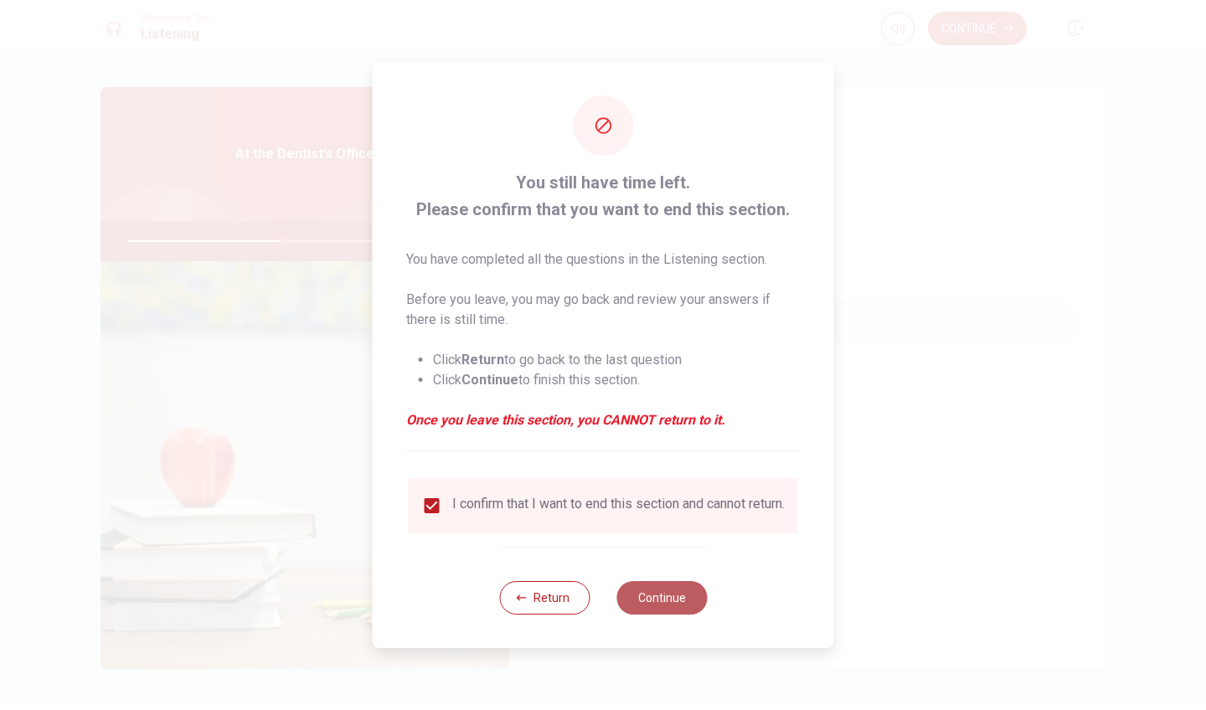
click at [665, 599] on button "Continue" at bounding box center [661, 597] width 90 height 33
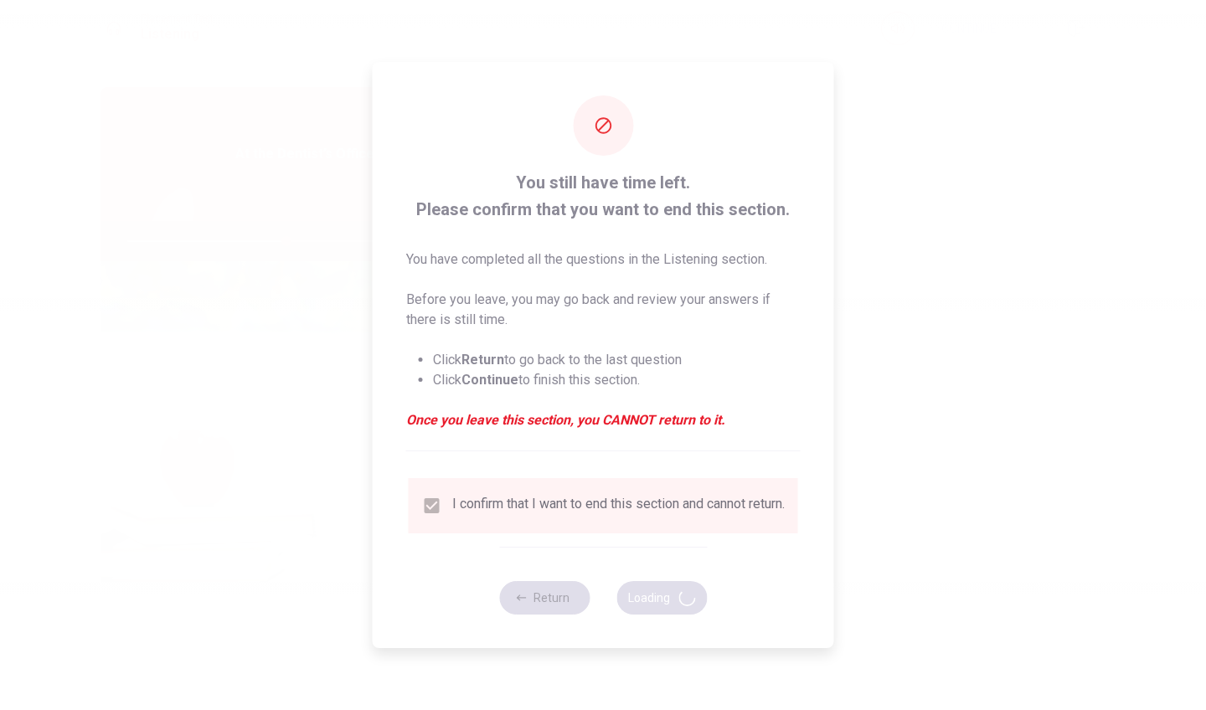
type input "53"
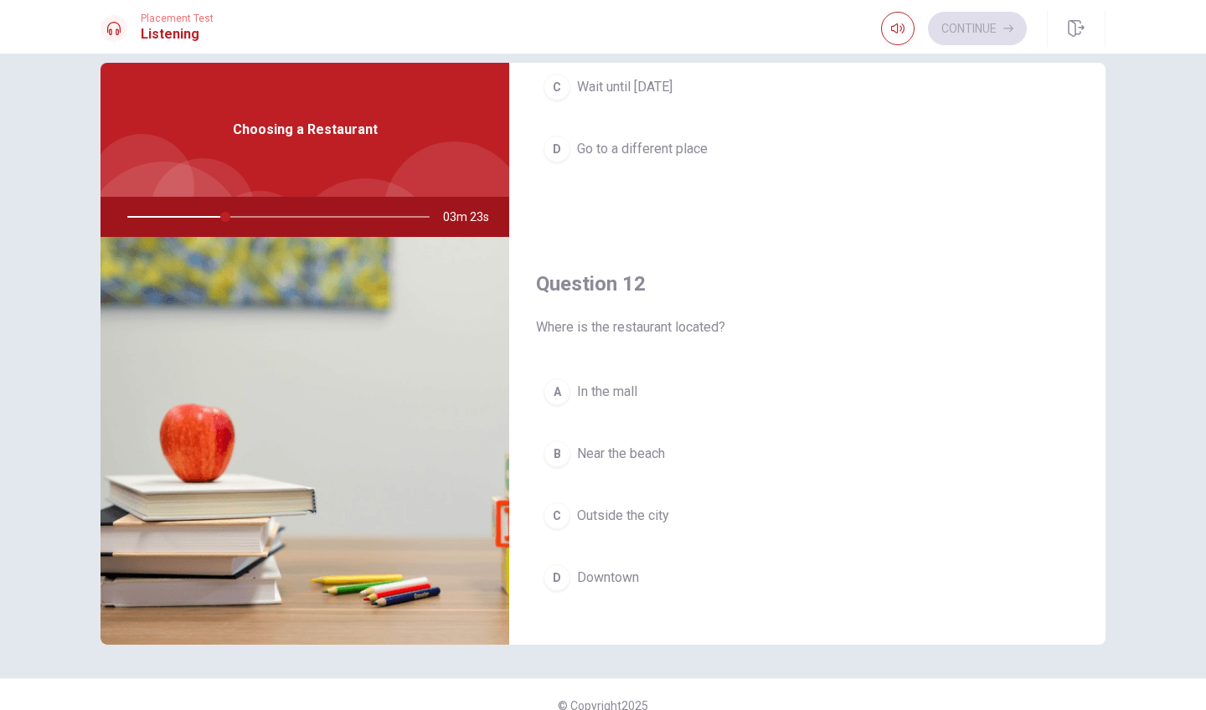
scroll to position [255, 0]
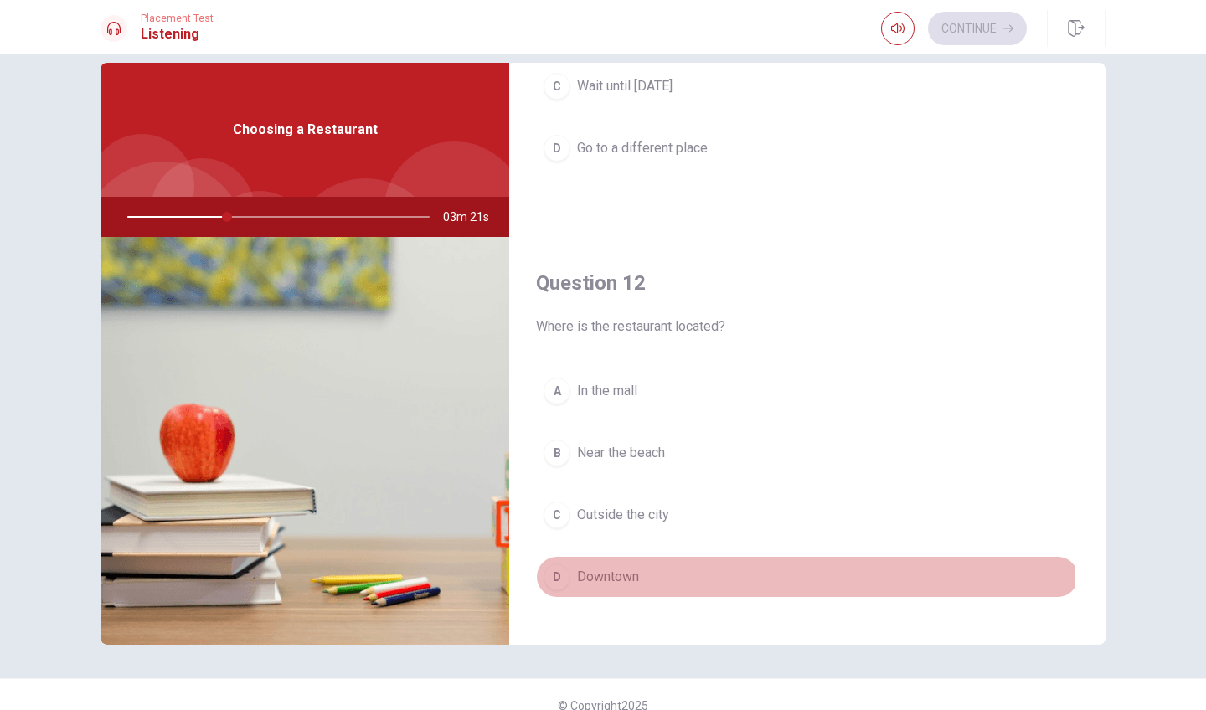
click at [554, 573] on div "D" at bounding box center [556, 576] width 27 height 27
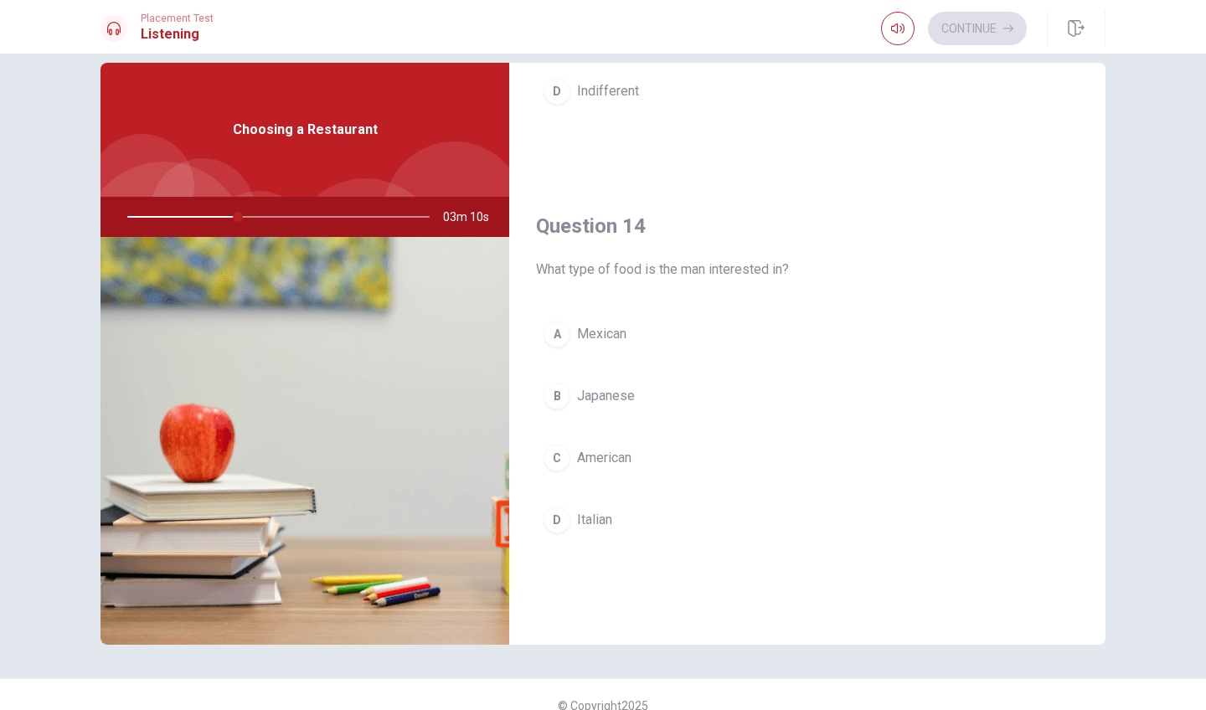
scroll to position [1172, 0]
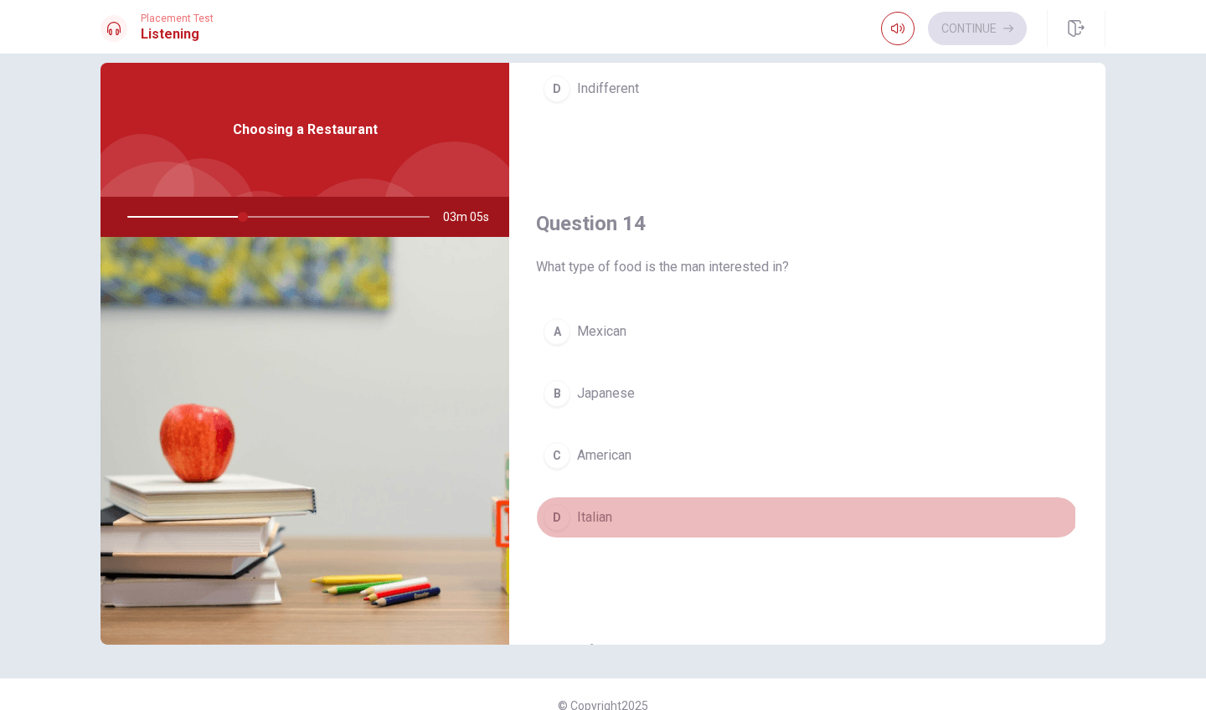
click at [551, 516] on div "D" at bounding box center [556, 517] width 27 height 27
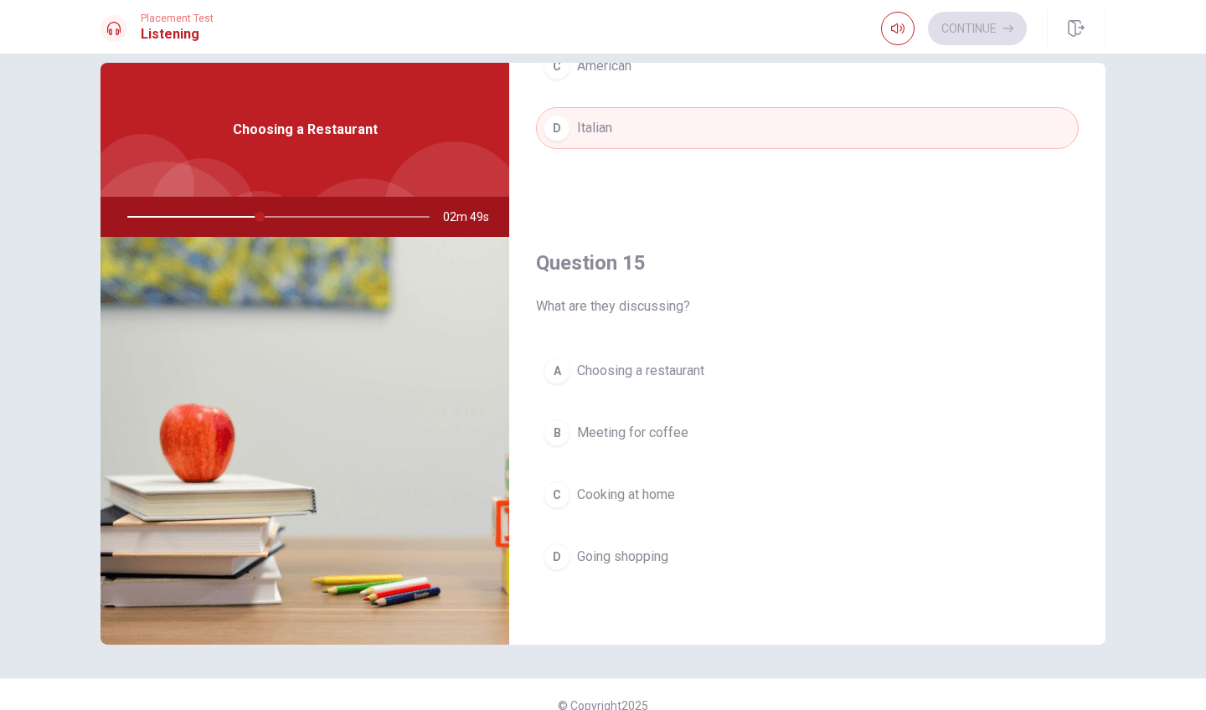
scroll to position [1561, 0]
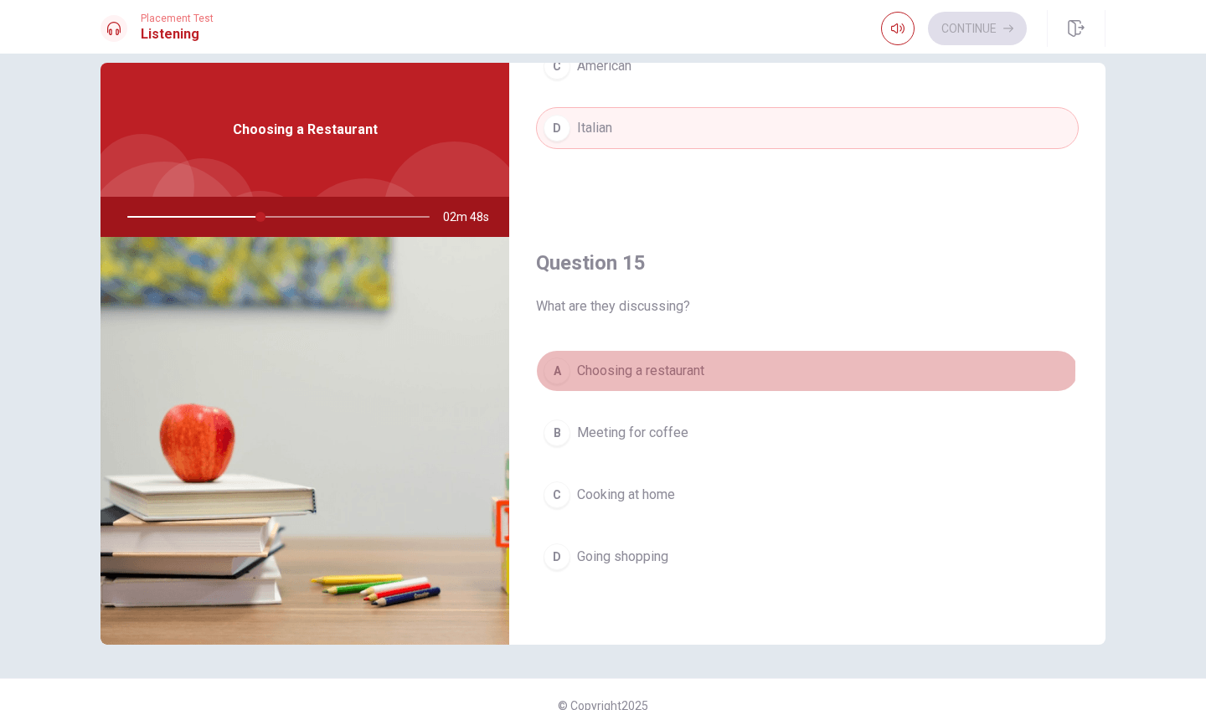
click at [551, 368] on div "A" at bounding box center [556, 370] width 27 height 27
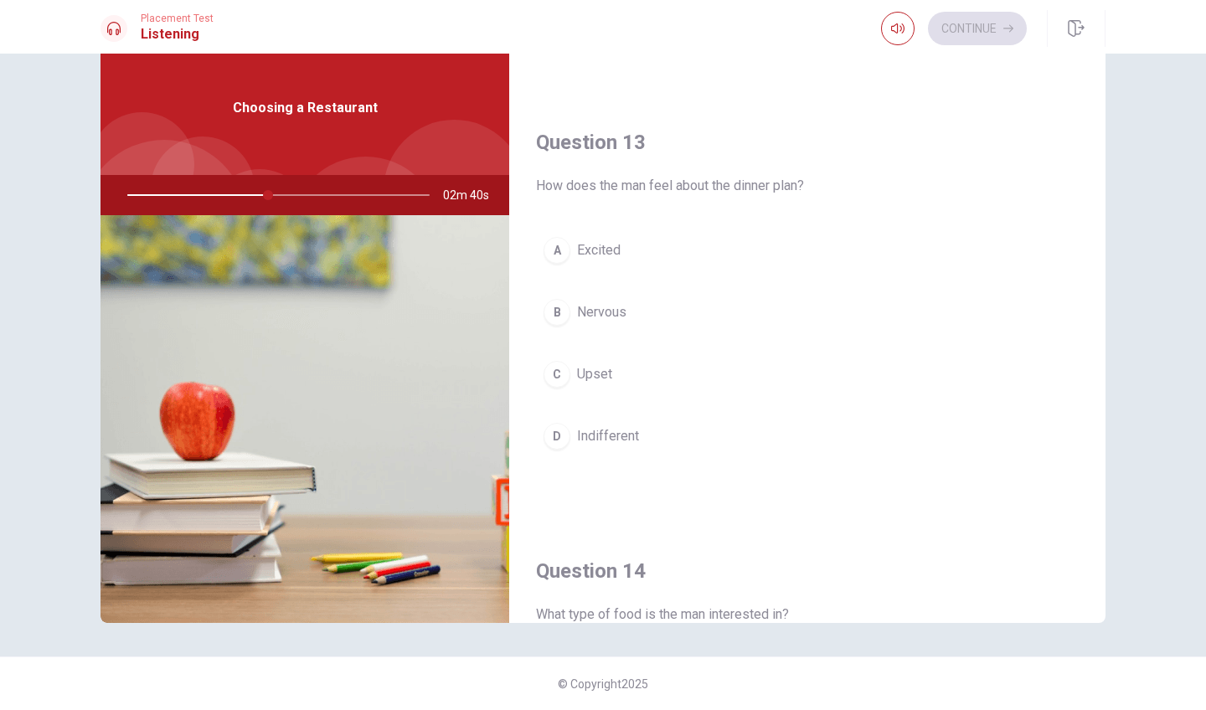
scroll to position [798, 0]
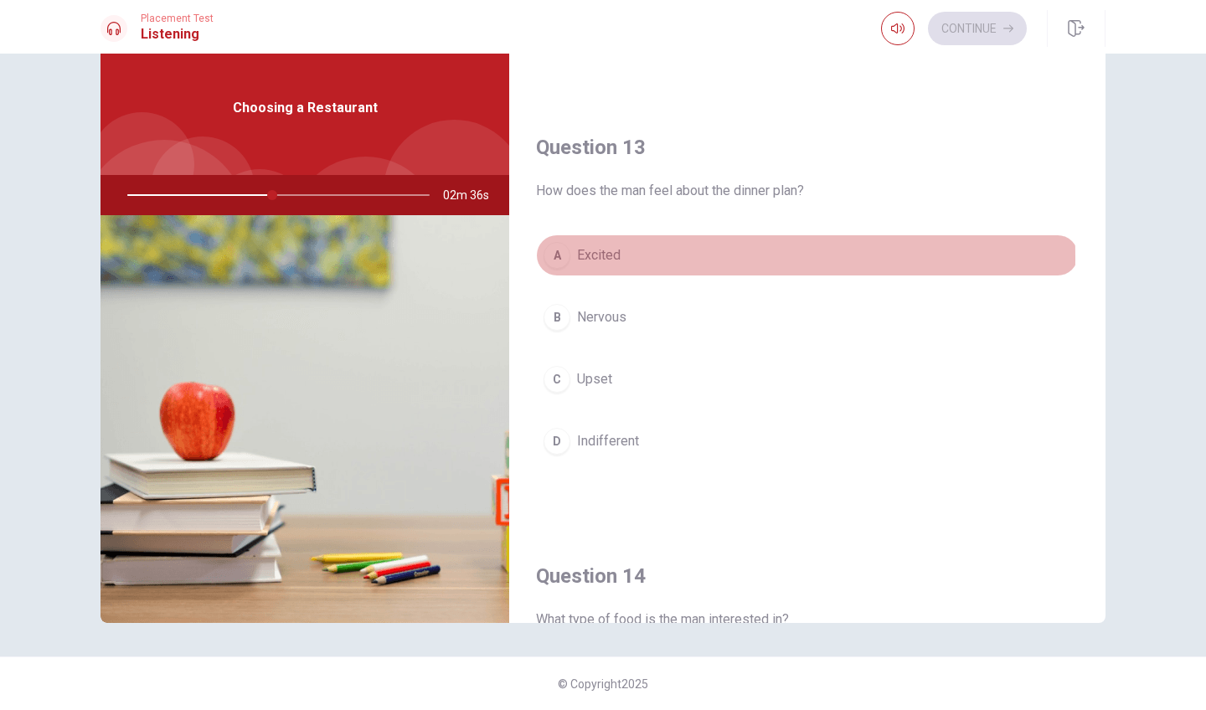
click at [556, 258] on div "A" at bounding box center [556, 255] width 27 height 27
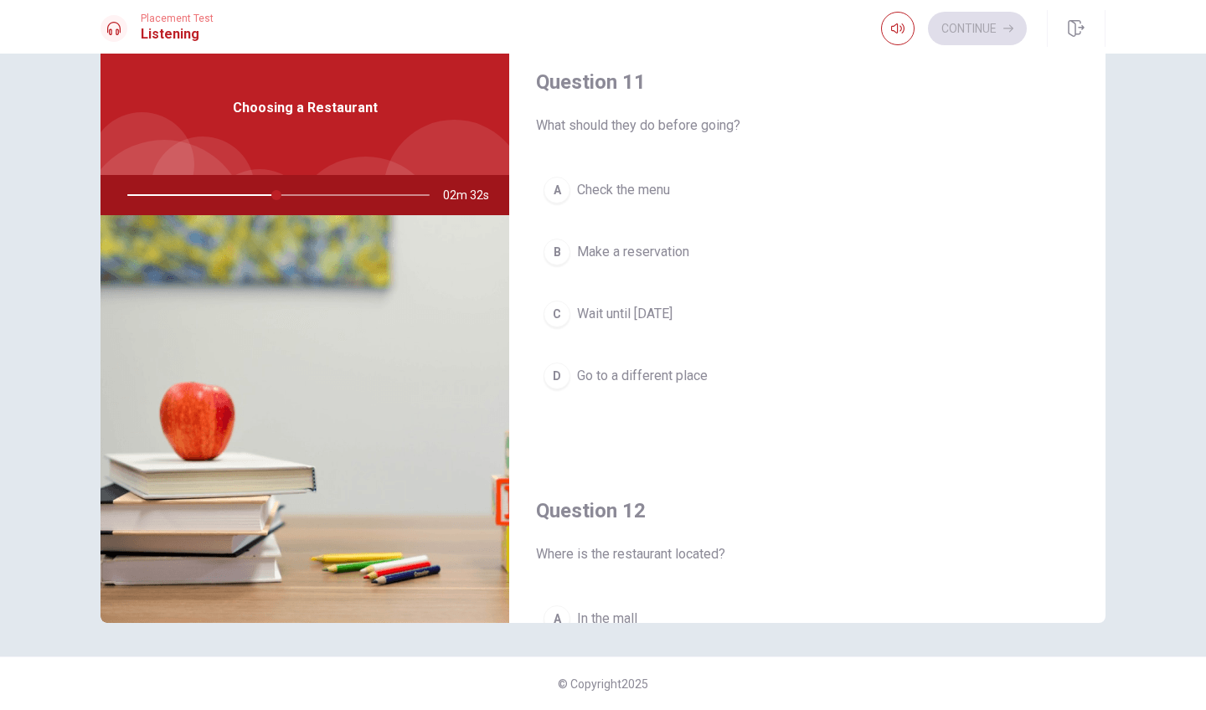
scroll to position [3, 0]
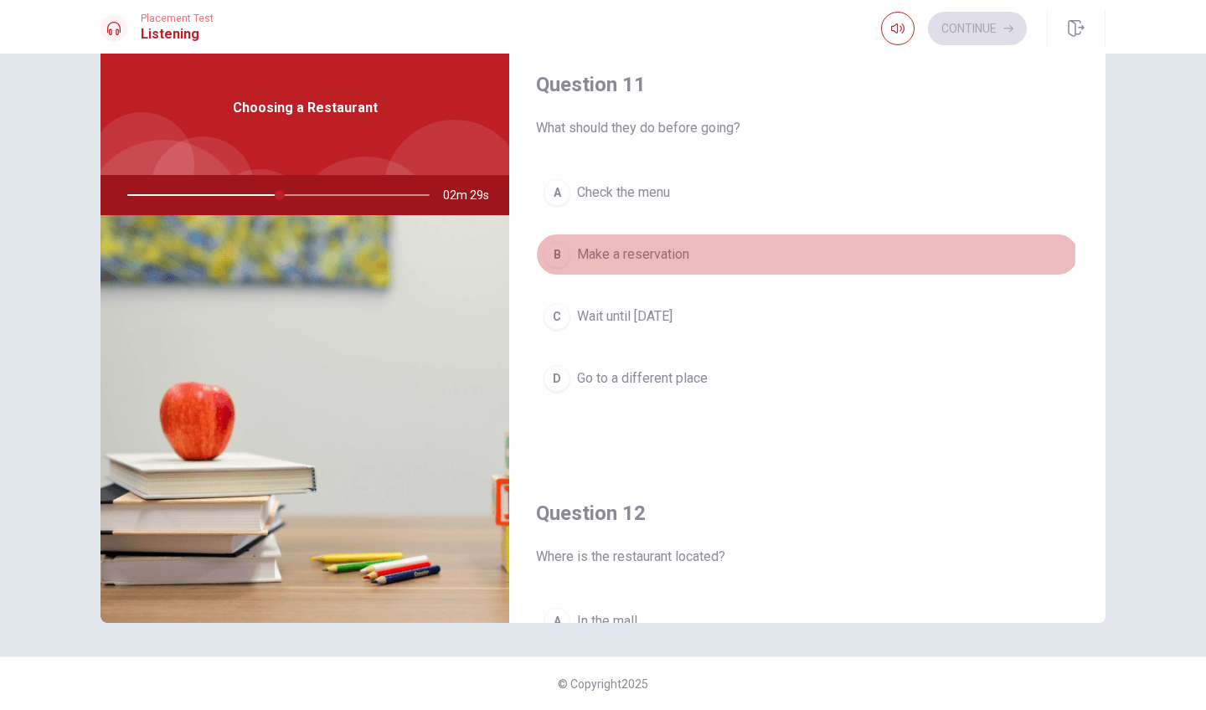
click at [558, 250] on div "B" at bounding box center [556, 254] width 27 height 27
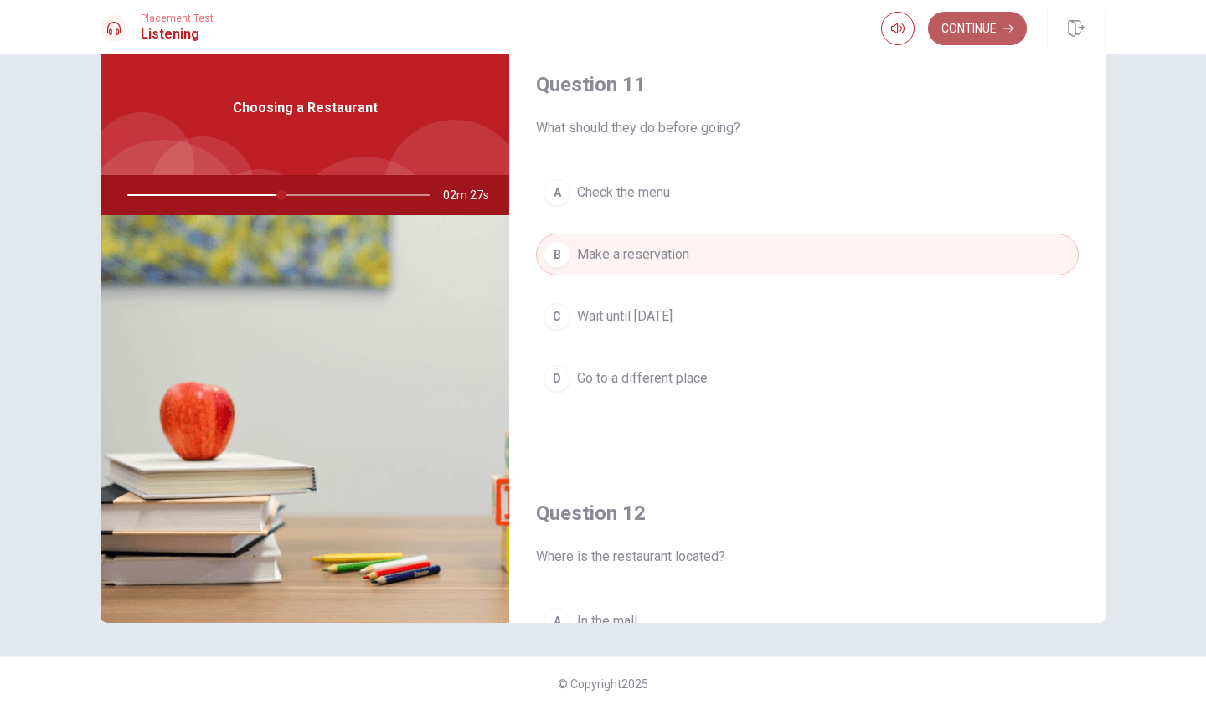
click at [979, 20] on button "Continue" at bounding box center [977, 28] width 99 height 33
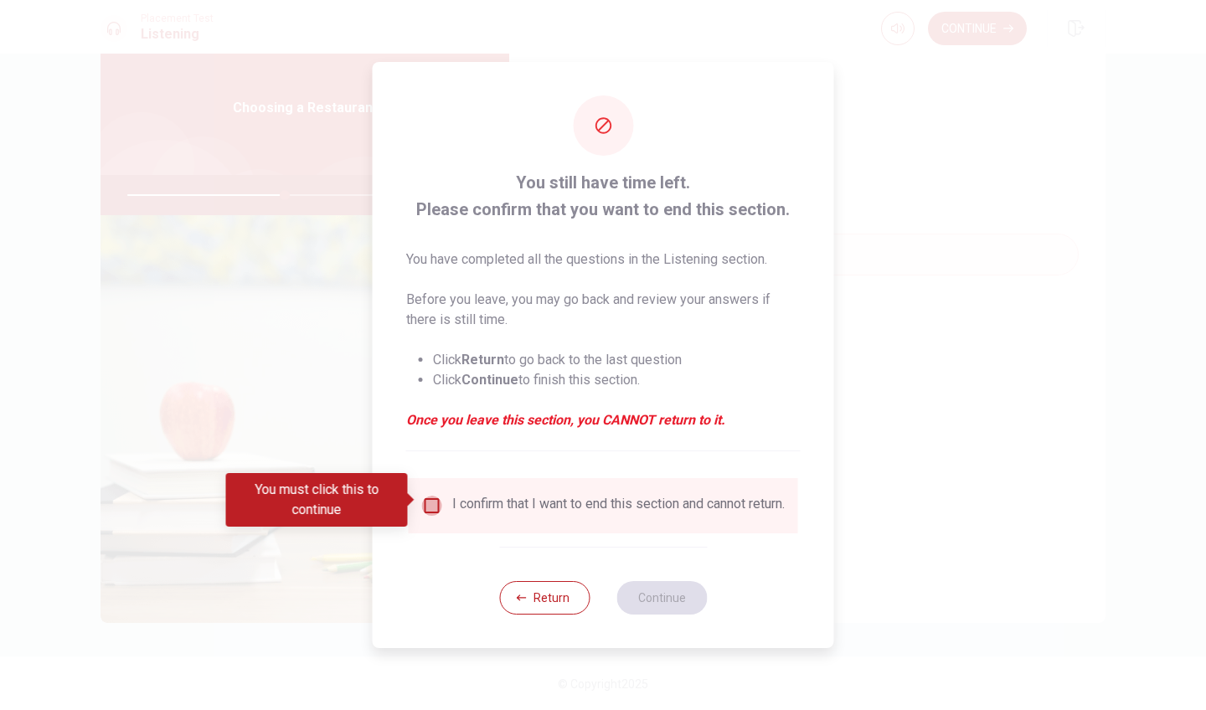
click at [427, 496] on input "You must click this to continue" at bounding box center [432, 506] width 20 height 20
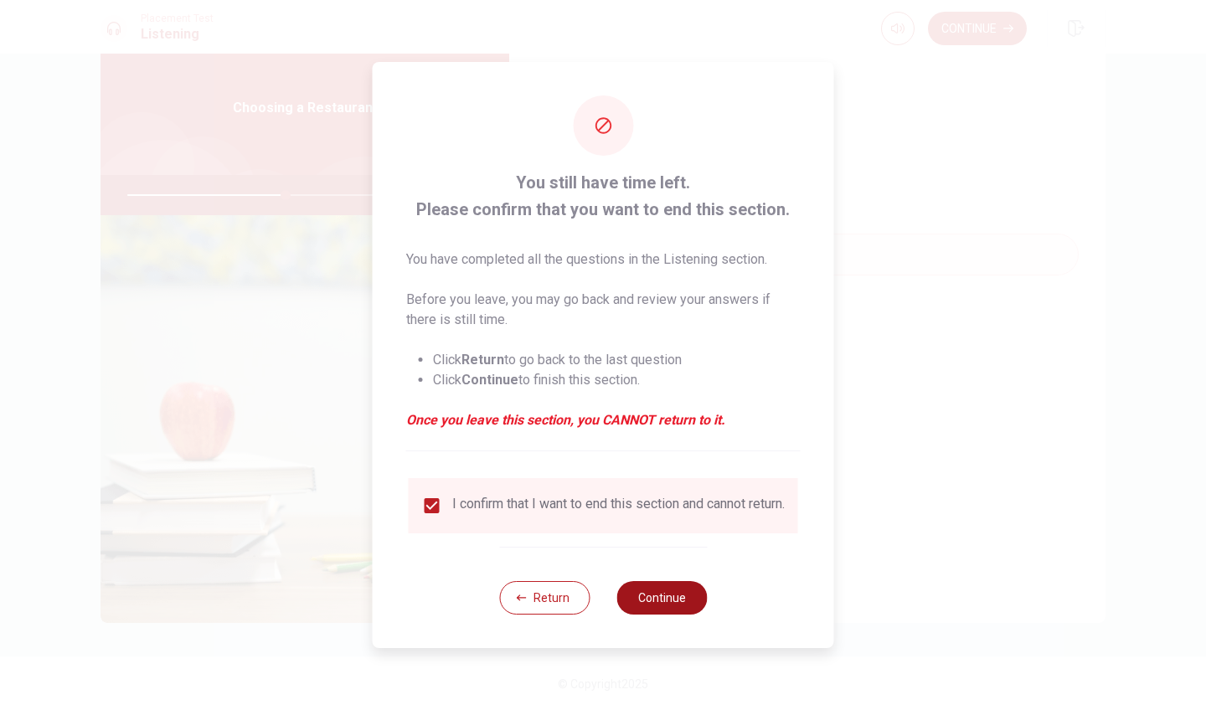
click at [683, 608] on button "Continue" at bounding box center [661, 597] width 90 height 33
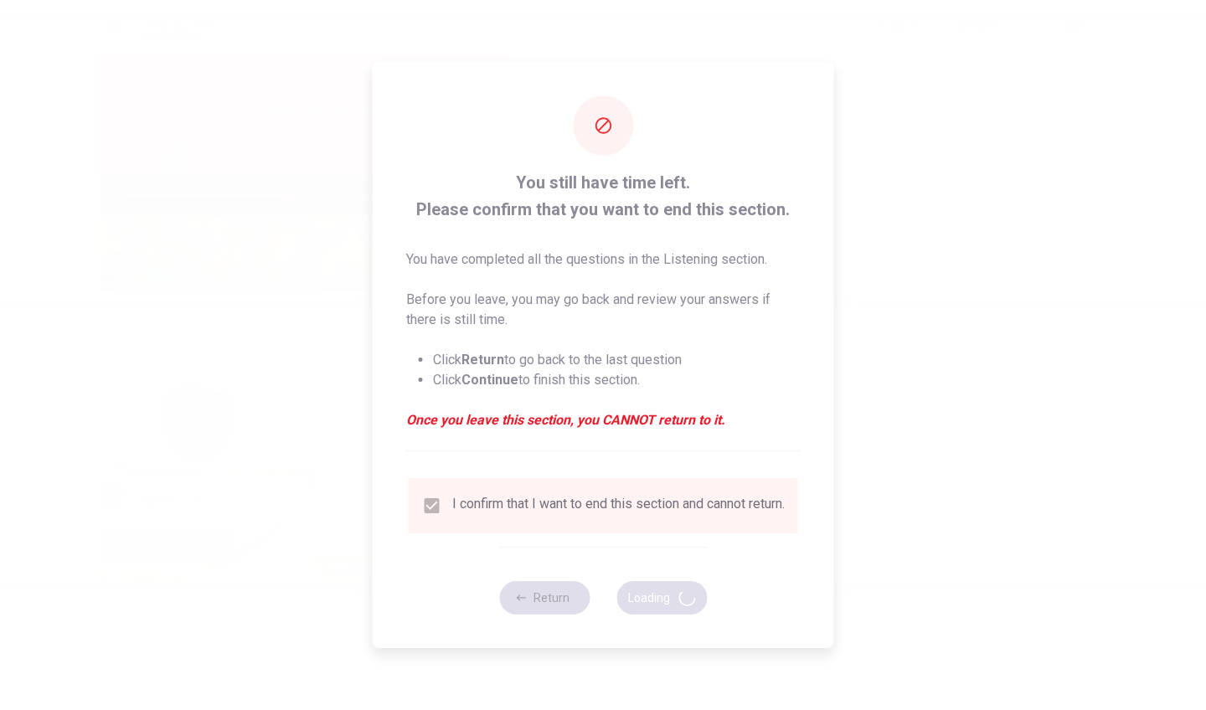
type input "53"
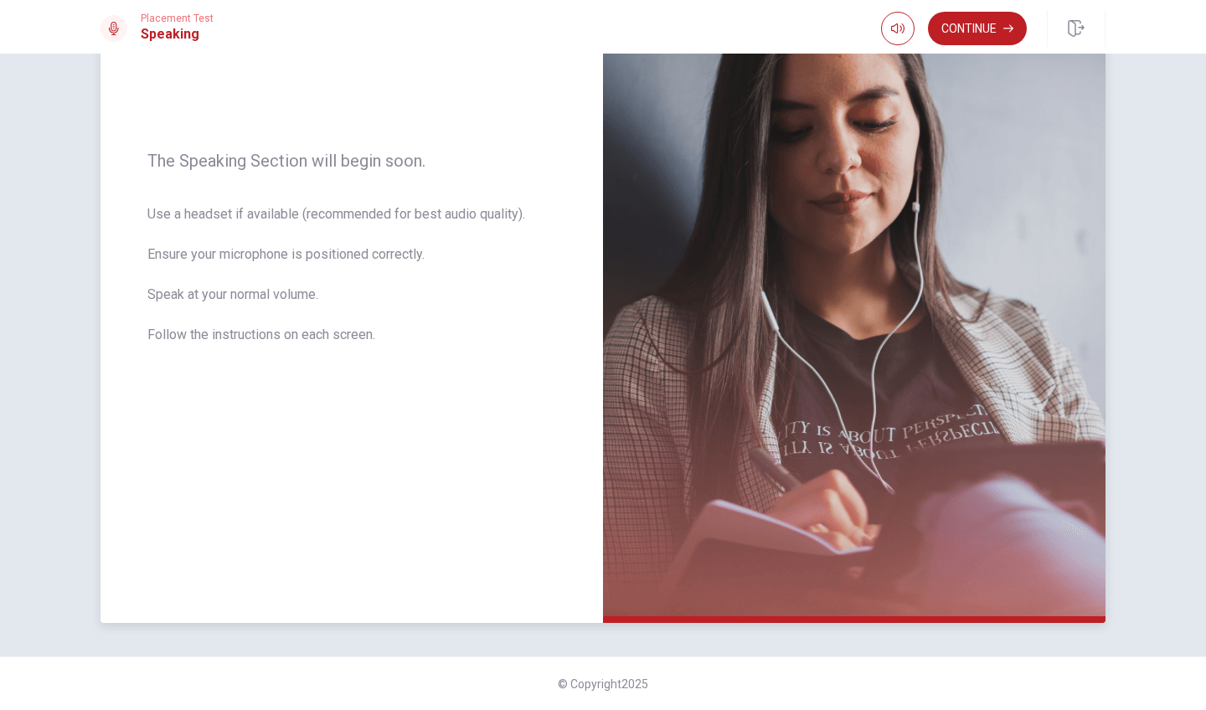
scroll to position [0, 0]
click at [975, 26] on button "Continue" at bounding box center [977, 28] width 99 height 33
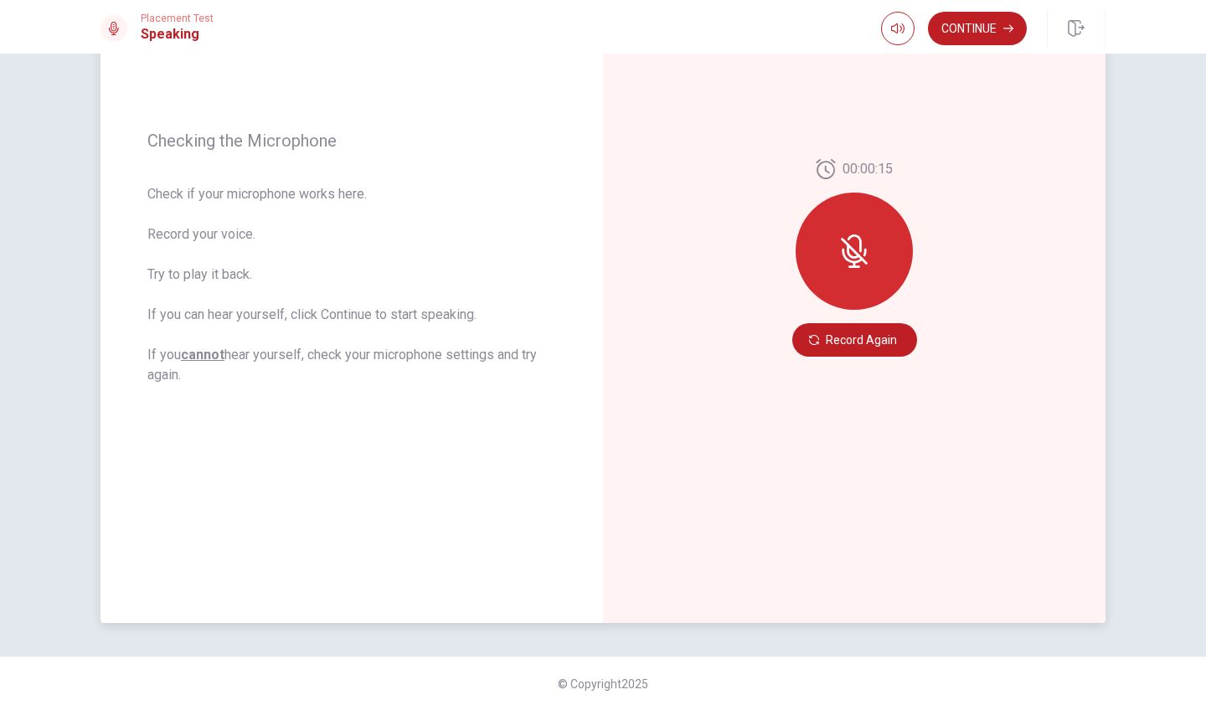
click at [856, 253] on icon at bounding box center [854, 251] width 27 height 27
click at [864, 260] on icon at bounding box center [853, 250] width 33 height 33
click at [863, 352] on button "Record Again" at bounding box center [854, 339] width 125 height 33
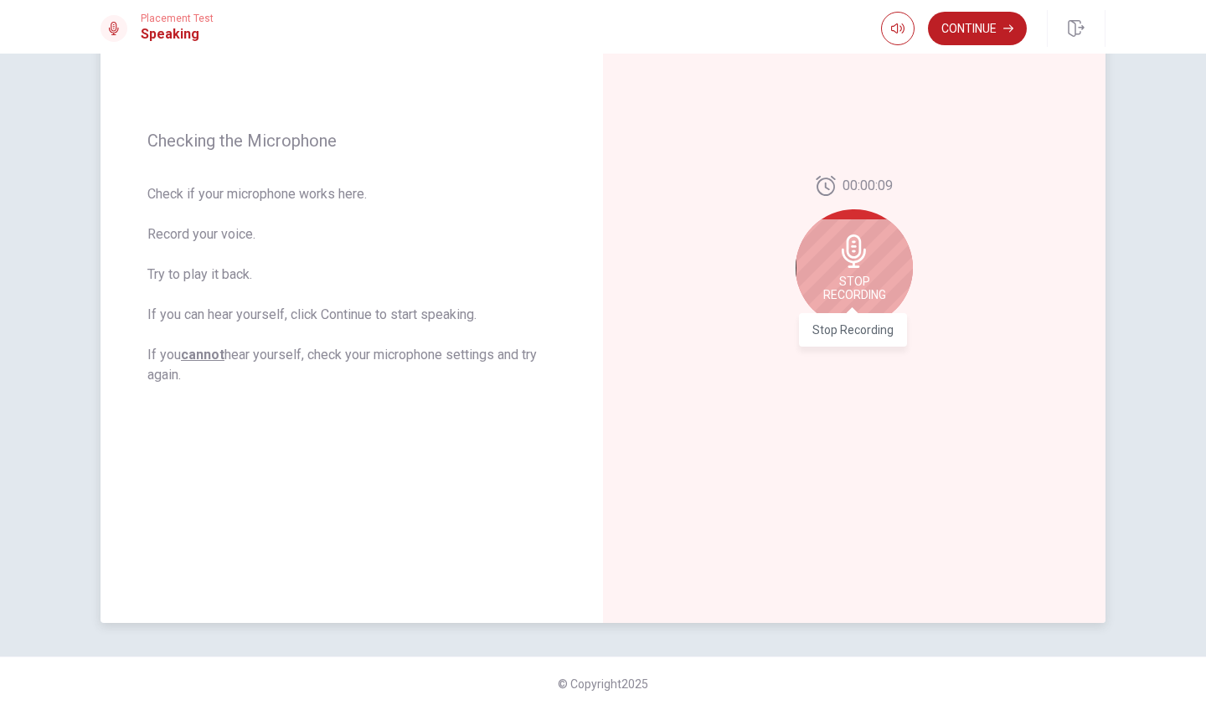
click at [860, 299] on span "Stop Recording" at bounding box center [854, 288] width 63 height 27
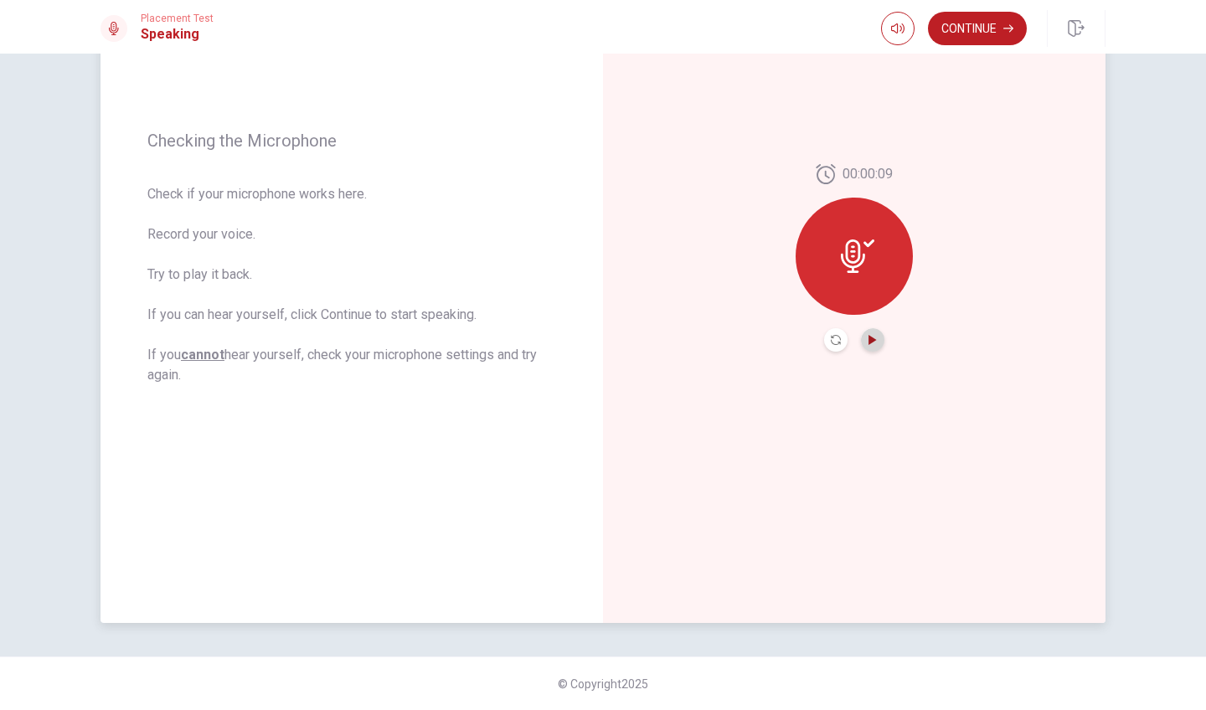
click at [872, 335] on icon "Play Audio" at bounding box center [872, 340] width 10 height 10
click at [849, 257] on icon at bounding box center [853, 255] width 24 height 33
click at [961, 24] on button "Continue" at bounding box center [977, 28] width 99 height 33
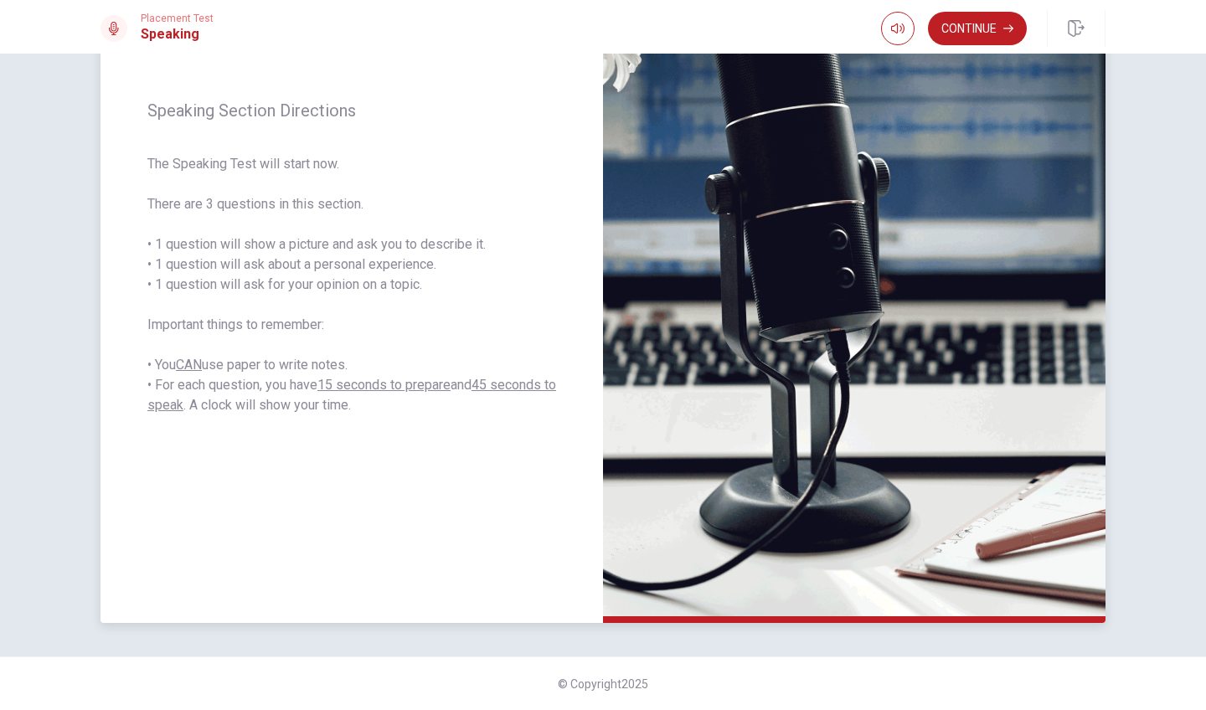
scroll to position [194, 0]
click at [990, 19] on button "Continue" at bounding box center [977, 28] width 99 height 33
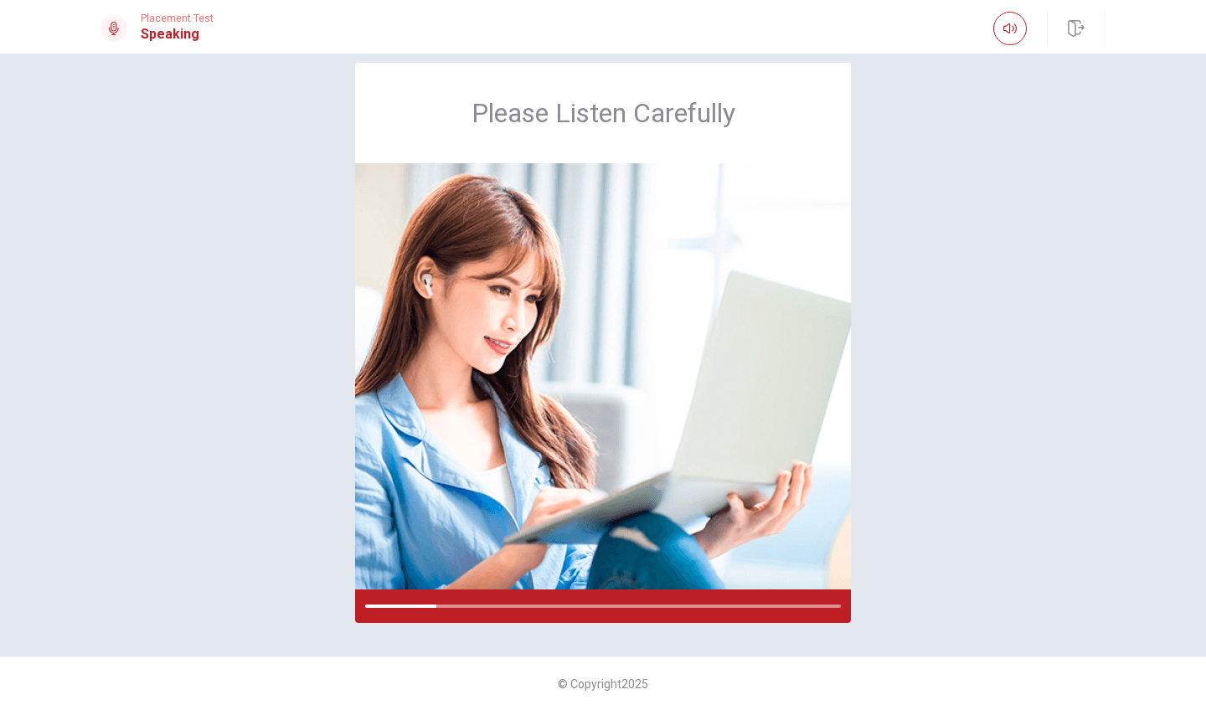
scroll to position [0, 0]
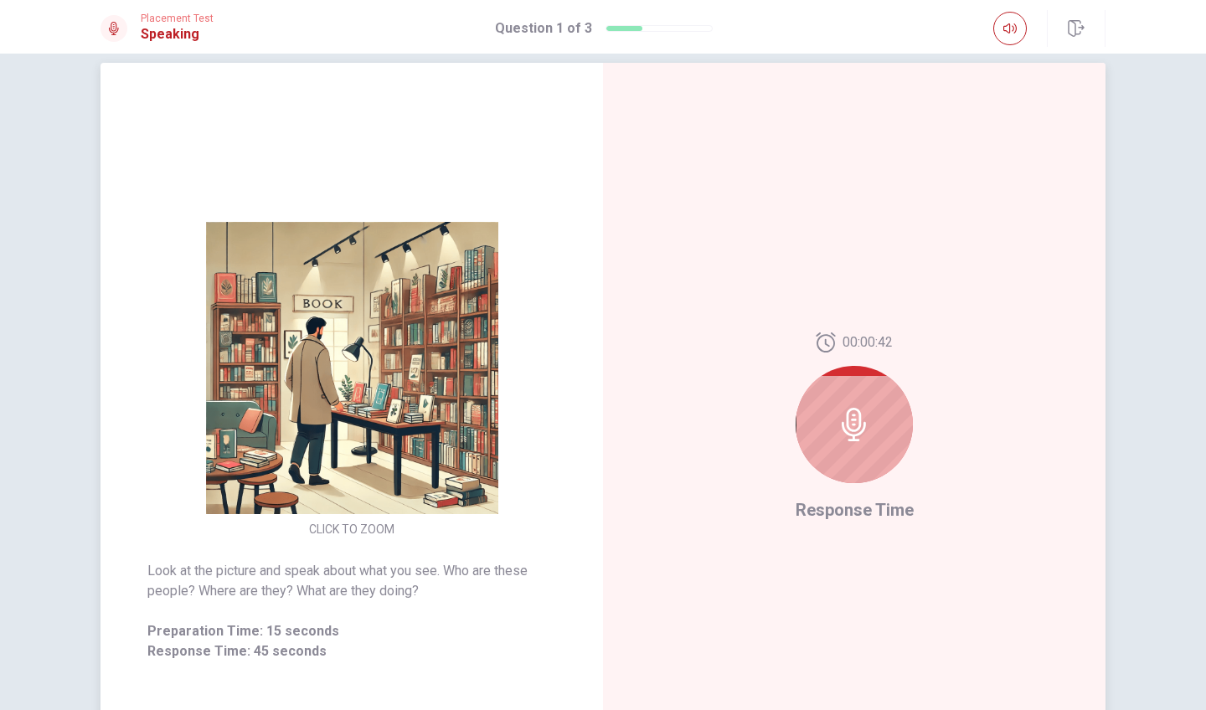
click at [872, 419] on div at bounding box center [853, 424] width 117 height 117
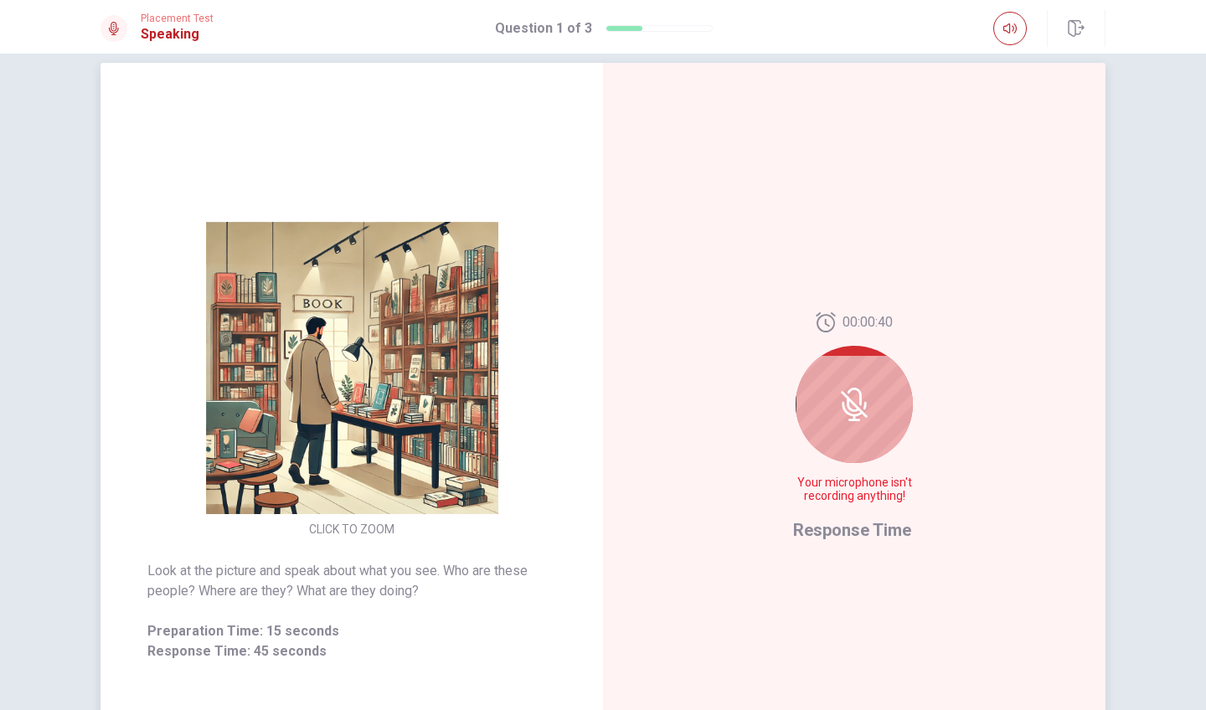
click at [874, 426] on div at bounding box center [853, 404] width 117 height 117
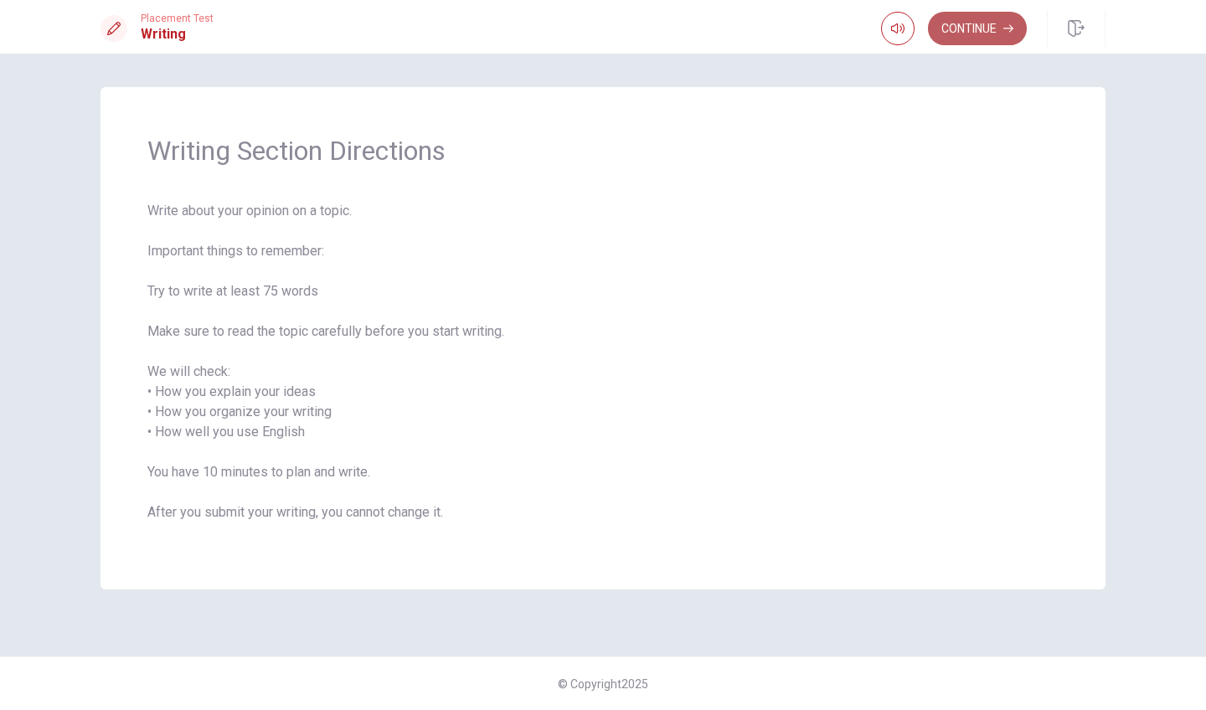
click at [991, 28] on button "Continue" at bounding box center [977, 28] width 99 height 33
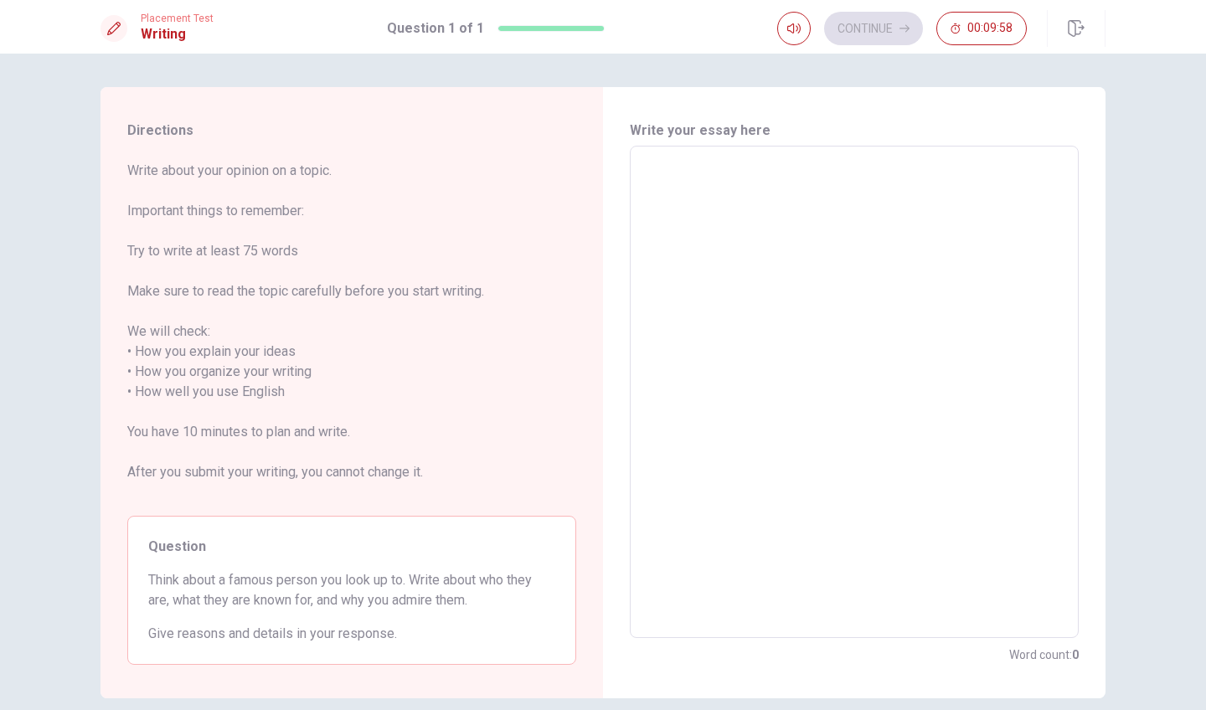
click at [673, 178] on textarea at bounding box center [853, 392] width 425 height 465
type textarea "T"
type textarea "x"
type textarea "T"
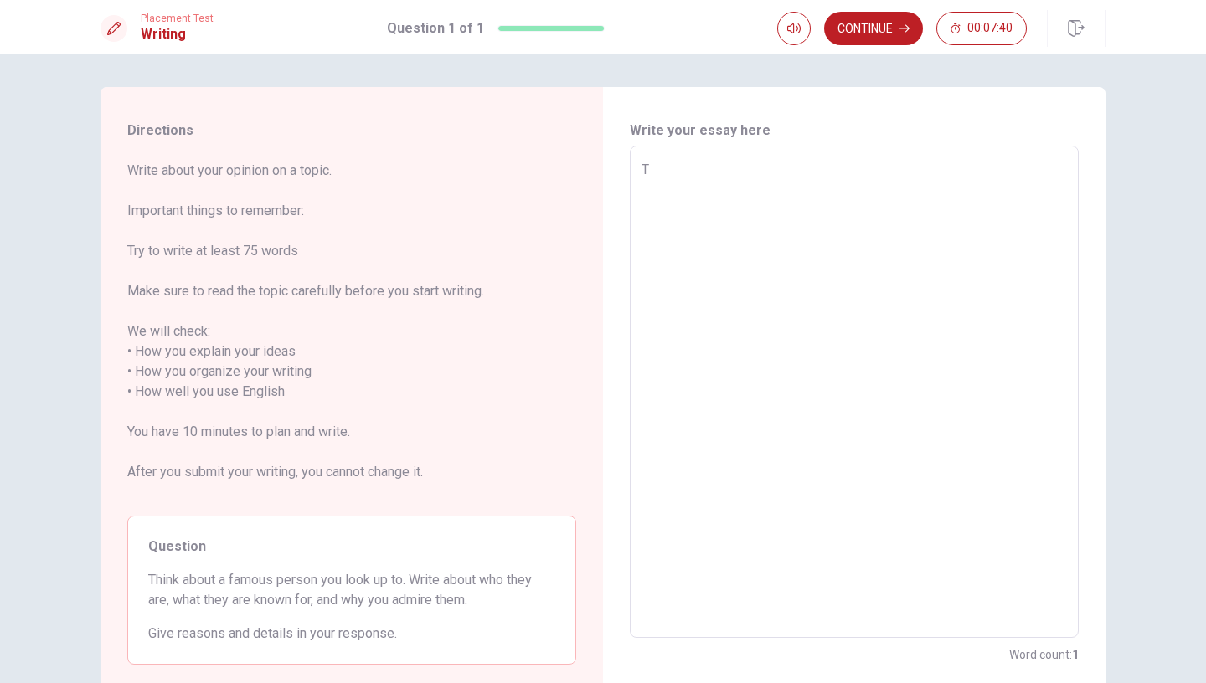
type textarea "x"
type textarea "A"
type textarea "x"
type textarea "A"
type textarea "x"
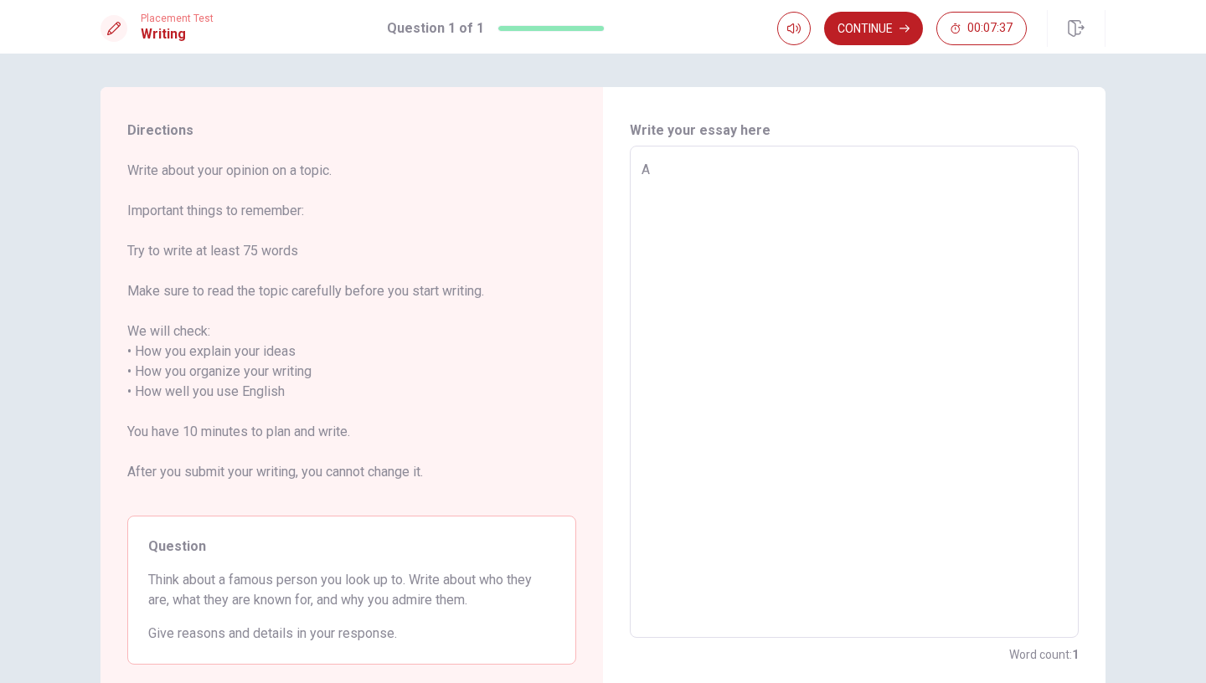
type textarea "A f"
type textarea "x"
type textarea "A fo"
type textarea "x"
type textarea "A f"
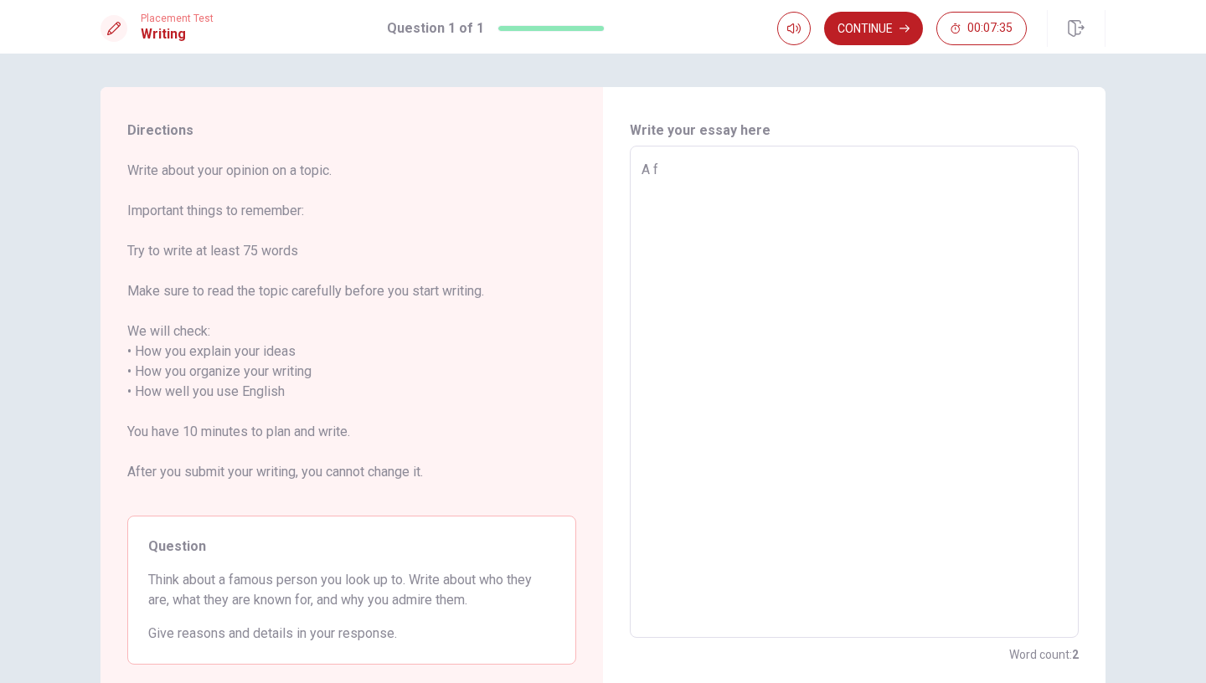
type textarea "x"
type textarea "A fa"
type textarea "x"
type textarea "A fam"
type textarea "x"
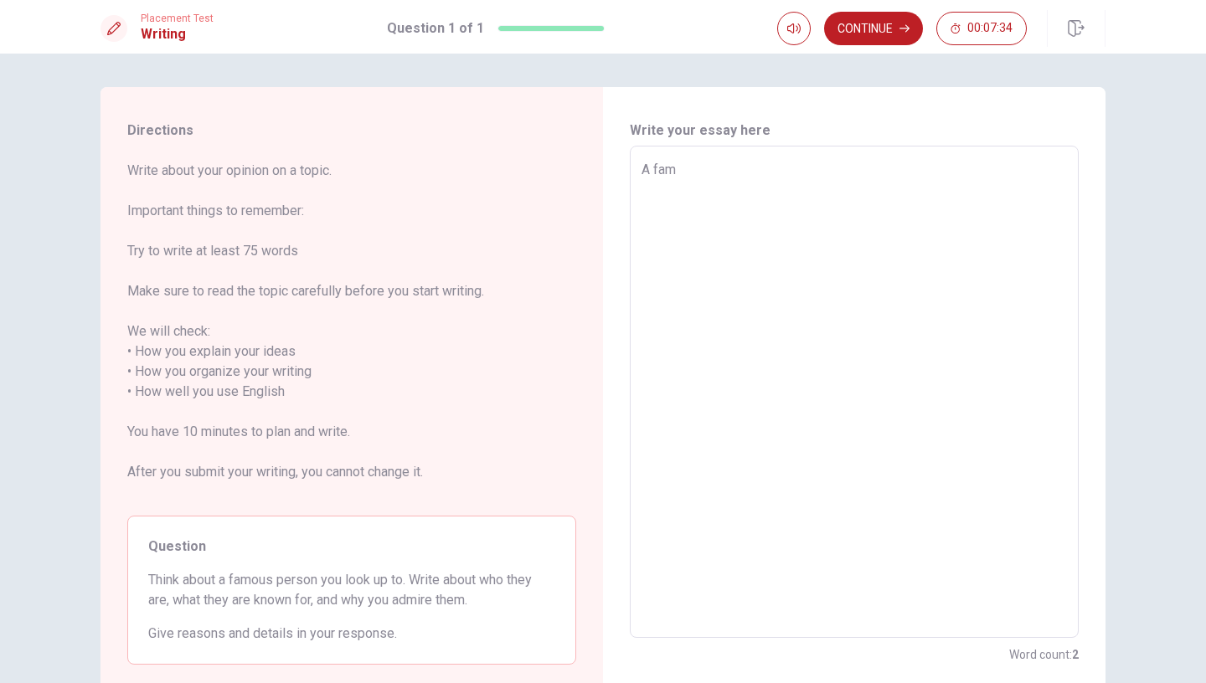
type textarea "A famo"
type textarea "x"
type textarea "A famou"
type textarea "x"
type textarea "A famous"
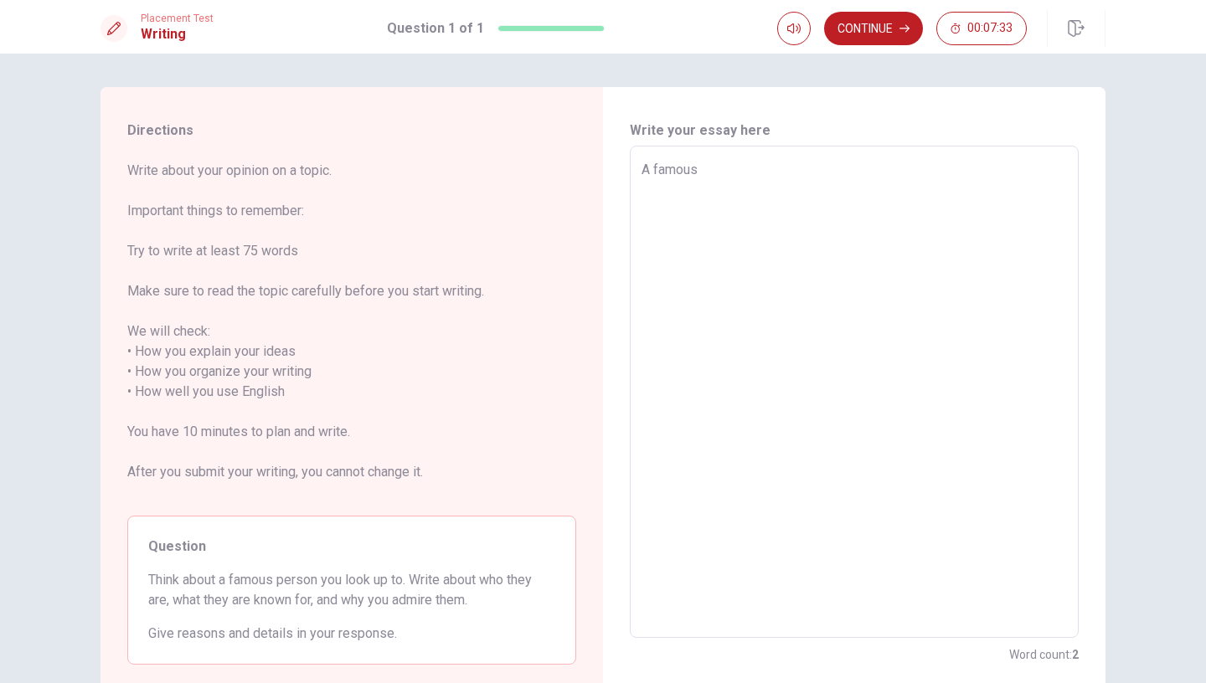
type textarea "x"
type textarea "A famouse"
type textarea "x"
type textarea "A famouse"
type textarea "x"
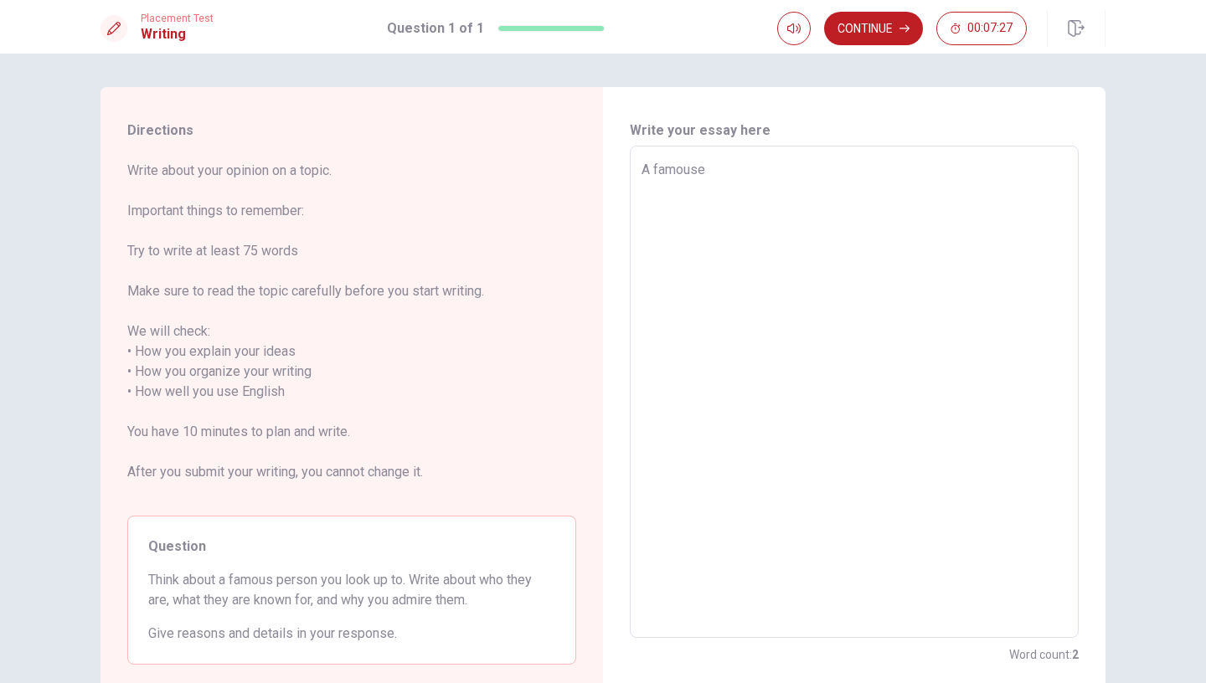
type textarea "A famouse m"
type textarea "x"
type textarea "A famouse ma"
type textarea "x"
type textarea "A famouse man"
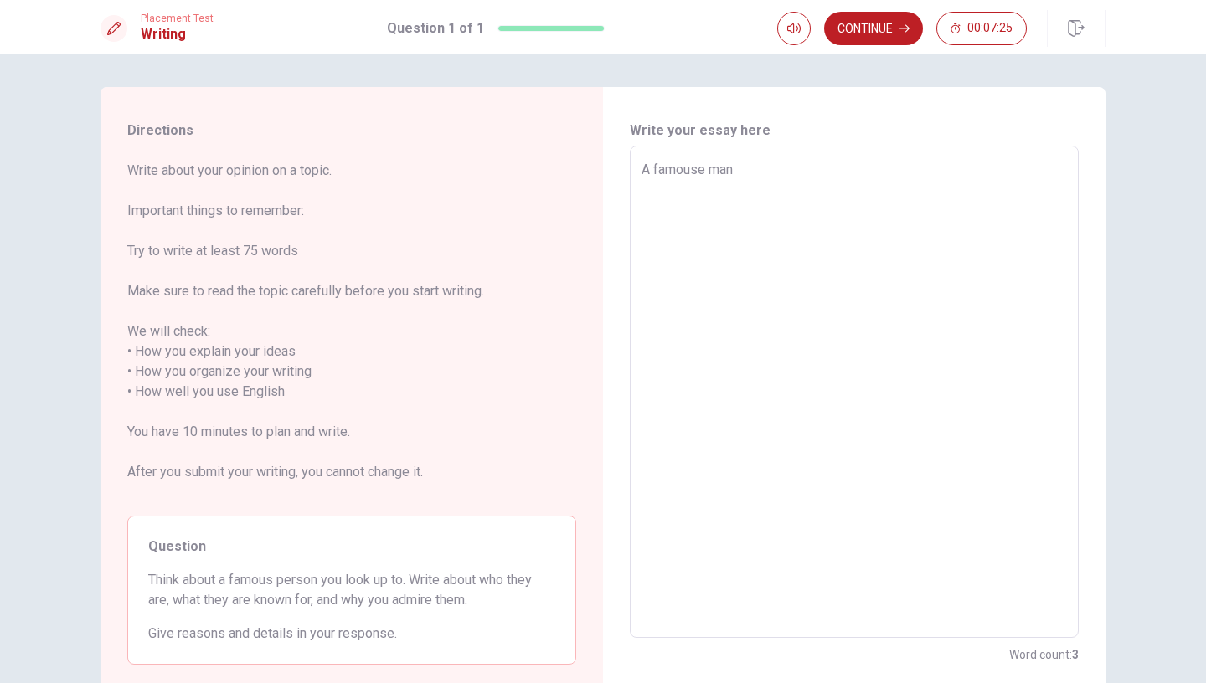
type textarea "x"
type textarea "A famouse man"
type textarea "x"
type textarea "A famouse man i"
type textarea "x"
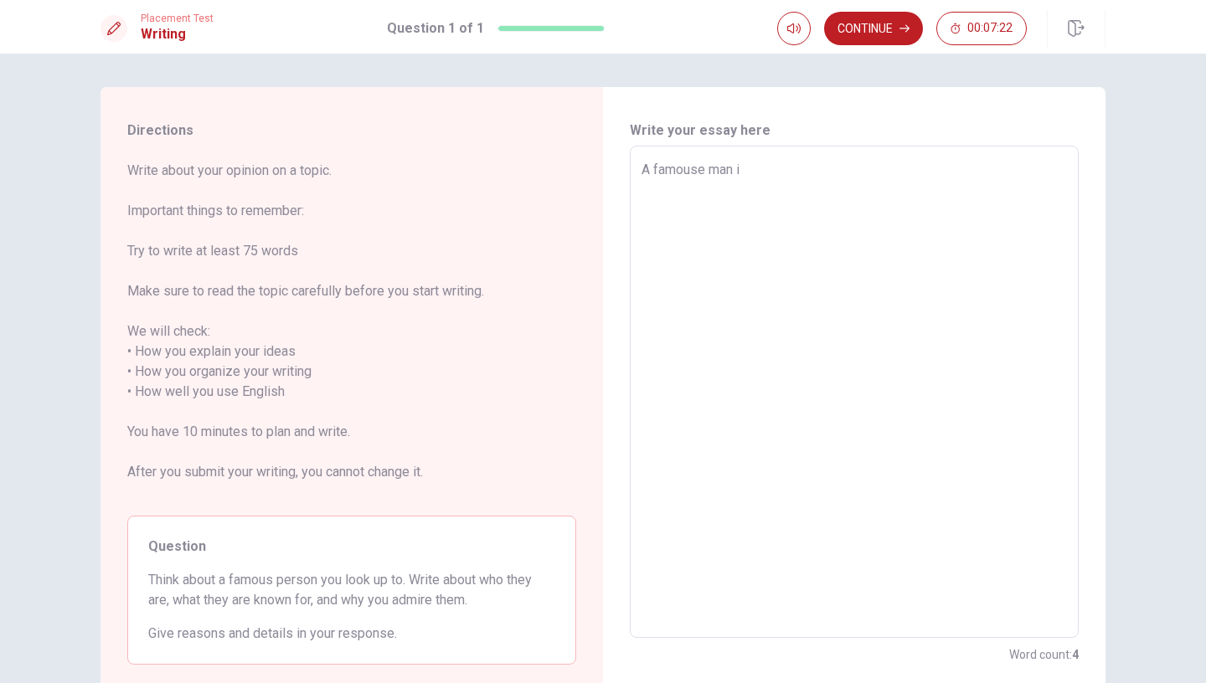
type textarea "A famouse man"
type textarea "x"
type textarea "A famouse man i"
type textarea "x"
type textarea "A famouse man is"
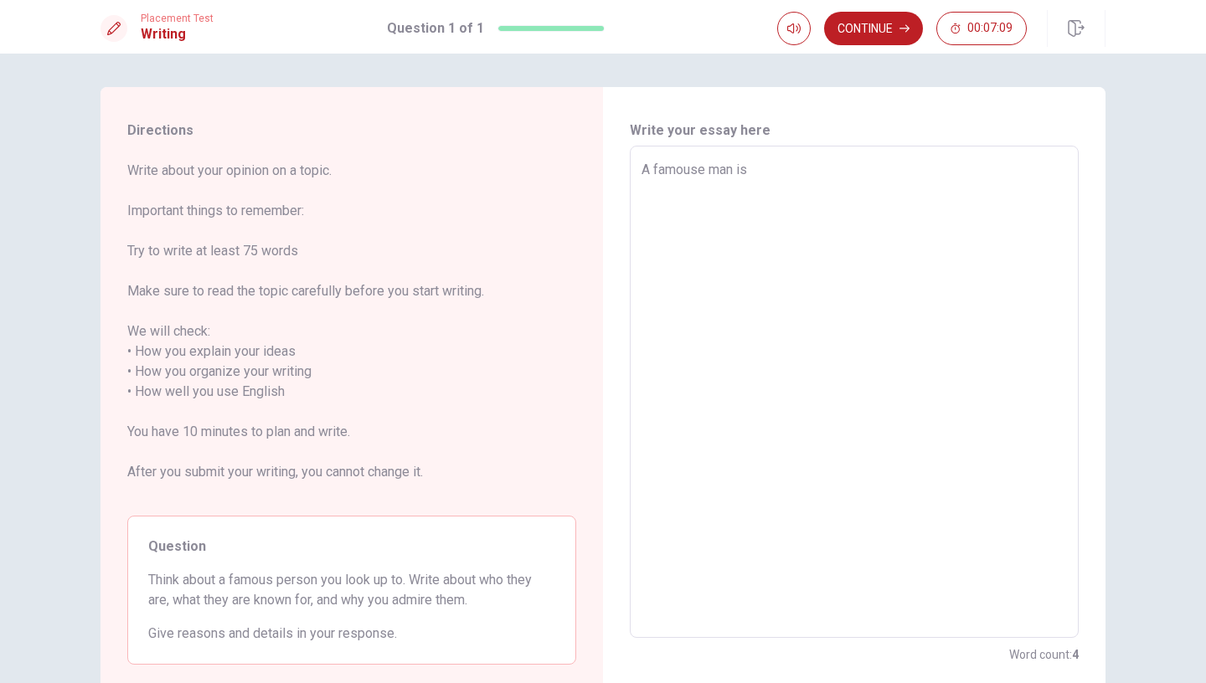
type textarea "x"
type textarea "A famouse man is"
type textarea "x"
type textarea "A famouse man is s"
type textarea "x"
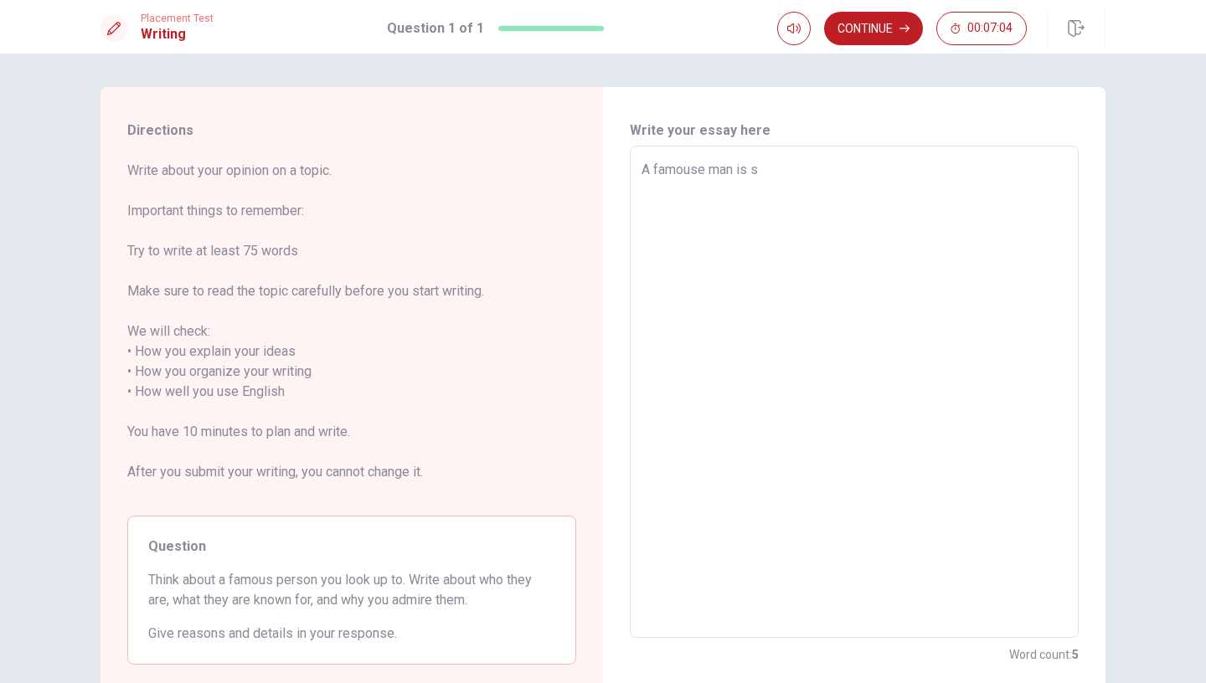
type textarea "A famouse man is sh"
type textarea "x"
type textarea "A famouse man is s"
type textarea "x"
type textarea "A famouse man is"
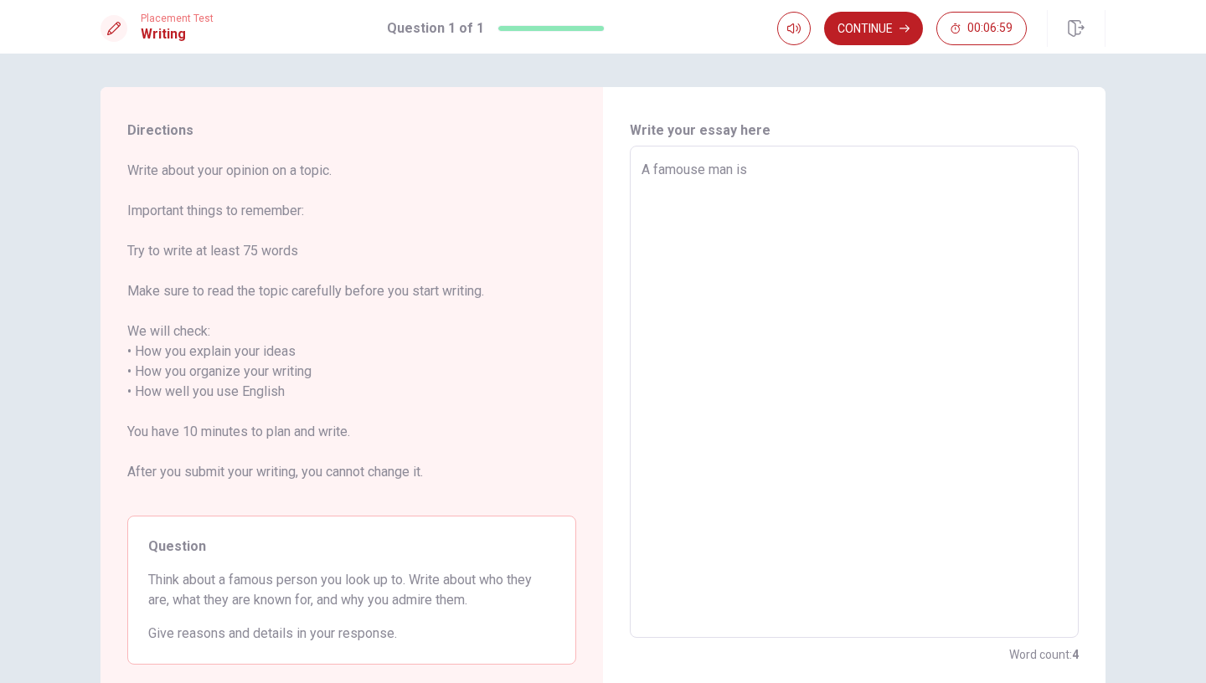
type textarea "x"
type textarea "A famouse man is s"
type textarea "x"
type textarea "A famouse man is sh"
type textarea "x"
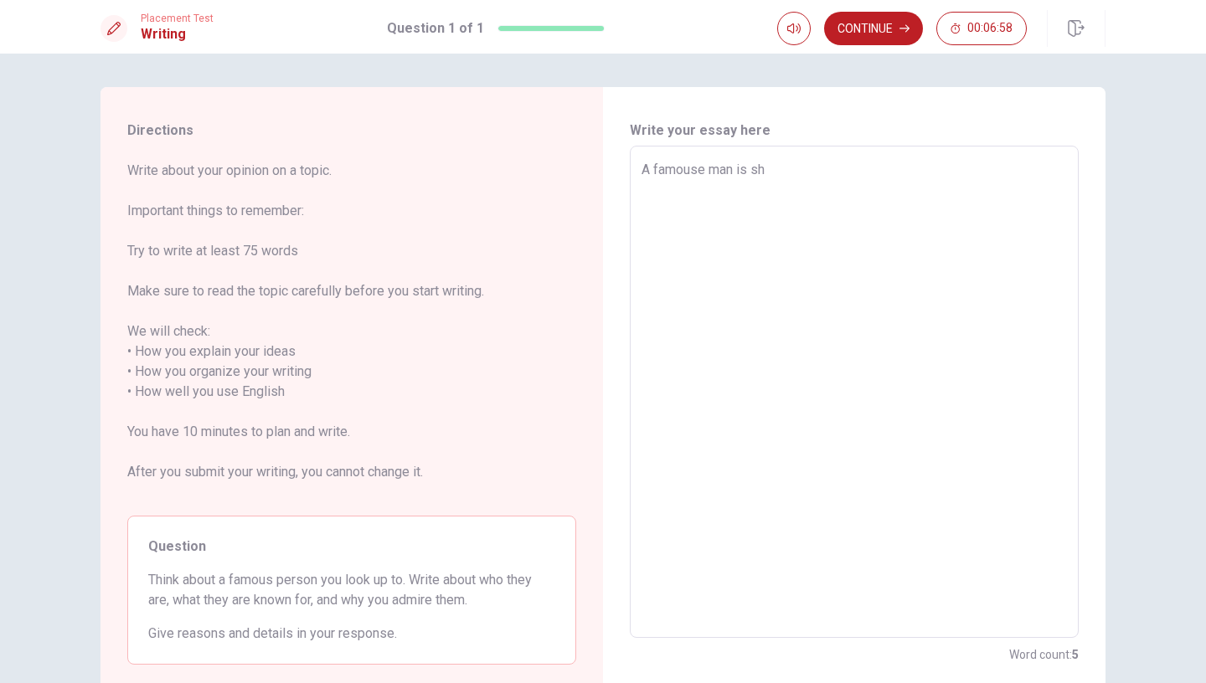
type textarea "A famouse man is she"
type textarea "x"
type textarea "A famouse man is [PERSON_NAME]"
type textarea "x"
type textarea "A famouse man is she"
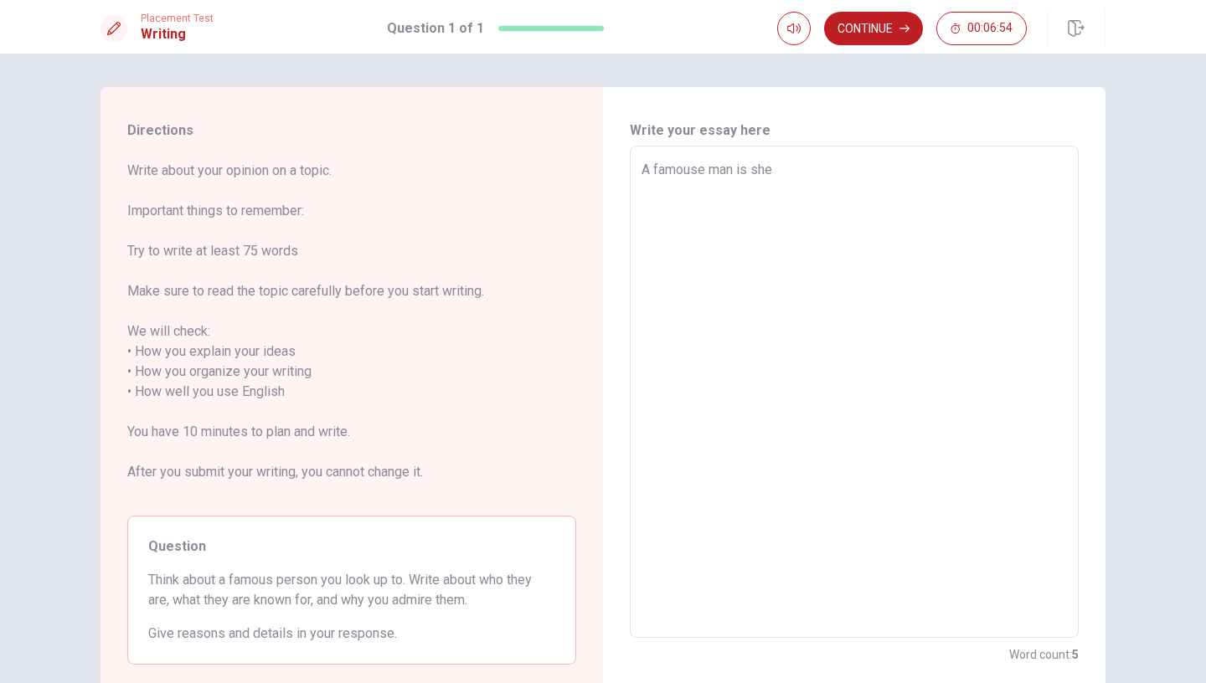
type textarea "x"
type textarea "A famouse man is sh"
type textarea "x"
type textarea "A famouse man is s"
type textarea "x"
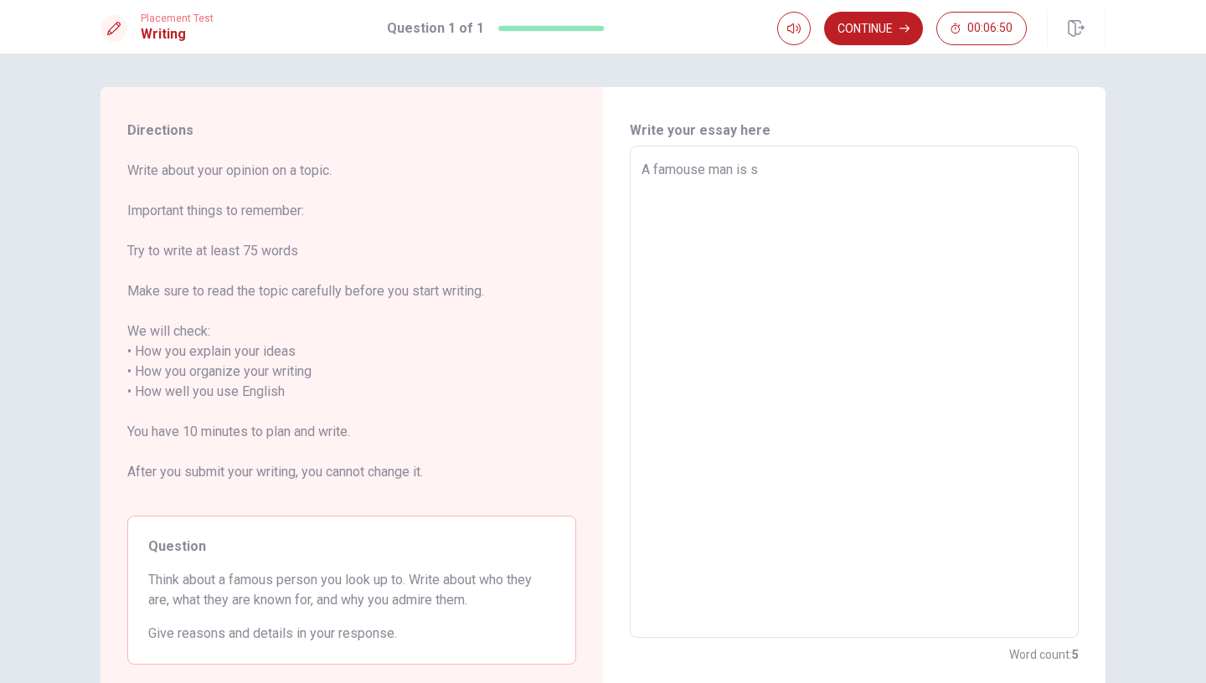
type textarea "A famouse man is sh"
type textarea "x"
type textarea "A famouse man is she"
type textarea "x"
type textarea "A famouse man is [PERSON_NAME]"
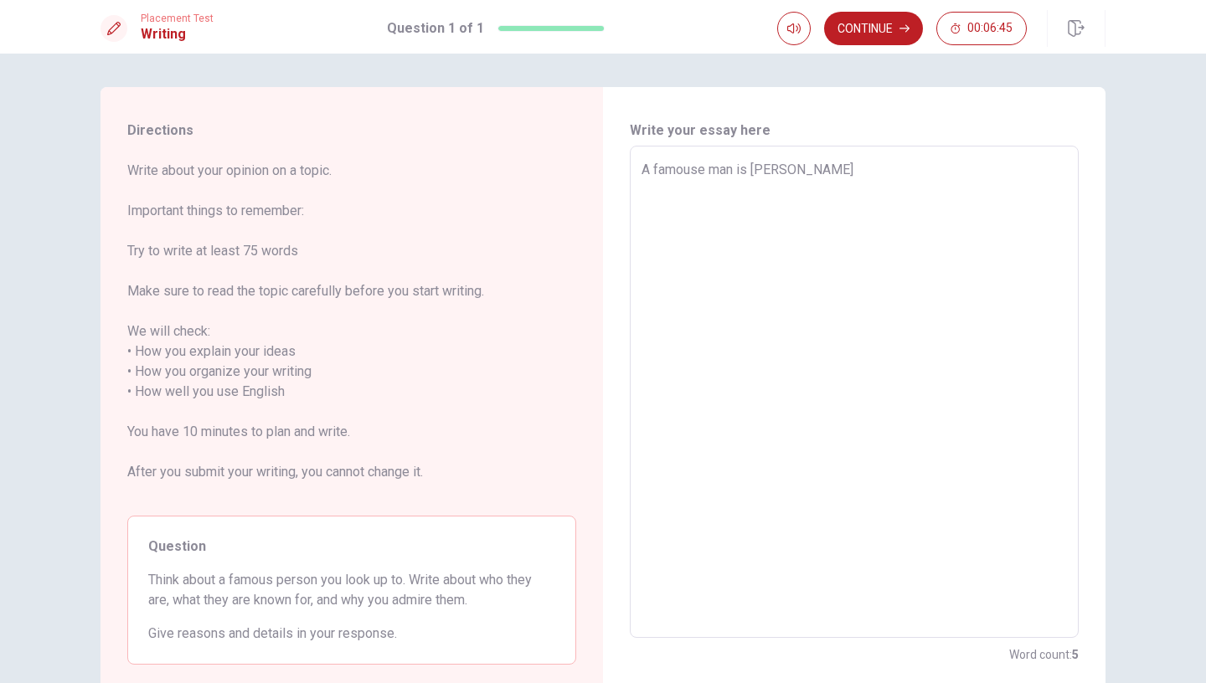
type textarea "x"
type textarea "A famouse man is [PERSON_NAME]"
type textarea "x"
type textarea "A famouse man is [PERSON_NAME]"
type textarea "x"
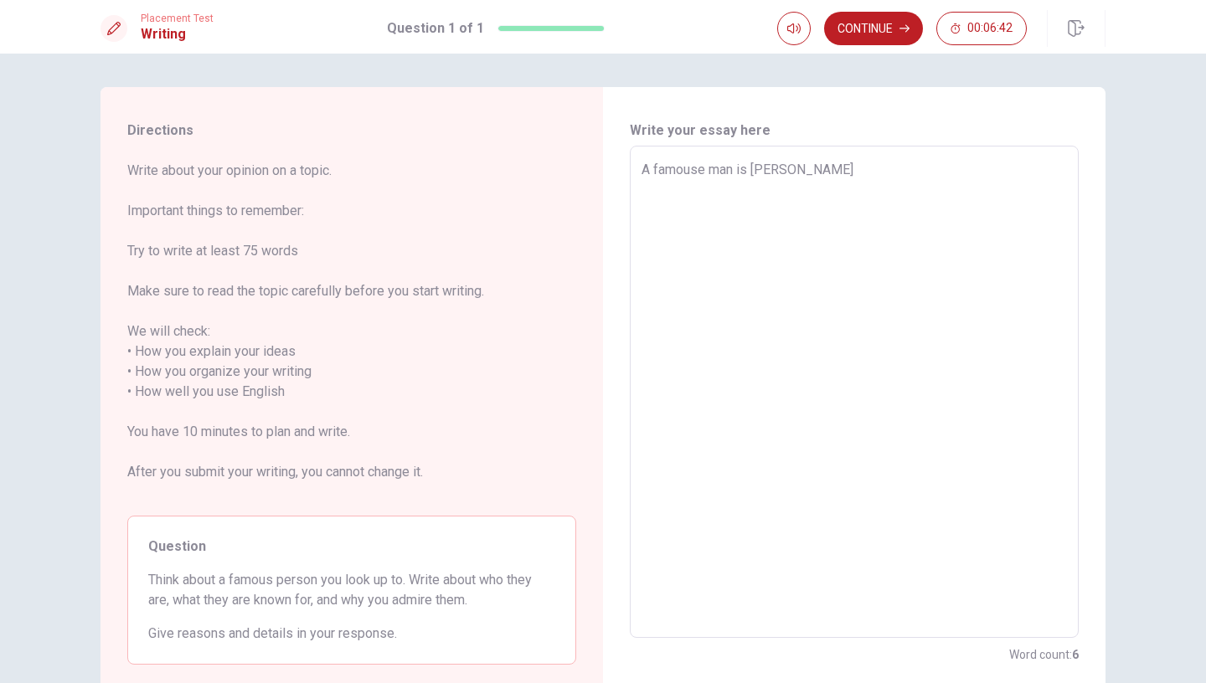
type textarea "A famouse man is [PERSON_NAME]"
type textarea "x"
type textarea "A famouse man is [PERSON_NAME]"
type textarea "x"
type textarea "A famouse man is [PERSON_NAME]"
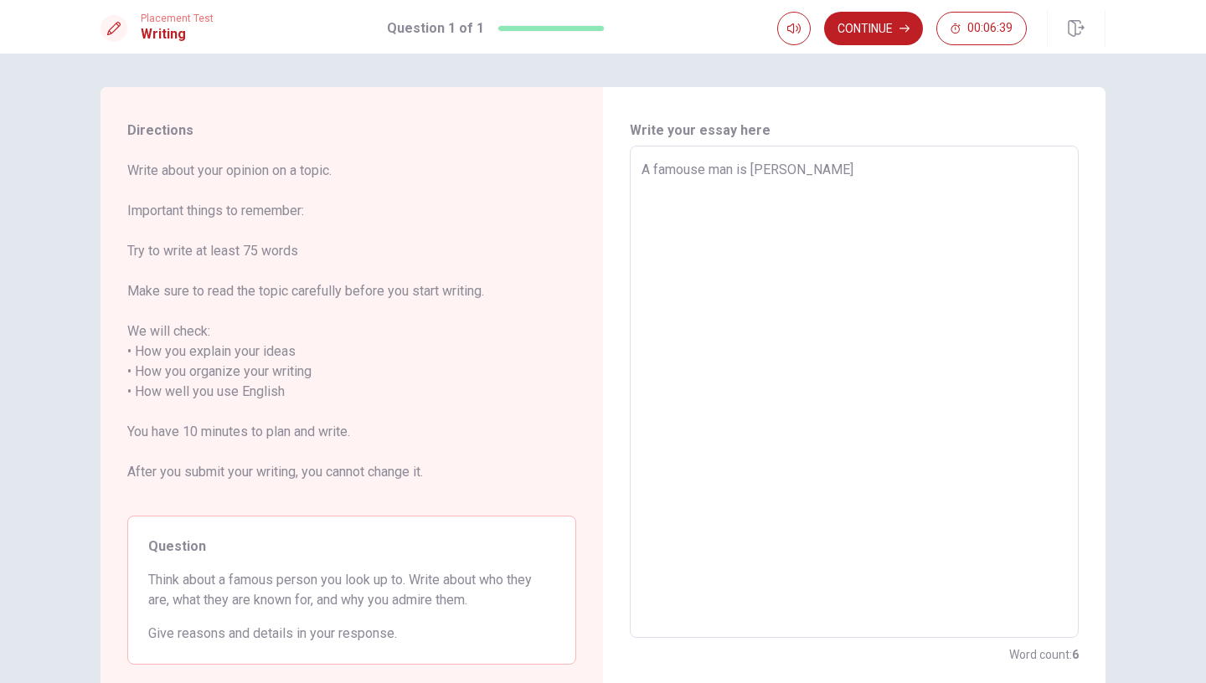
type textarea "x"
type textarea "A famouse man is [PERSON_NAME]"
type textarea "x"
type textarea "A famouse man is [PERSON_NAME] [PERSON_NAME]"
type textarea "x"
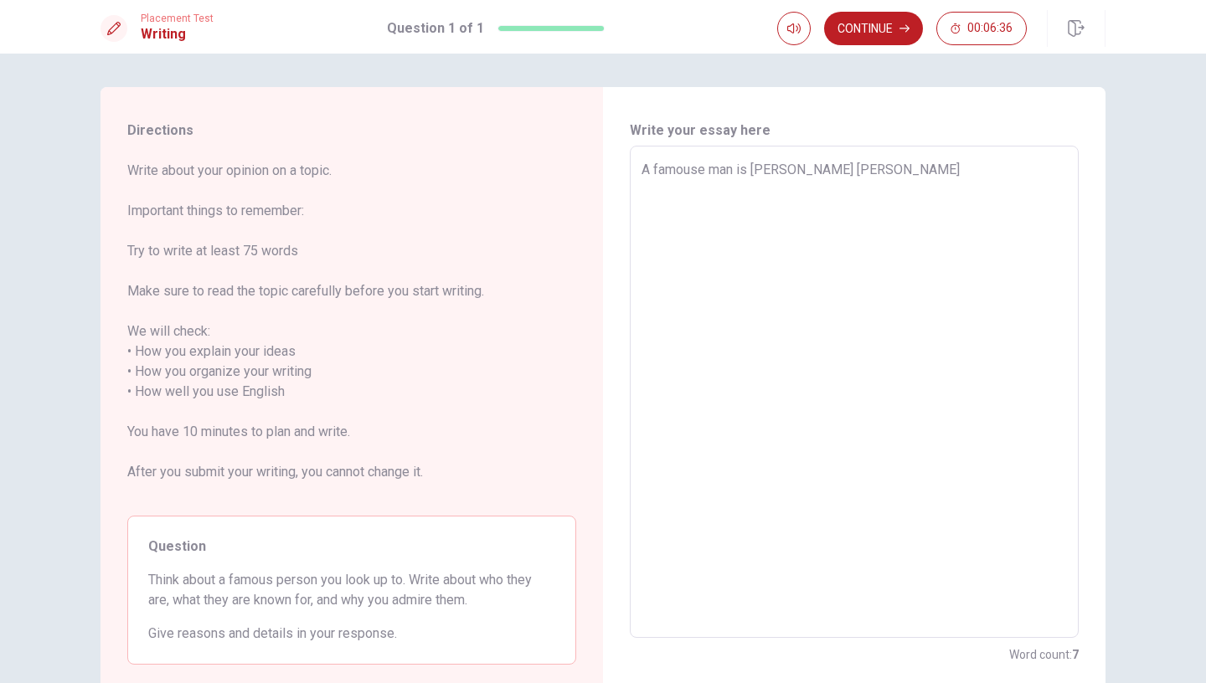
type textarea "A famouse man is [PERSON_NAME] [PERSON_NAME]"
type textarea "x"
type textarea "A famouse man is [PERSON_NAME] [PERSON_NAME]"
type textarea "x"
type textarea "A famouse man is [PERSON_NAME] [PERSON_NAME]"
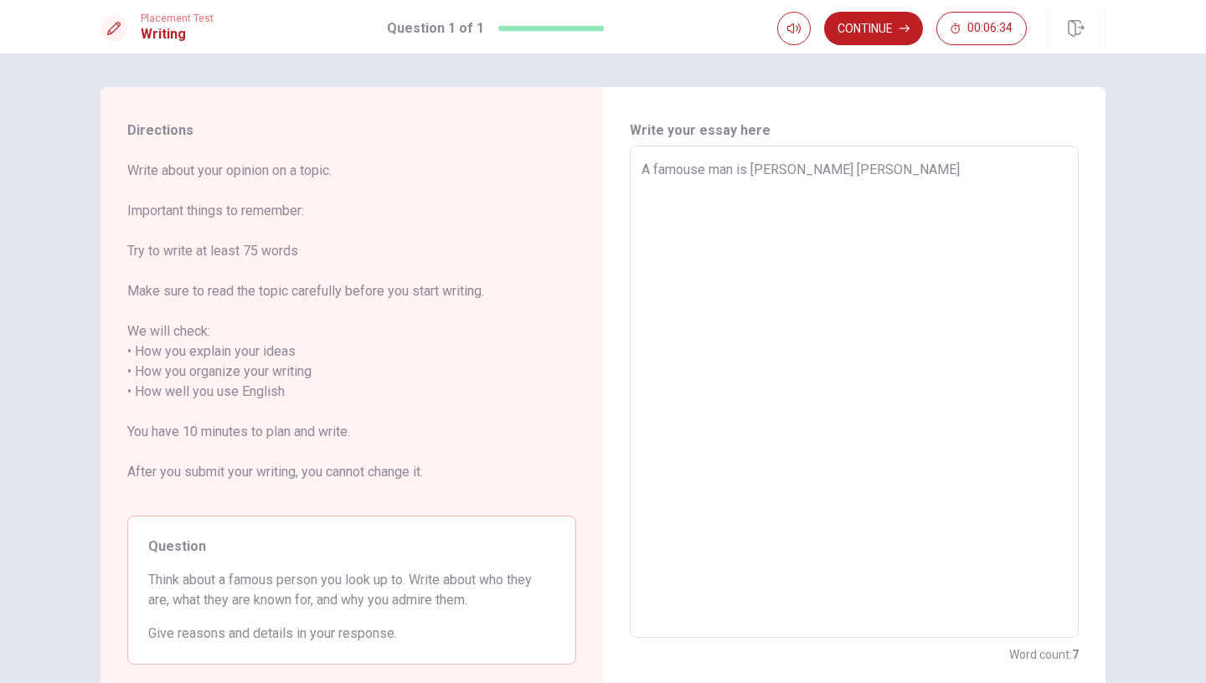
type textarea "x"
type textarea "A famouse man is [PERSON_NAME]"
type textarea "x"
type textarea "A famouse man is [PERSON_NAME]."
type textarea "x"
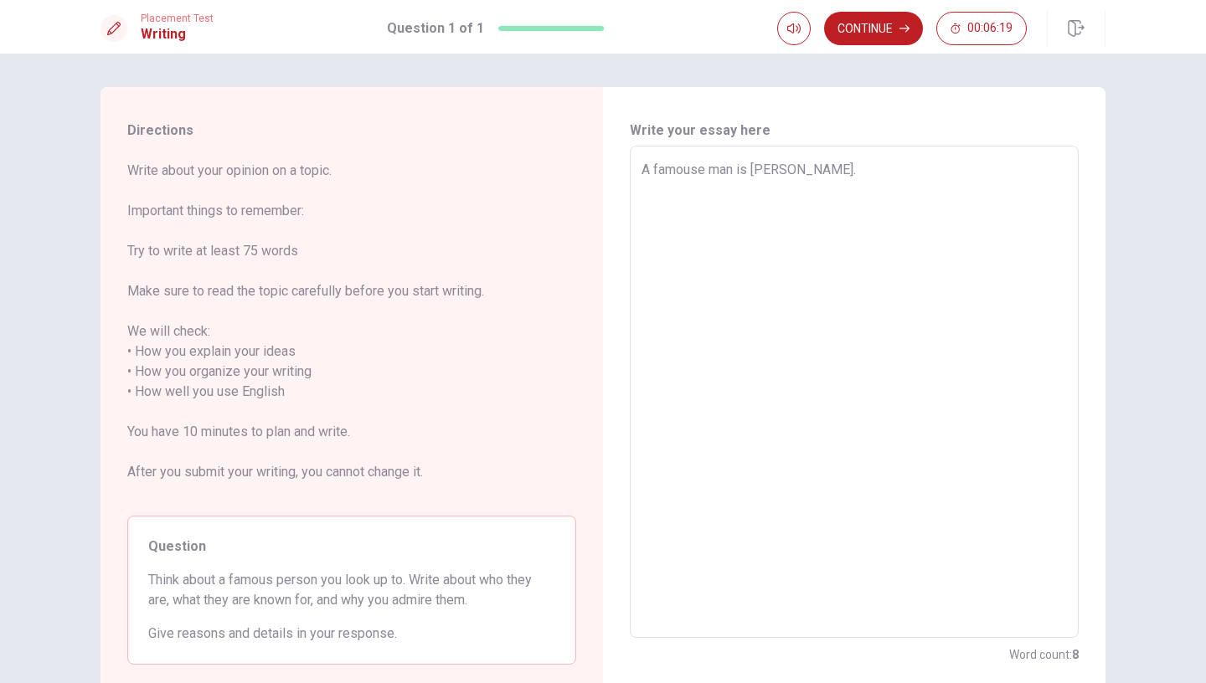
type textarea "A famouse man is [PERSON_NAME].I"
type textarea "x"
type textarea "A famouse man is [PERSON_NAME].I"
type textarea "x"
type textarea "A famouse man is [PERSON_NAME].I l"
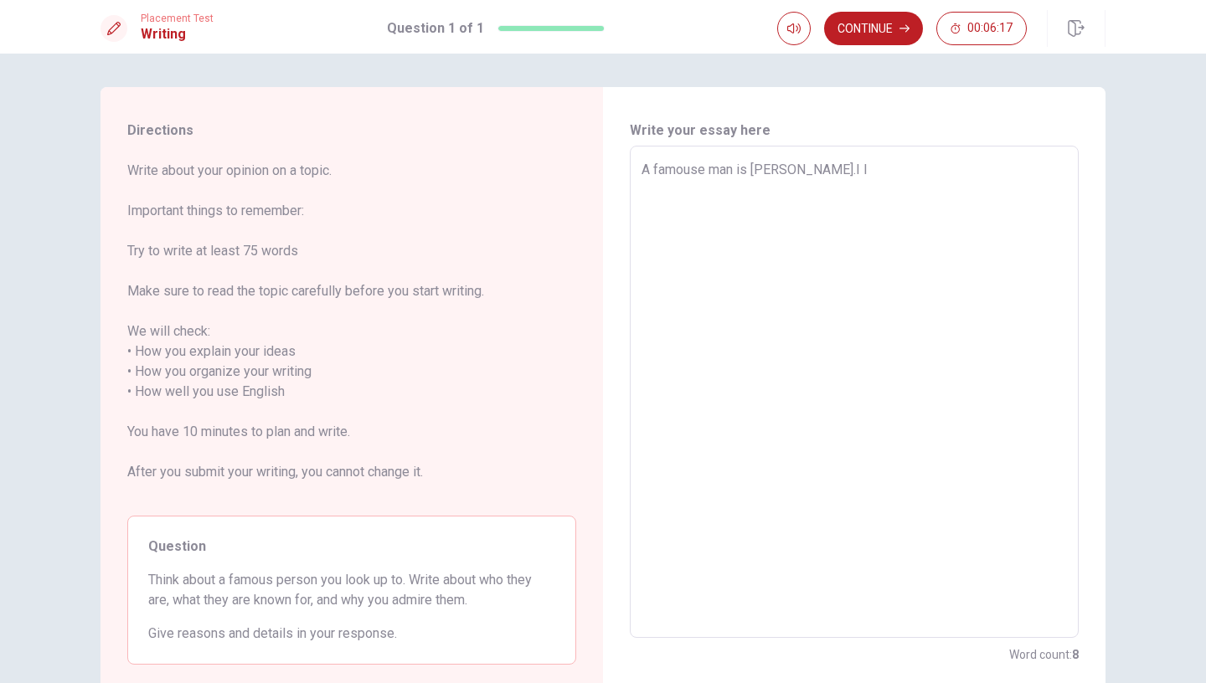
type textarea "x"
type textarea "A famouse man is [PERSON_NAME].I li"
type textarea "x"
type textarea "A famouse man is [PERSON_NAME].I lie"
type textarea "x"
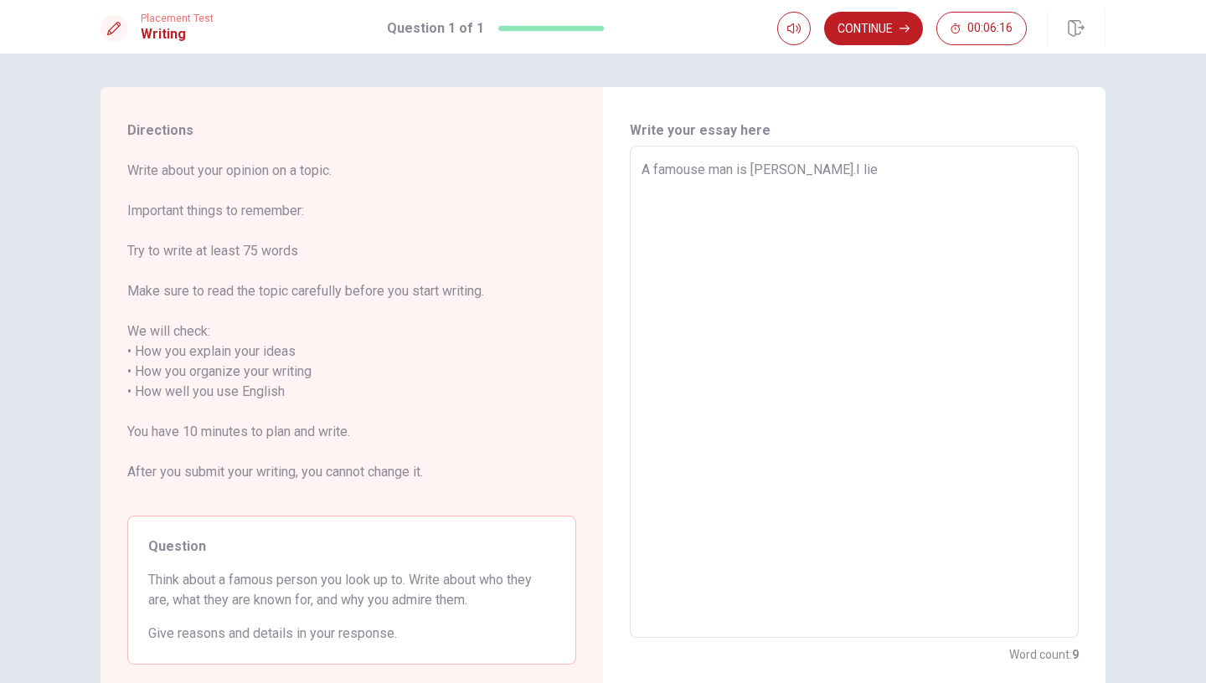
type textarea "A famouse man is [PERSON_NAME].I lie"
type textarea "x"
type textarea "A famouse man is [PERSON_NAME].I lie"
type textarea "x"
type textarea "A famouse man is [PERSON_NAME].I li"
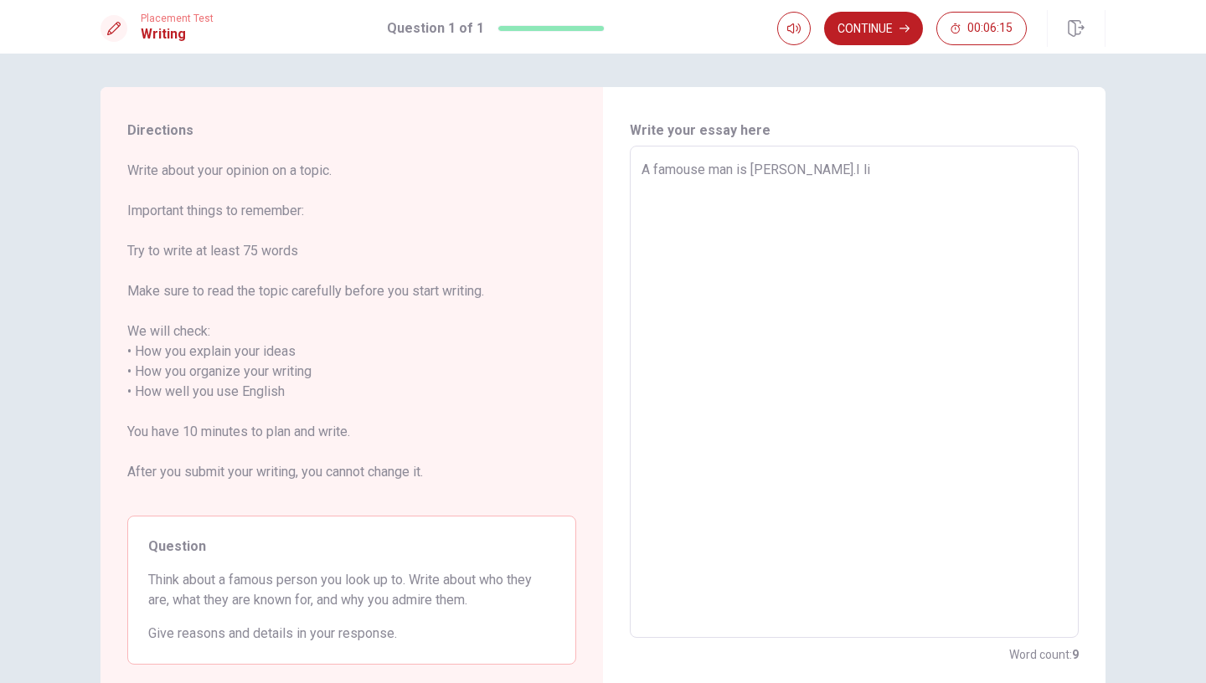
type textarea "x"
type textarea "A famouse man is [PERSON_NAME].I l"
type textarea "x"
type textarea "A famouse man is [PERSON_NAME].I"
type textarea "x"
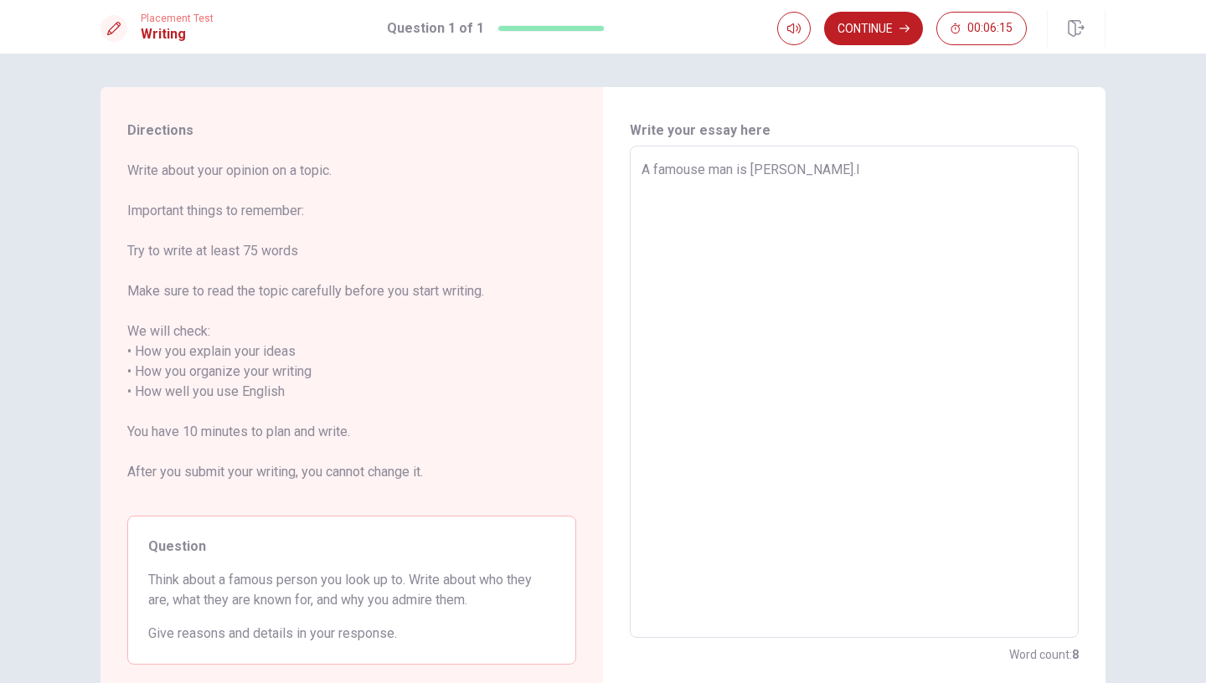
type textarea "A famouse man is [PERSON_NAME].I"
type textarea "x"
type textarea "A famouse man is [PERSON_NAME]."
type textarea "x"
type textarea "A famouse man is [PERSON_NAME]"
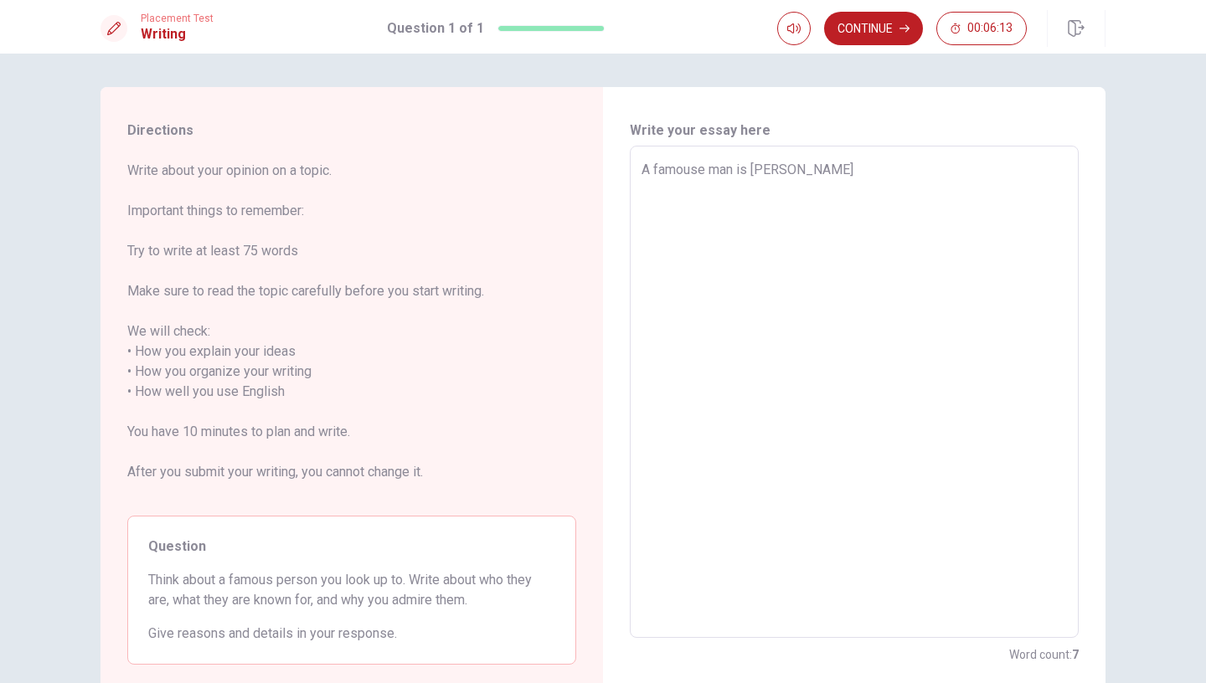
type textarea "x"
type textarea "A famouse man is [PERSON_NAME] [PERSON_NAME]"
type textarea "x"
type textarea "A famouse man is [PERSON_NAME] [PERSON_NAME]"
type textarea "x"
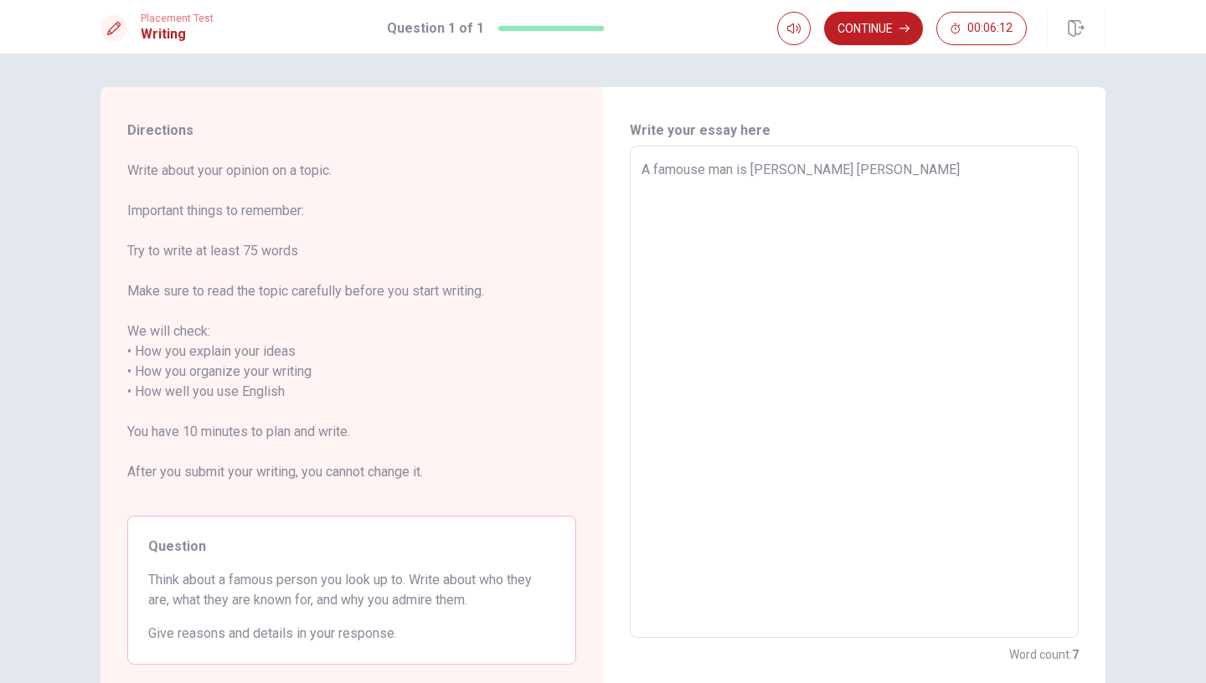
type textarea "A famouse man is [PERSON_NAME]"
type textarea "x"
type textarea "A famouse man is [PERSON_NAME]"
type textarea "x"
type textarea "A famouse man is [PERSON_NAME]"
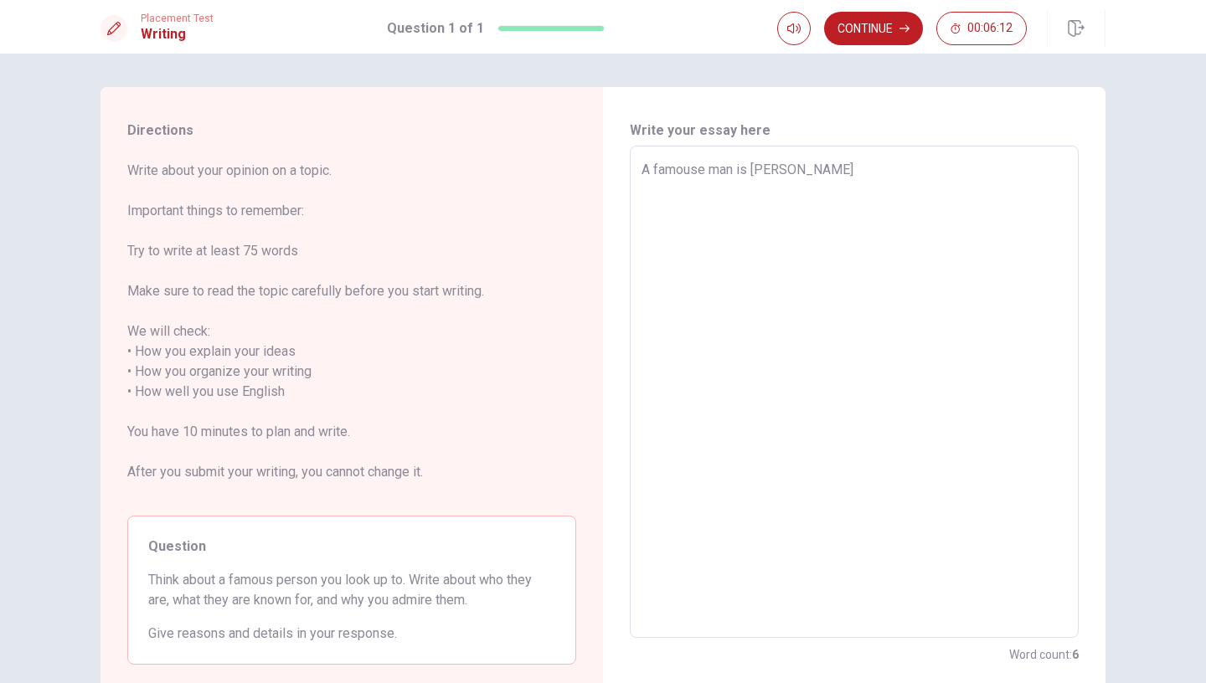
type textarea "x"
type textarea "A famouse man is [PERSON_NAME]"
type textarea "x"
type textarea "A famouse man is [PERSON_NAME]"
type textarea "x"
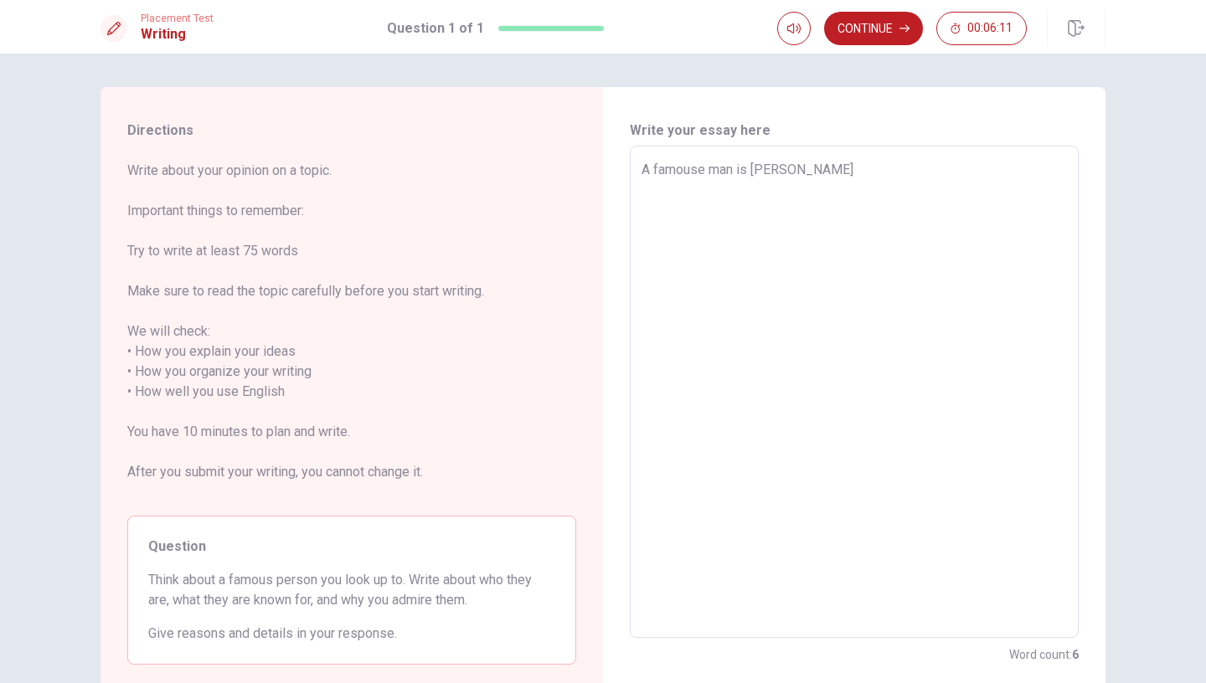
type textarea "A famouse man is [PERSON_NAME]"
type textarea "x"
type textarea "A famouse man is [PERSON_NAME]"
type textarea "x"
type textarea "A famouse man is she"
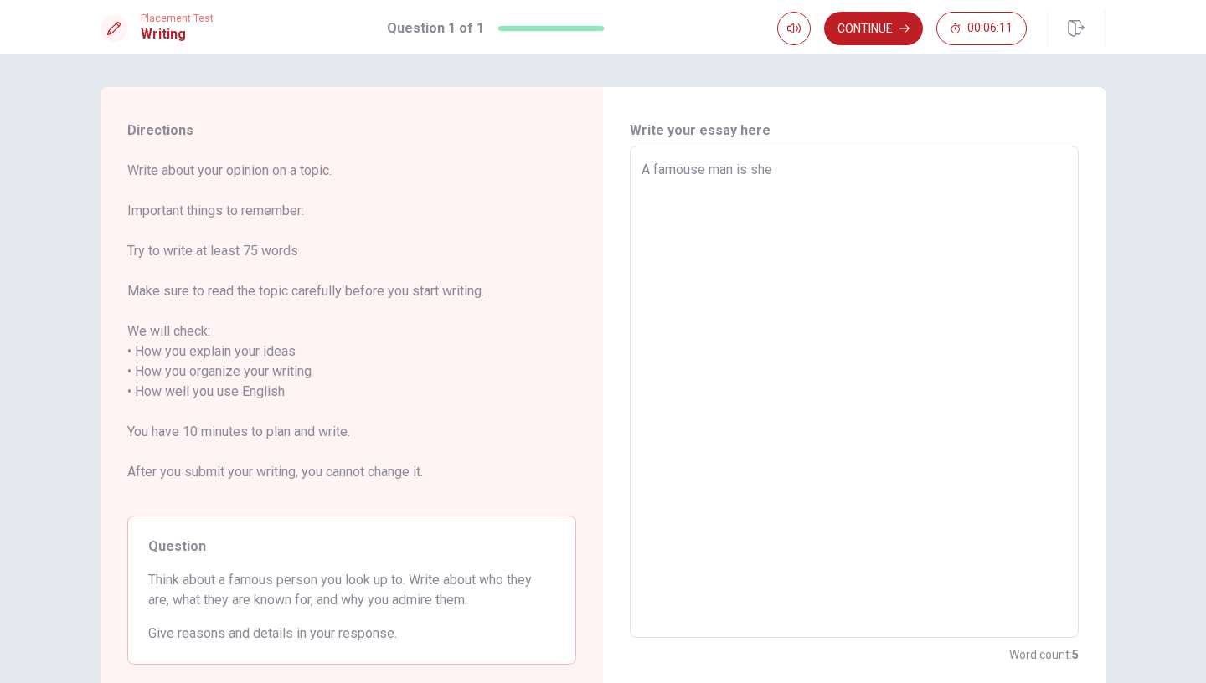
type textarea "x"
type textarea "A famouse man is sh"
type textarea "x"
type textarea "A famouse man is s"
type textarea "x"
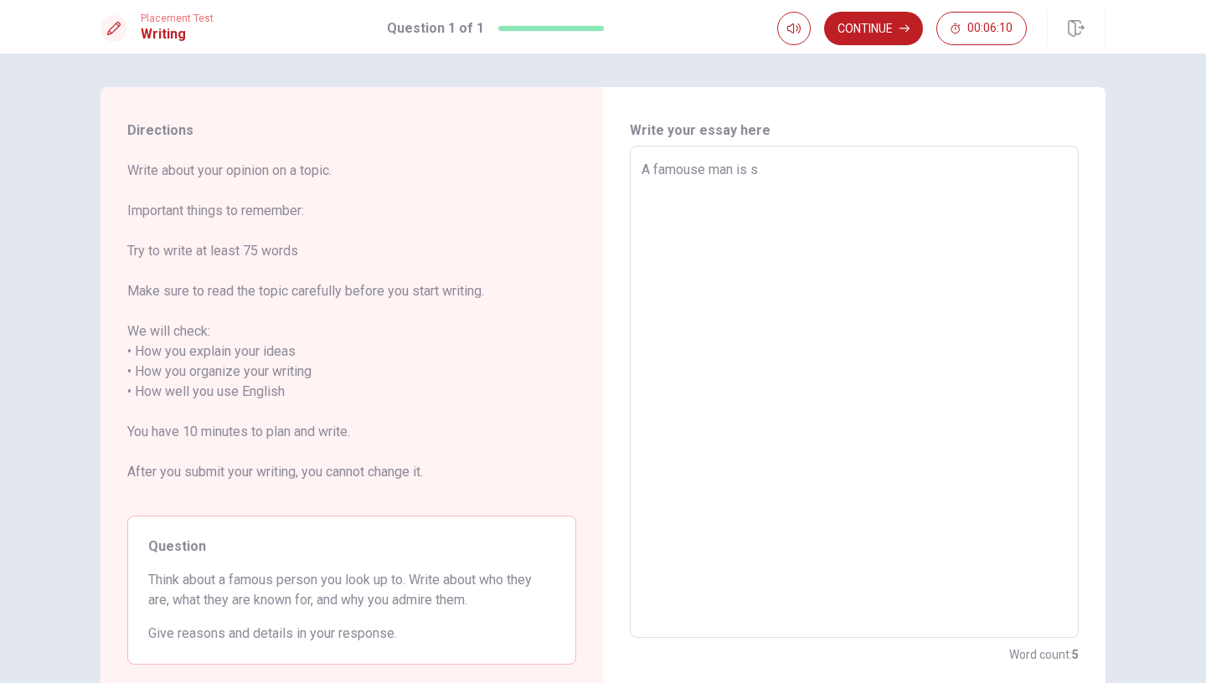
type textarea "A famouse man is"
type textarea "x"
type textarea "A famouse man is B"
type textarea "x"
type textarea "A famouse man is Be"
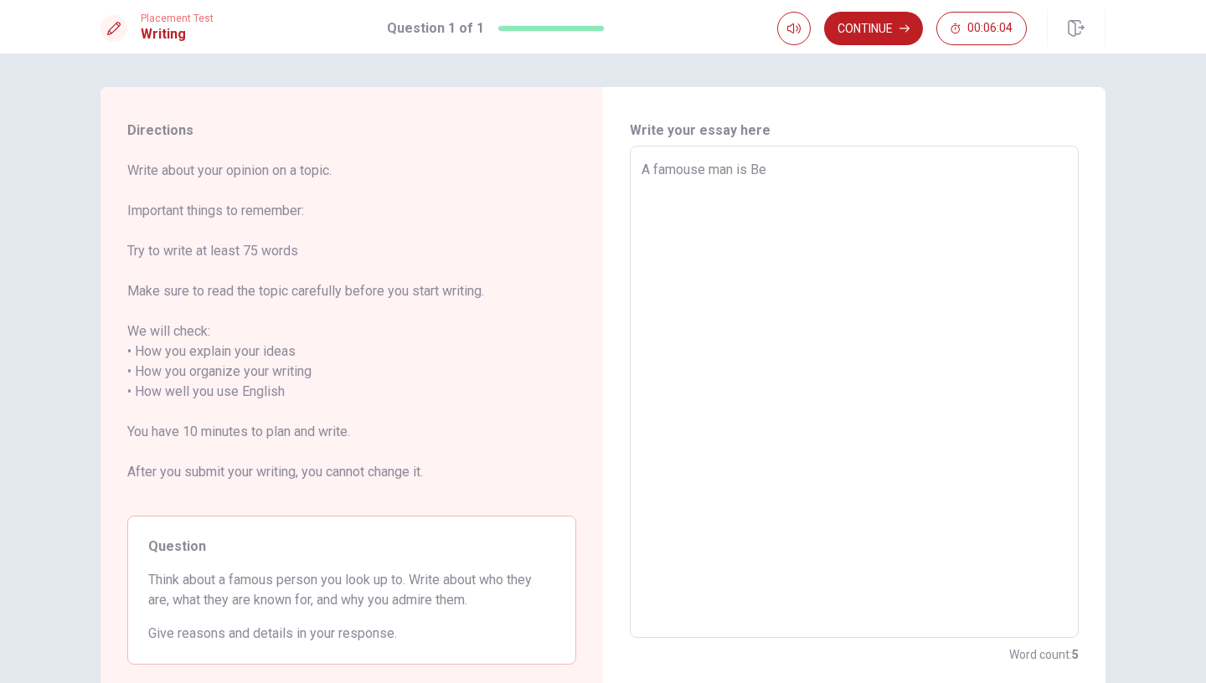
type textarea "x"
type textarea "A famouse man is B"
type textarea "x"
type textarea "A famouse man is"
type textarea "x"
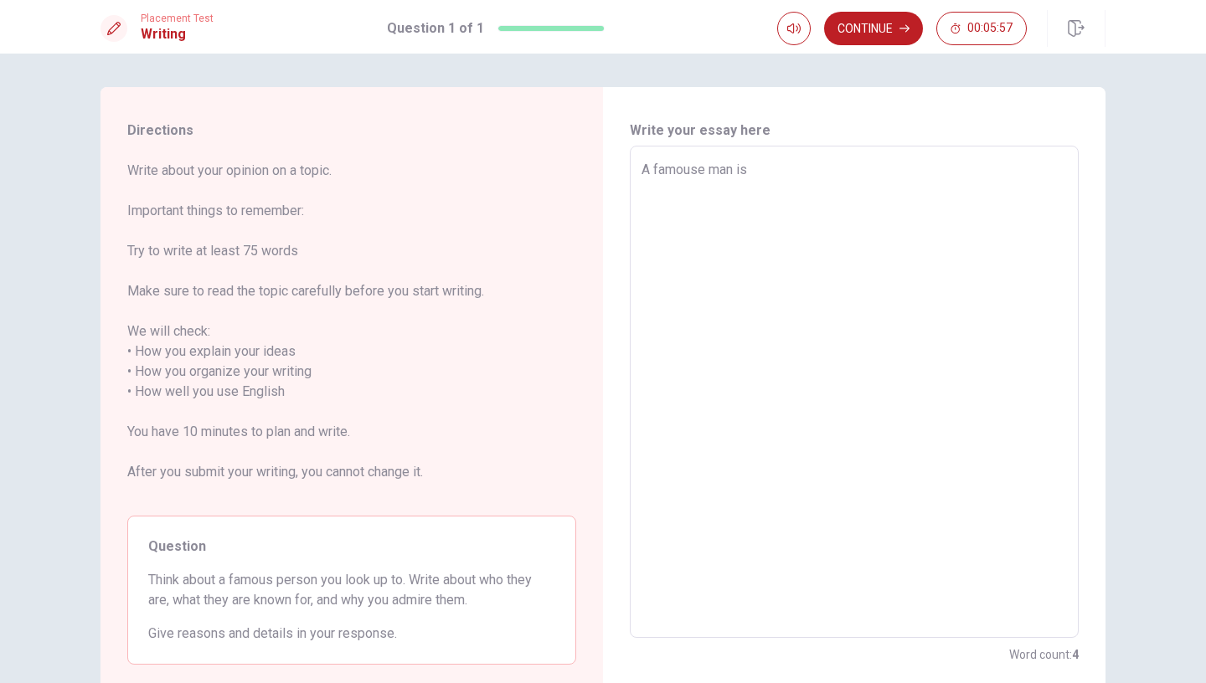
type textarea "A famouse man is s"
type textarea "x"
type textarea "A famouse man is sh"
type textarea "x"
type textarea "A famouse man is she"
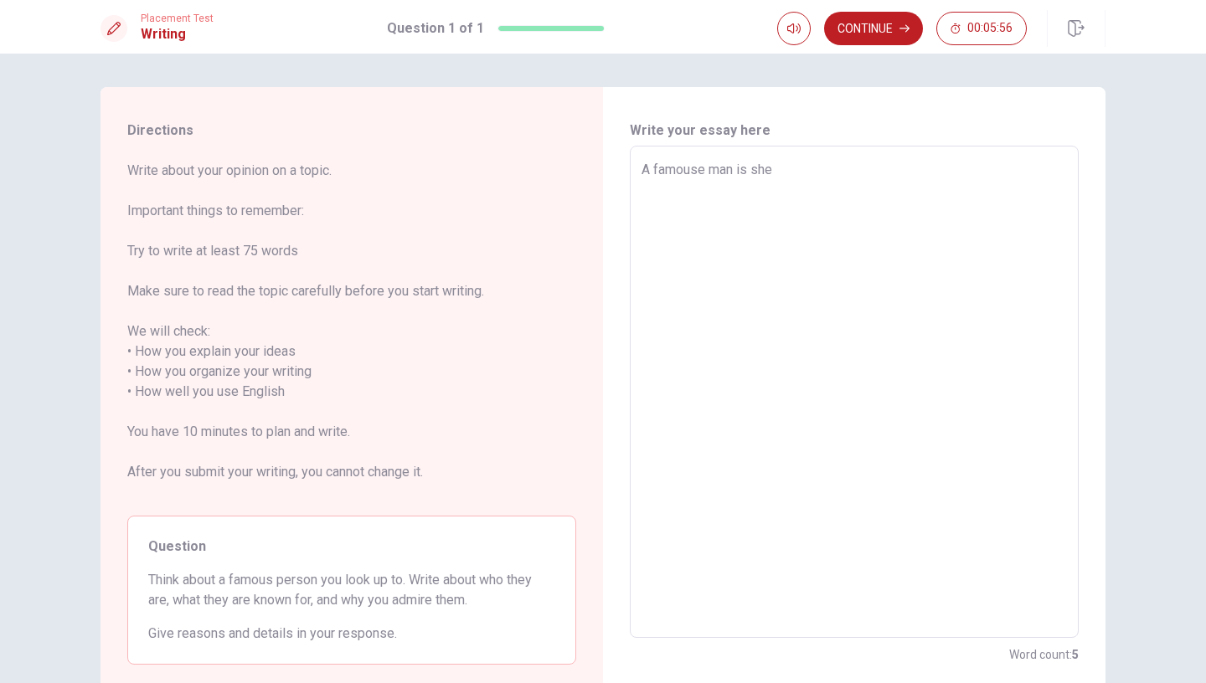
type textarea "x"
type textarea "A famouse man is [PERSON_NAME]"
type textarea "x"
type textarea "A famouse man is [PERSON_NAME]"
type textarea "x"
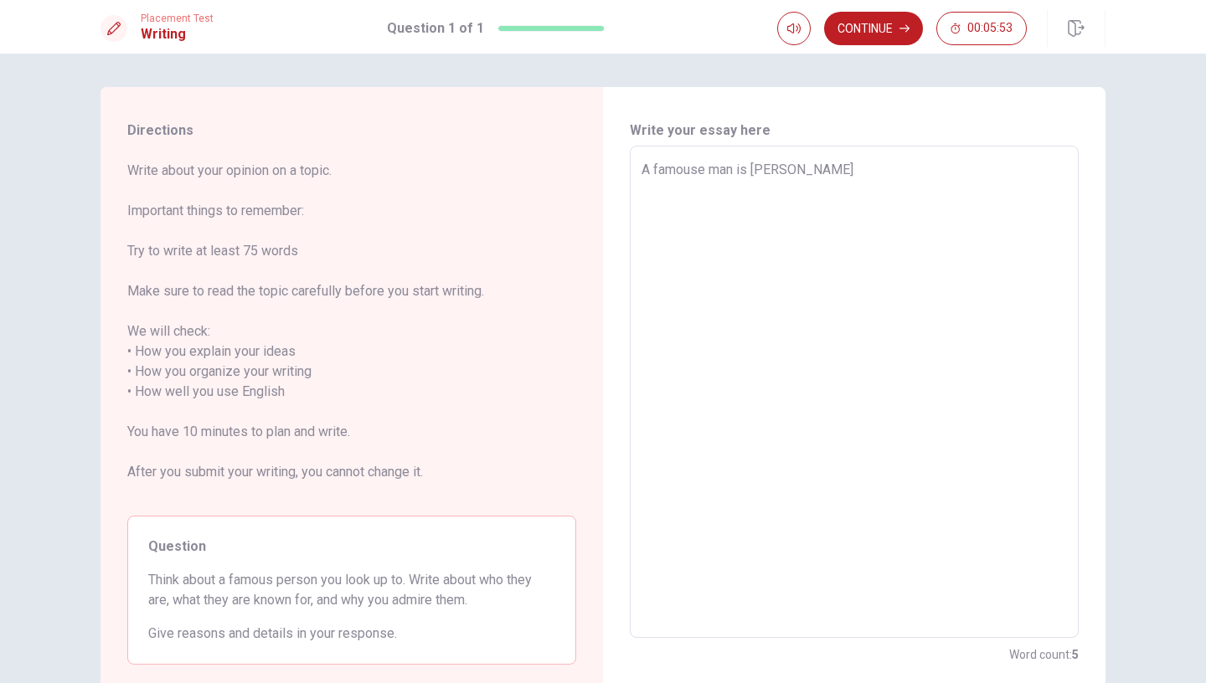
type textarea "A famouse man is [PERSON_NAME]"
type textarea "x"
type textarea "A famouse man is [PERSON_NAME]"
type textarea "x"
type textarea "A famouse man is [PERSON_NAME]"
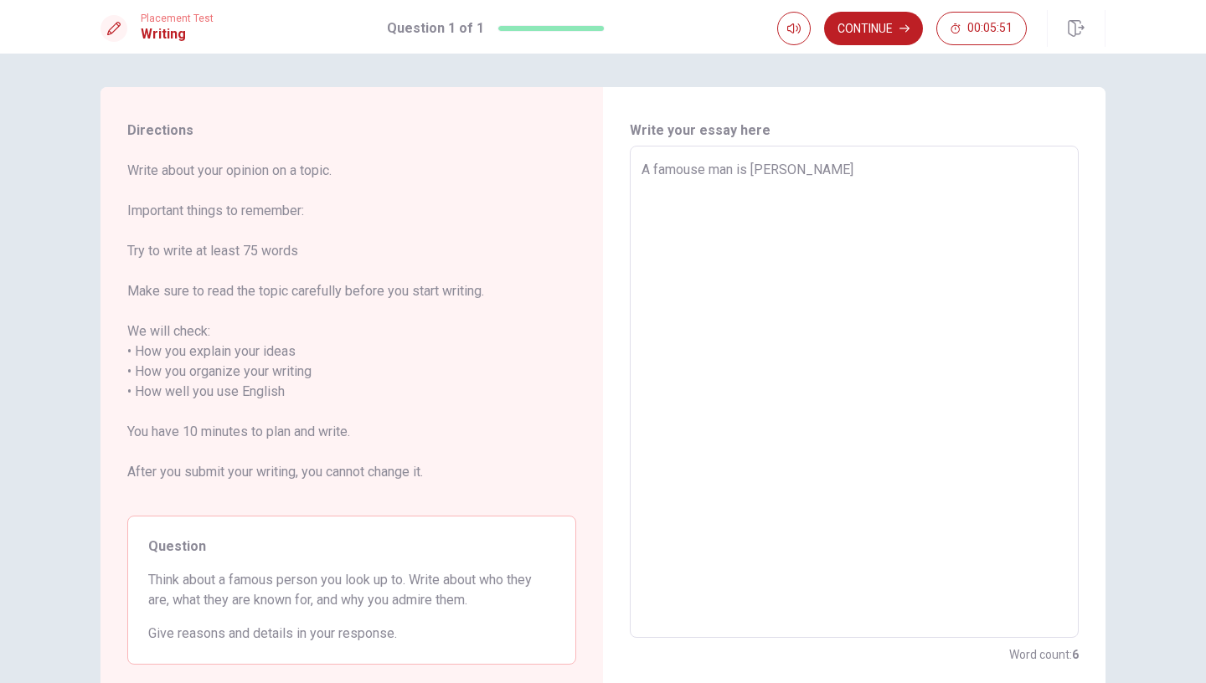
type textarea "x"
type textarea "A famouse man is [PERSON_NAME]"
type textarea "x"
type textarea "A famouse man is [PERSON_NAME]"
type textarea "x"
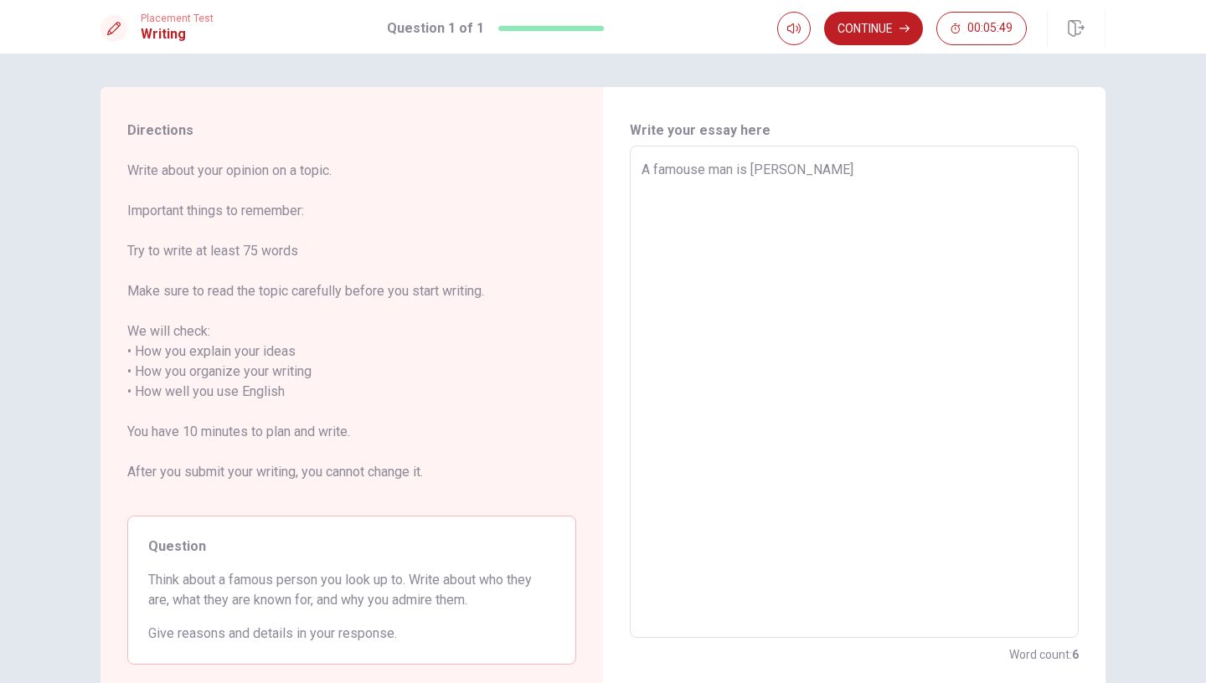
type textarea "A famouse man is [PERSON_NAME]"
type textarea "x"
type textarea "A famouse man is [PERSON_NAME]"
type textarea "x"
type textarea "A famouse man is [PERSON_NAME]"
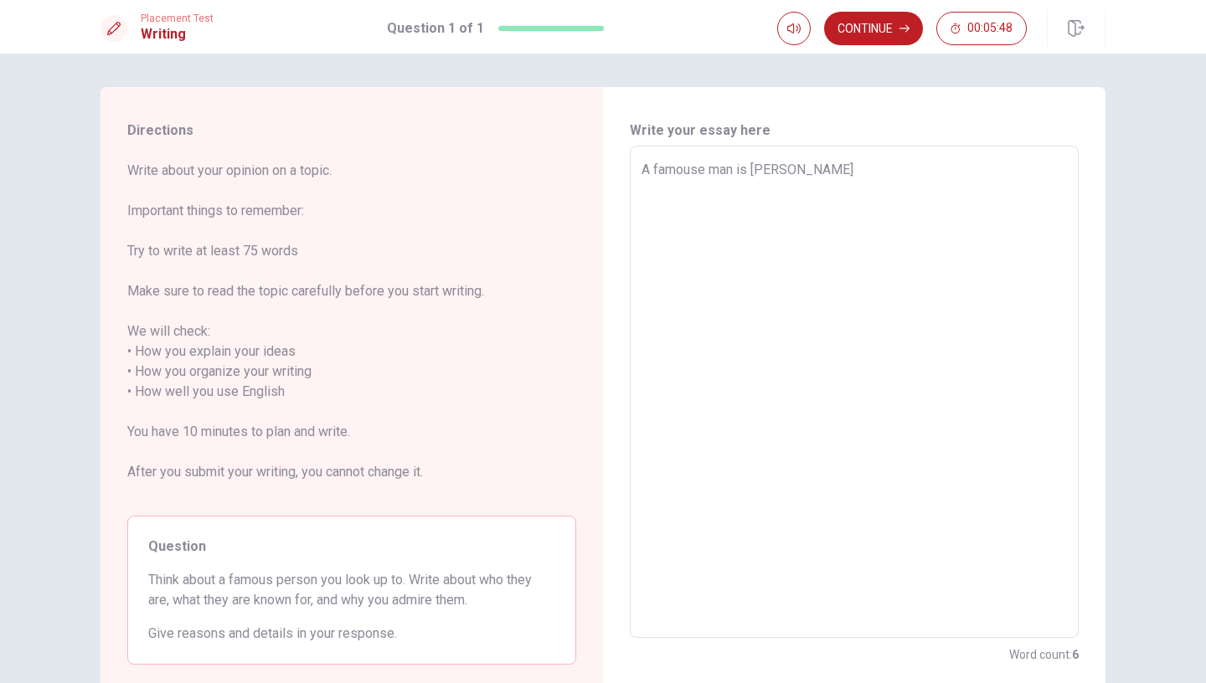
type textarea "x"
type textarea "A famouse man is [PERSON_NAME]"
type textarea "x"
type textarea "A famouse man is [PERSON_NAME]"
type textarea "x"
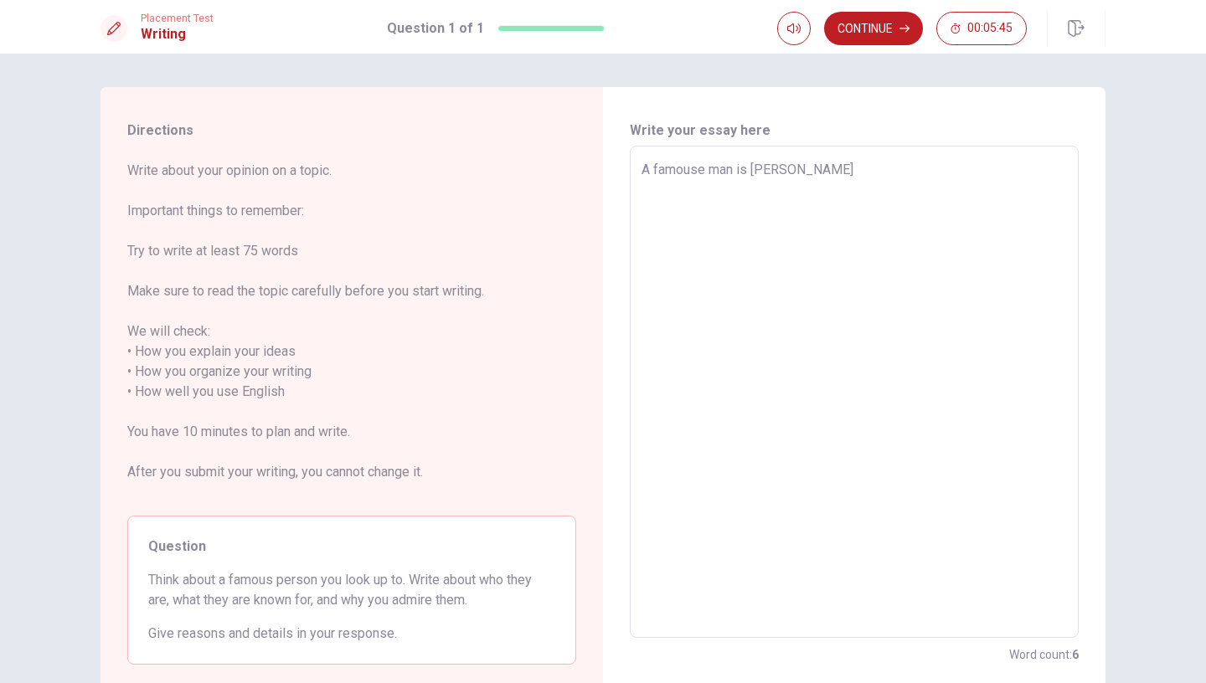
type textarea "A famouse man is [PERSON_NAME]"
type textarea "x"
type textarea "A famouse man is [PERSON_NAME]"
type textarea "x"
type textarea "A famouse man is [PERSON_NAME]"
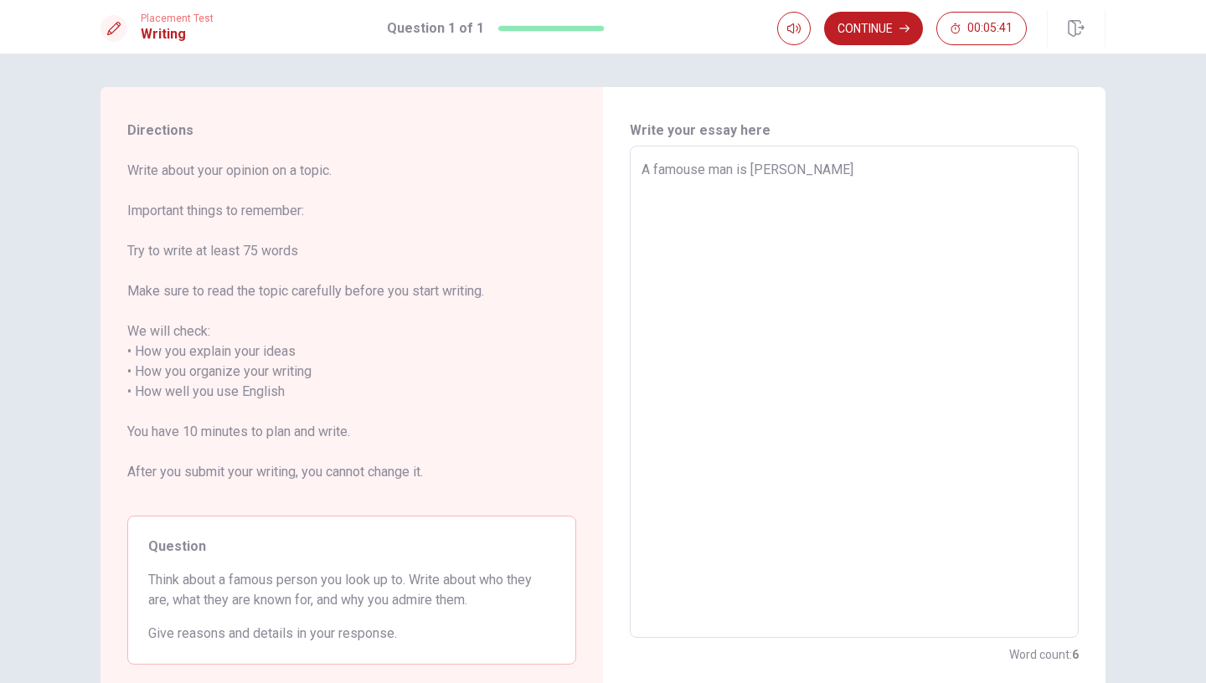
type textarea "x"
type textarea "A famouse man is [PERSON_NAME]"
type textarea "x"
type textarea "A famouse man is [PERSON_NAME]"
click at [839, 168] on textarea "A famouse man is [PERSON_NAME] .He live in [GEOGRAPHIC_DATA]He is a entrepreneu…" at bounding box center [853, 392] width 425 height 465
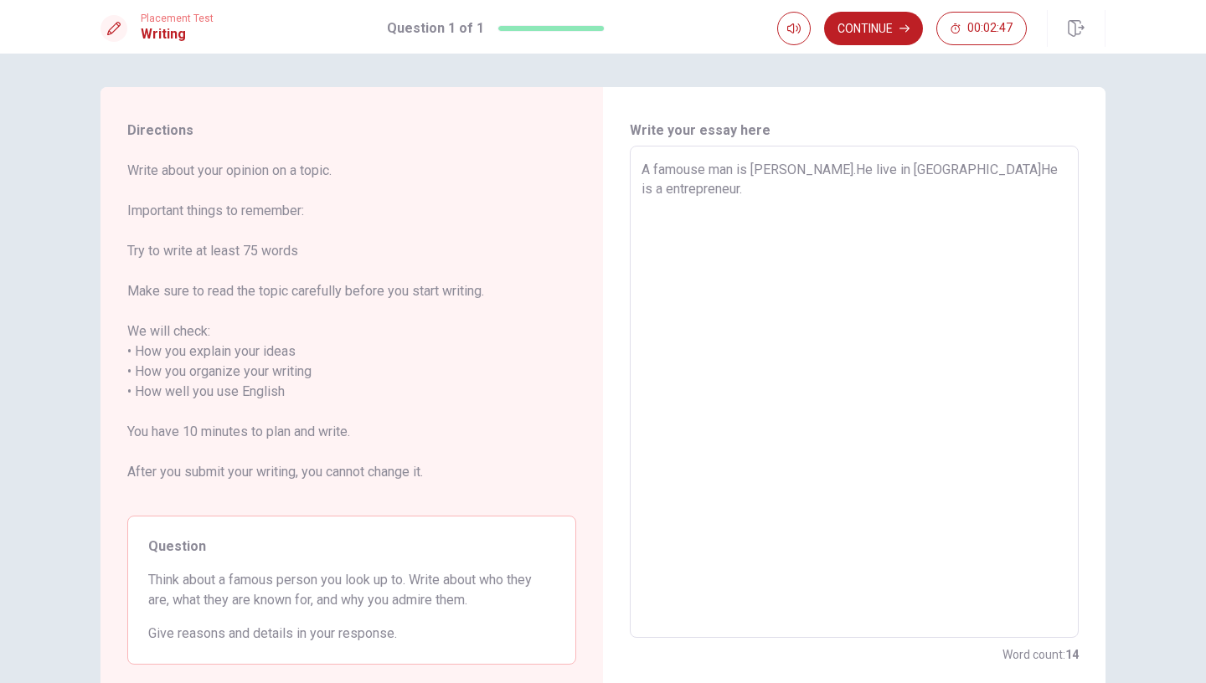
click at [1059, 171] on textarea "A famouse man is [PERSON_NAME].He live in [GEOGRAPHIC_DATA]He is a entrepreneur." at bounding box center [853, 392] width 425 height 465
click at [922, 171] on textarea "A famouse man is [PERSON_NAME].He live in [GEOGRAPHIC_DATA]He is a entrepreneur." at bounding box center [853, 392] width 425 height 465
click at [866, 169] on textarea "A famouse man is [PERSON_NAME].He live in [GEOGRAPHIC_DATA] .He is a entreprene…" at bounding box center [853, 392] width 425 height 465
click at [735, 190] on textarea "A famouse man is [PERSON_NAME].He liveTainanese in [GEOGRAPHIC_DATA] .He is a e…" at bounding box center [853, 392] width 425 height 465
